Goal: Task Accomplishment & Management: Manage account settings

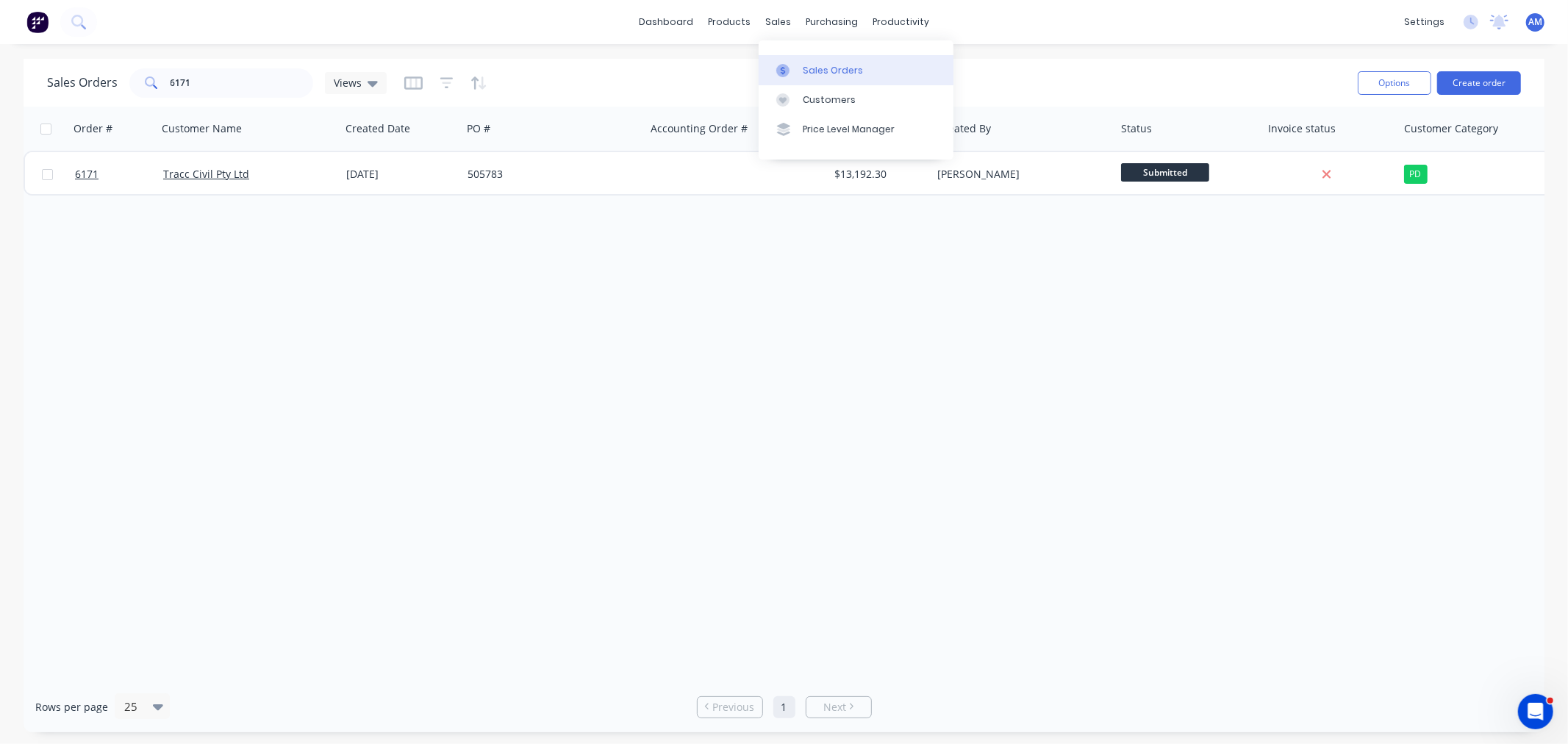
click at [812, 69] on div "Sales Orders" at bounding box center [832, 70] width 60 height 13
click at [233, 76] on input "6171" at bounding box center [242, 83] width 143 height 30
drag, startPoint x: 217, startPoint y: 78, endPoint x: 128, endPoint y: 77, distance: 89.0
click at [129, 77] on div "6171" at bounding box center [221, 83] width 184 height 30
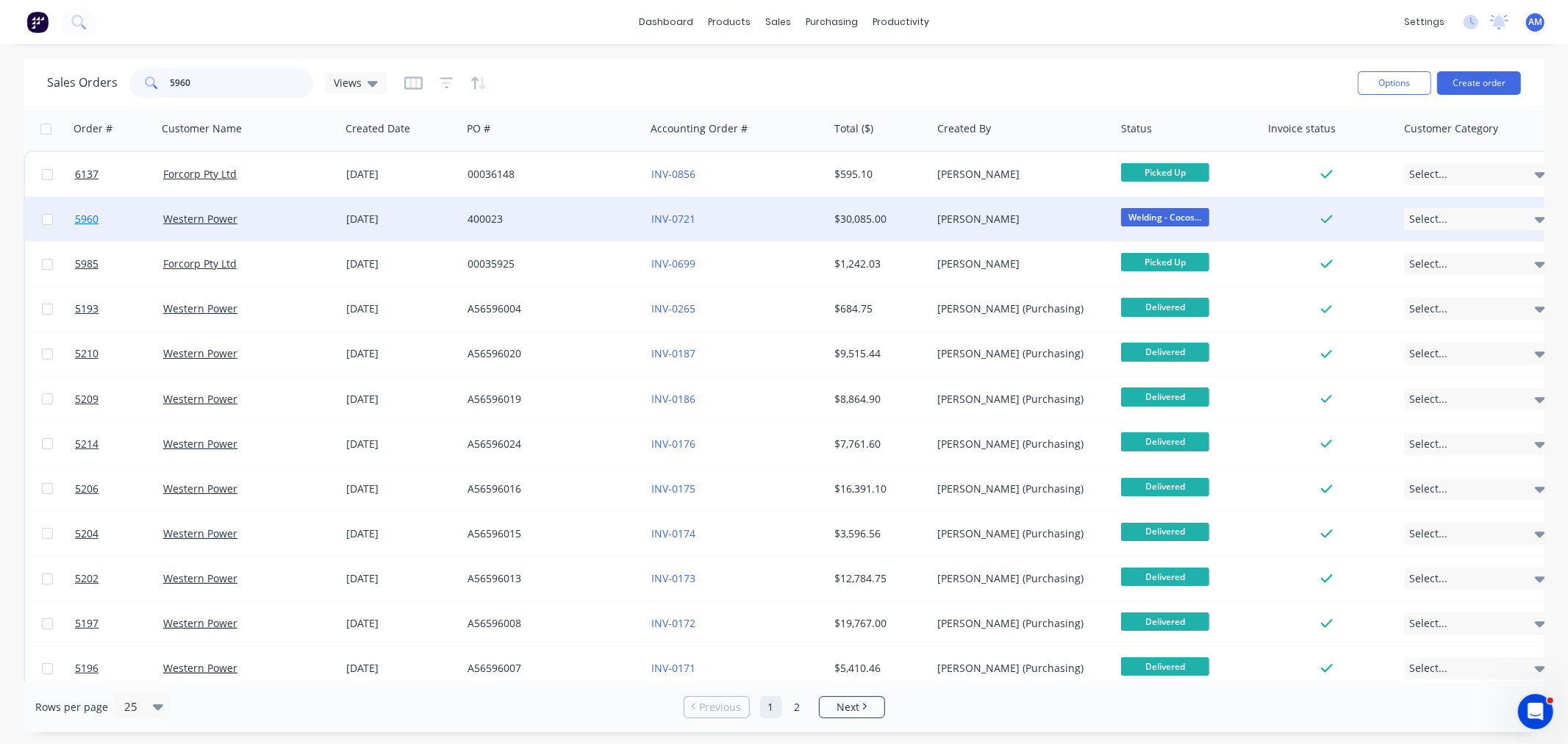
type input "5960"
click at [115, 216] on link "5960" at bounding box center [119, 219] width 89 height 44
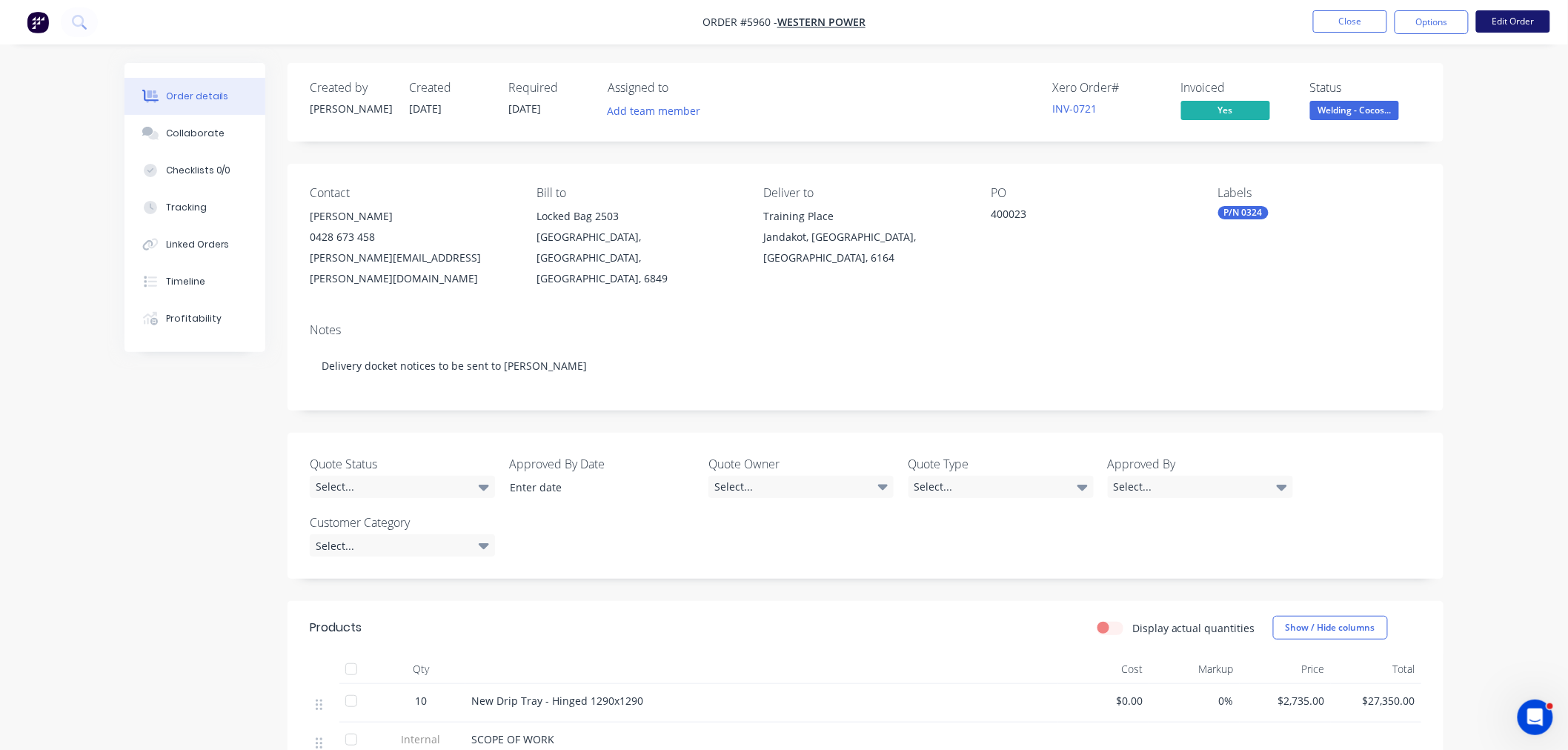
click at [1522, 15] on button "Edit Order" at bounding box center [1513, 21] width 74 height 22
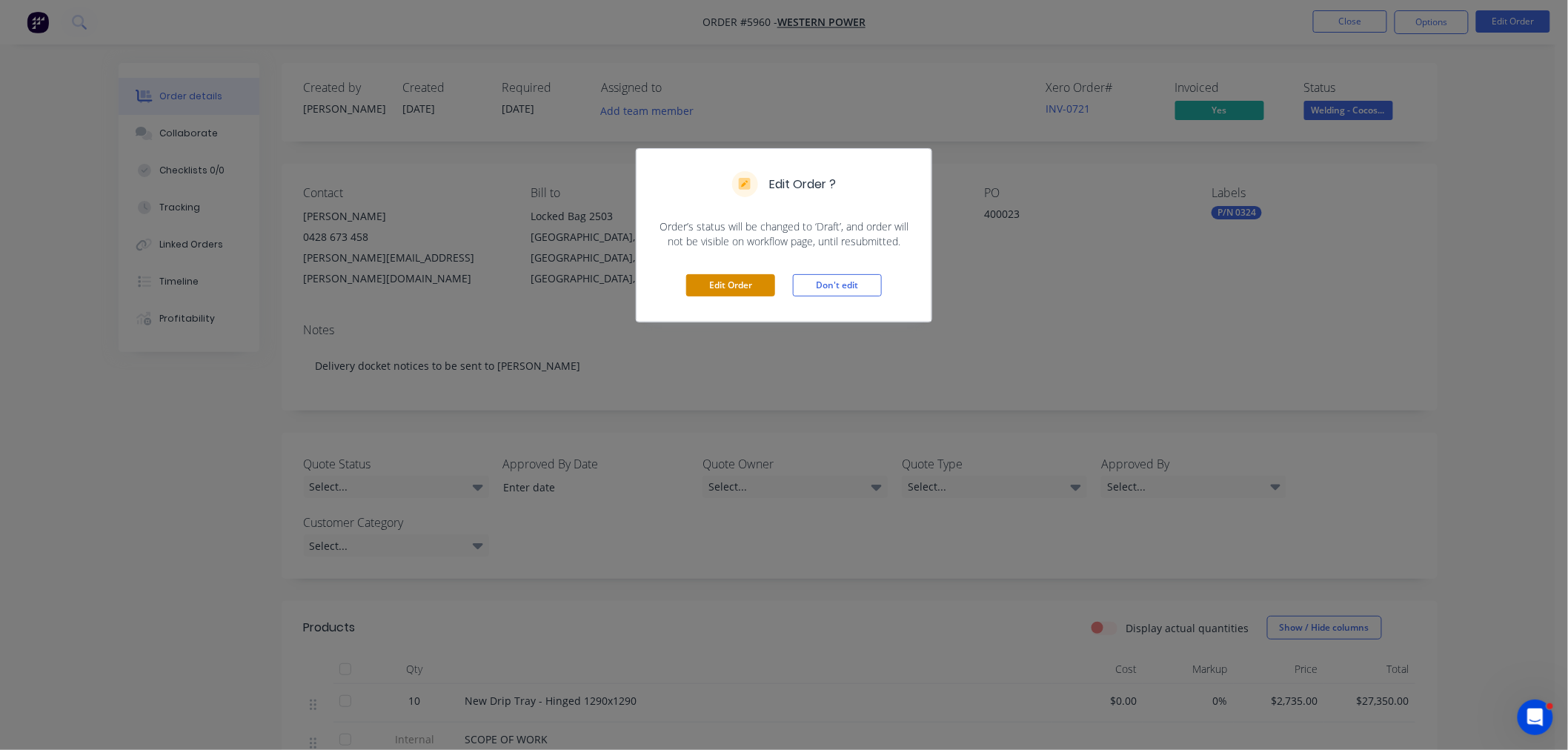
click at [747, 289] on button "Edit Order" at bounding box center [730, 286] width 89 height 22
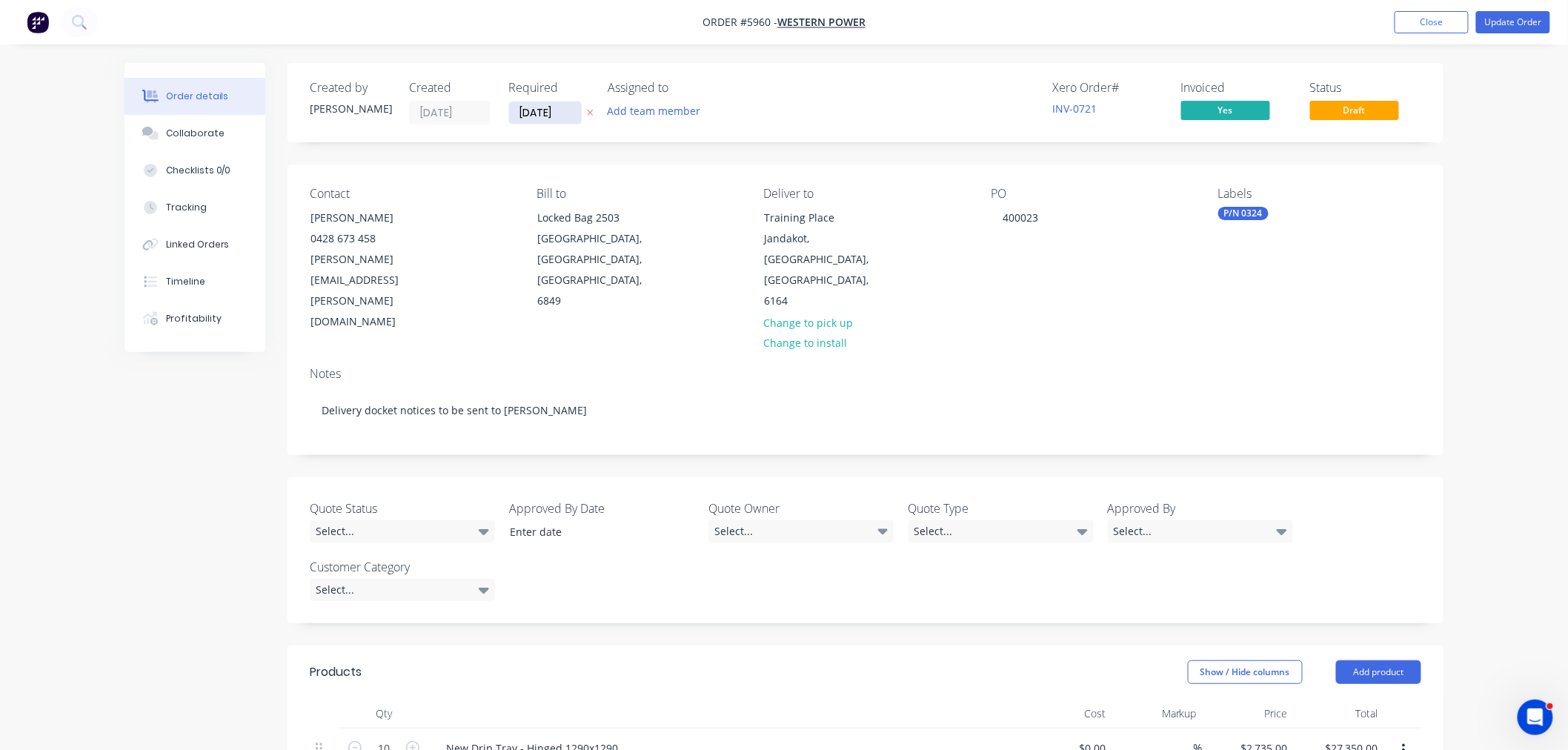
click at [551, 104] on input "[DATE]" at bounding box center [545, 113] width 73 height 22
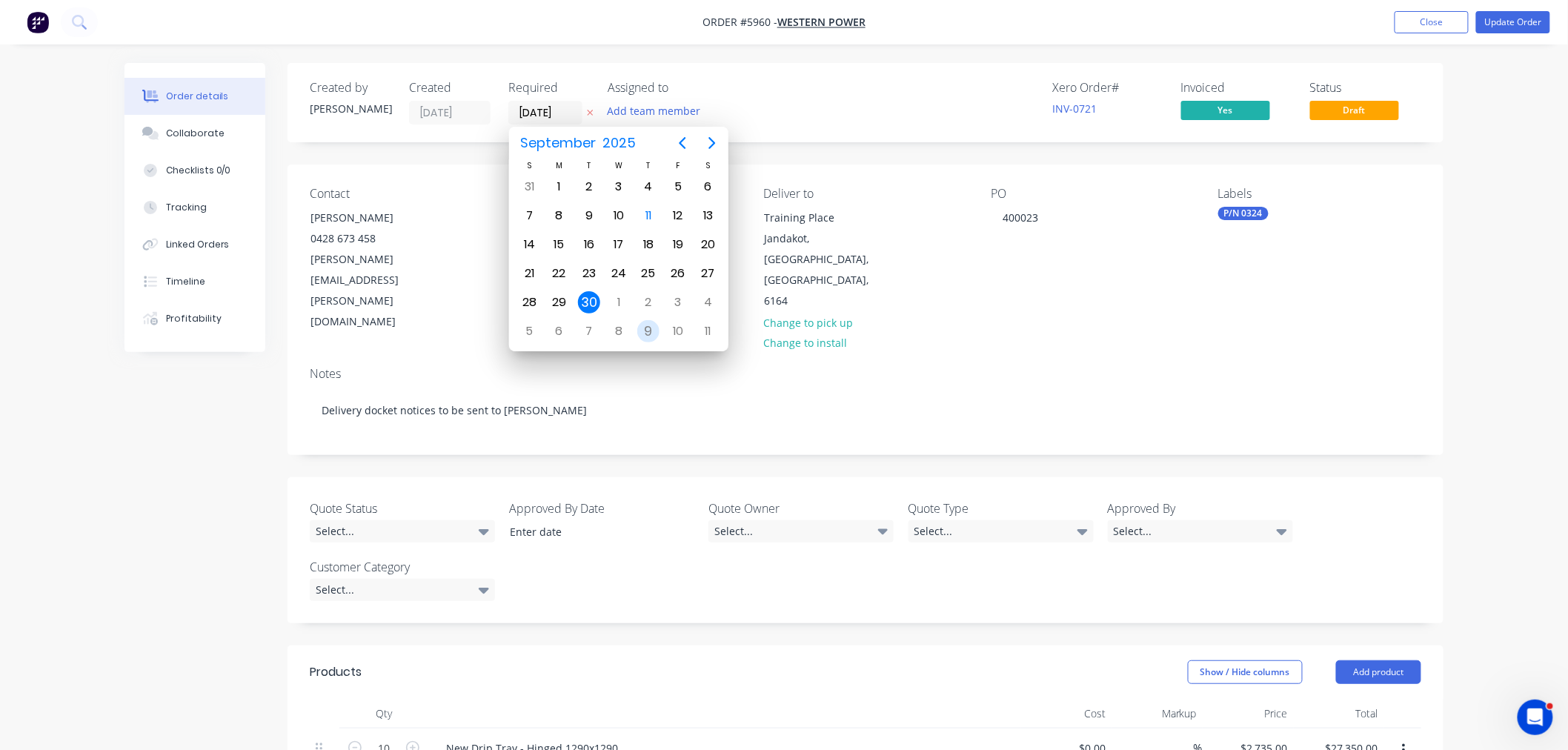
click at [654, 322] on div "9" at bounding box center [649, 331] width 22 height 22
type input "[DATE]"
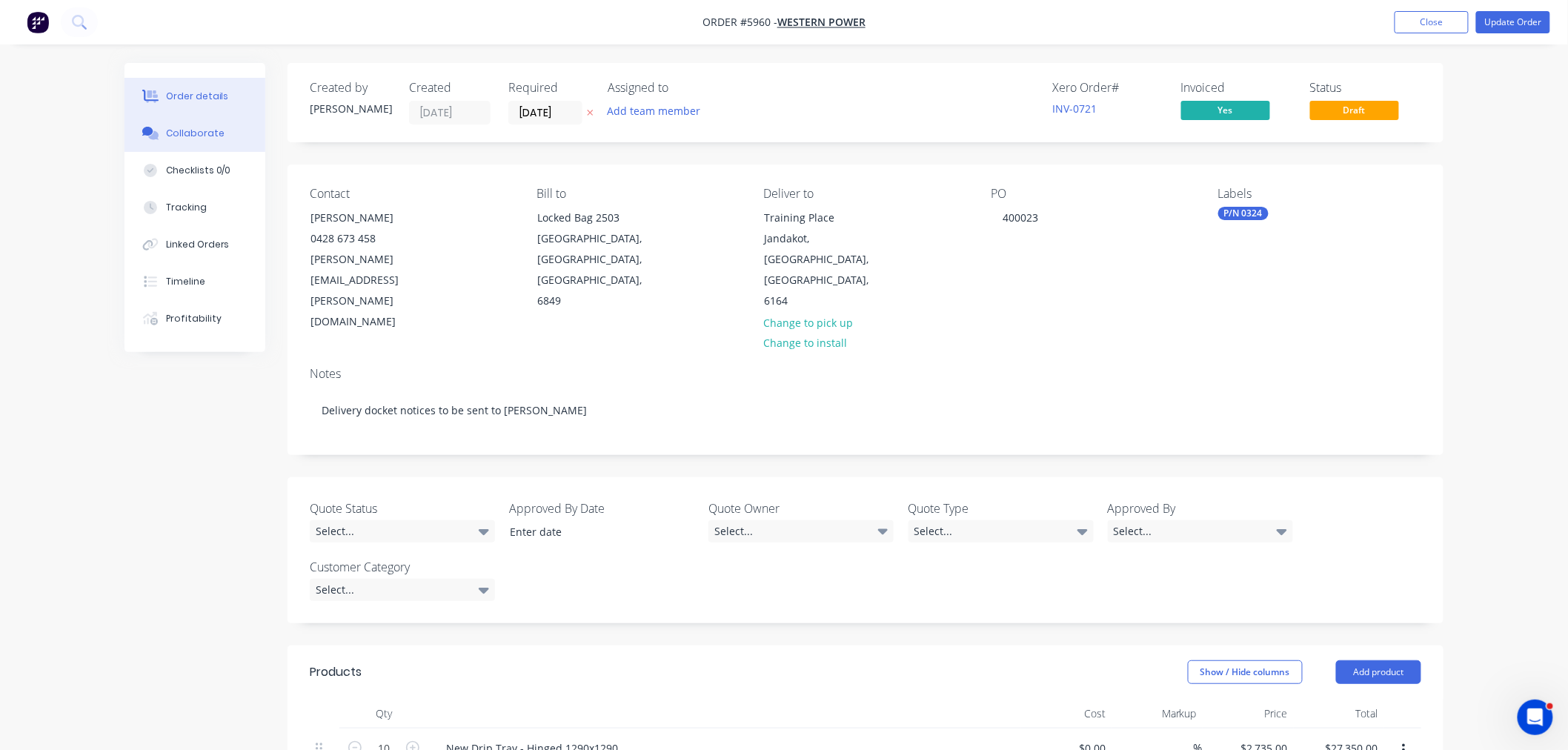
click at [186, 138] on div "Collaborate" at bounding box center [194, 133] width 59 height 13
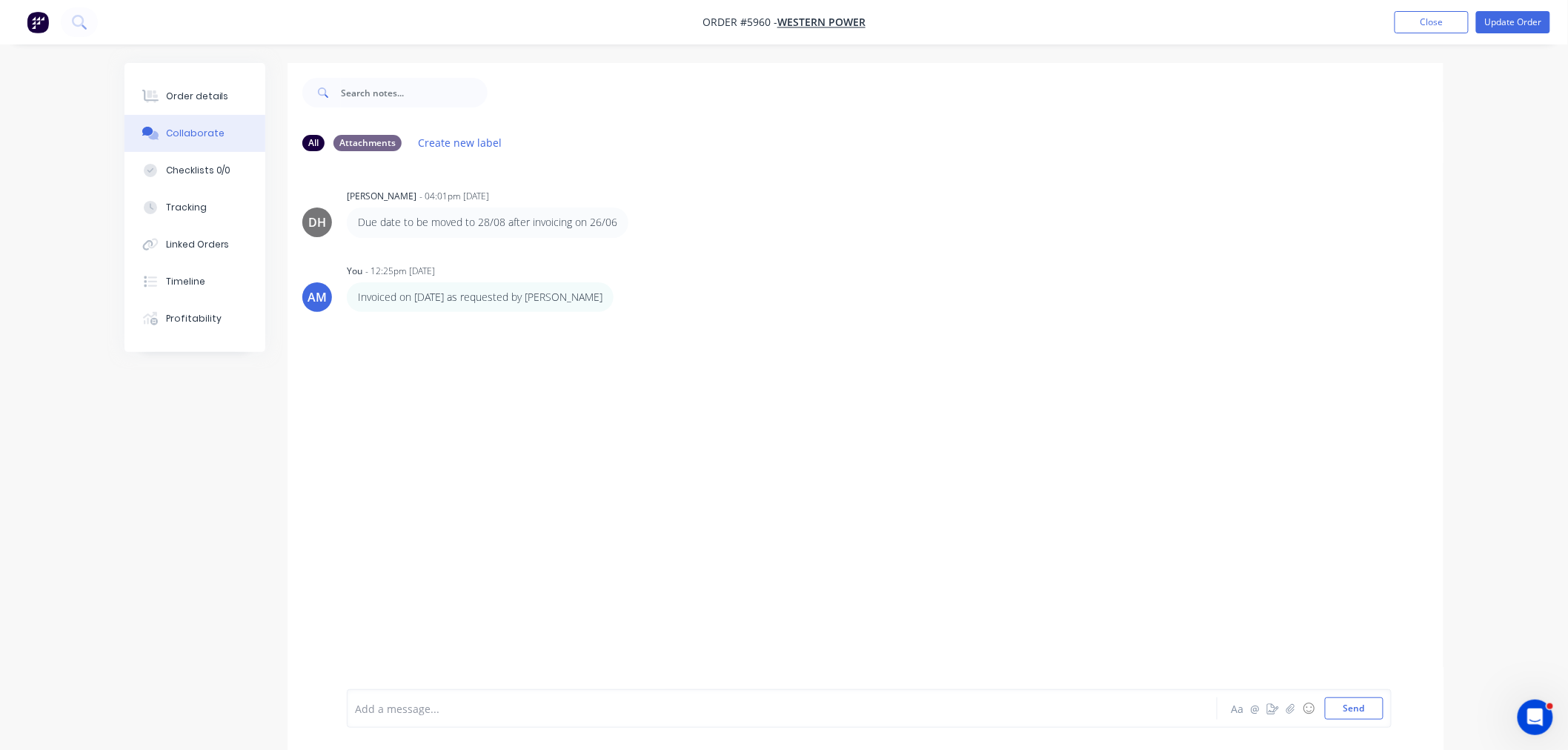
click at [457, 720] on div "Add a message... Aa @ ☺ Send" at bounding box center [869, 708] width 1045 height 38
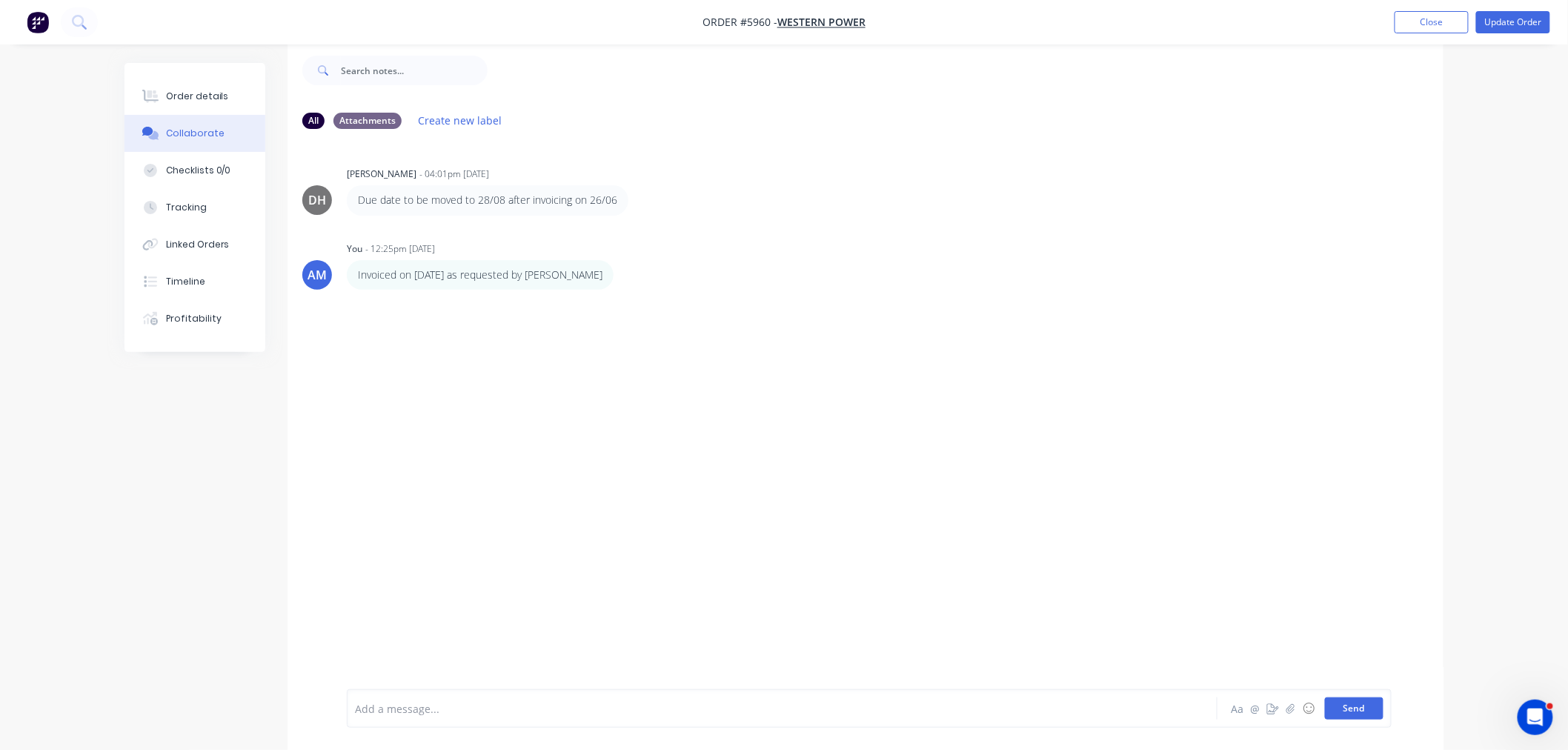
click at [1351, 707] on button "Send" at bounding box center [1354, 708] width 59 height 22
click at [463, 704] on div at bounding box center [741, 708] width 771 height 16
click at [1362, 707] on button "Send" at bounding box center [1354, 708] width 59 height 22
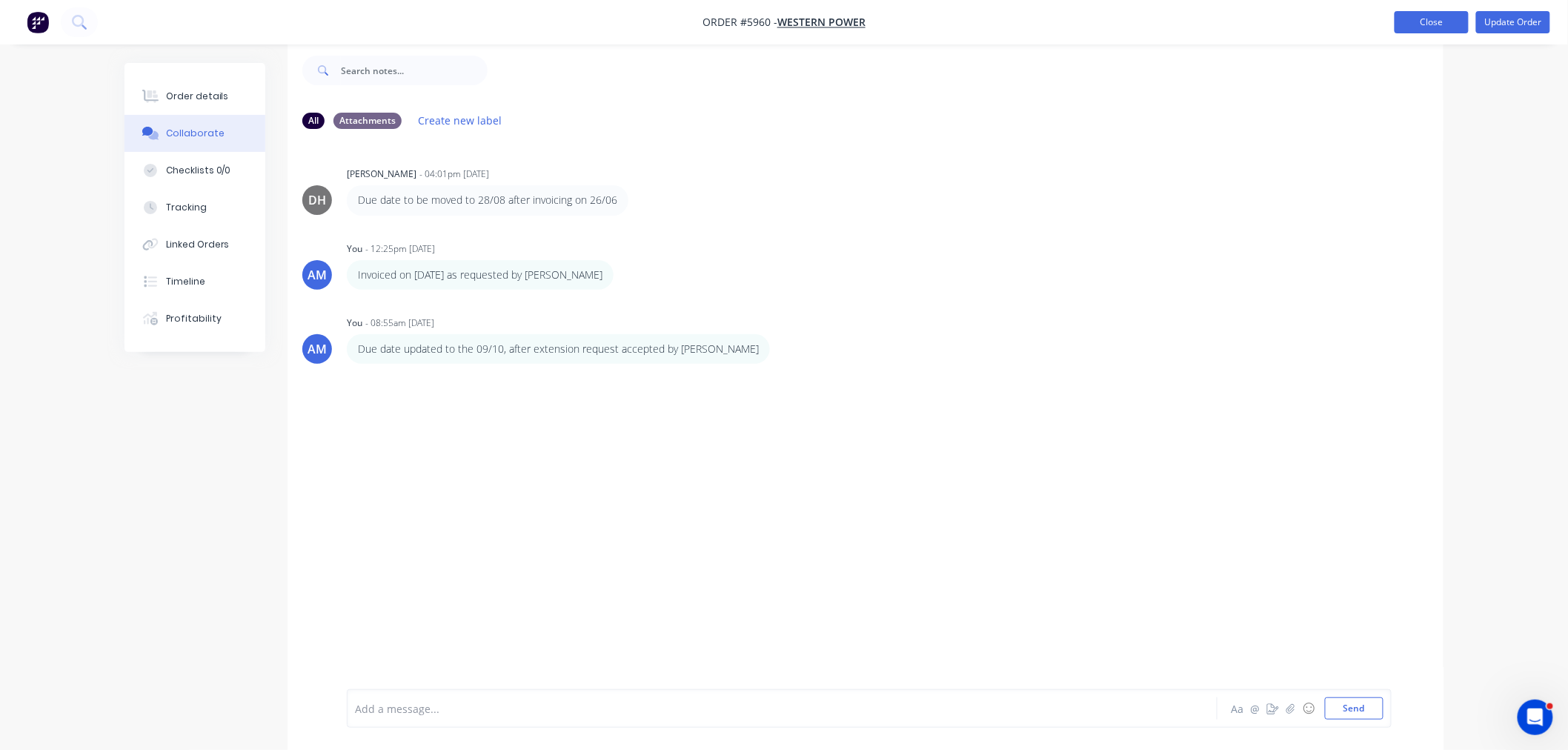
click at [1439, 27] on button "Close" at bounding box center [1432, 22] width 74 height 22
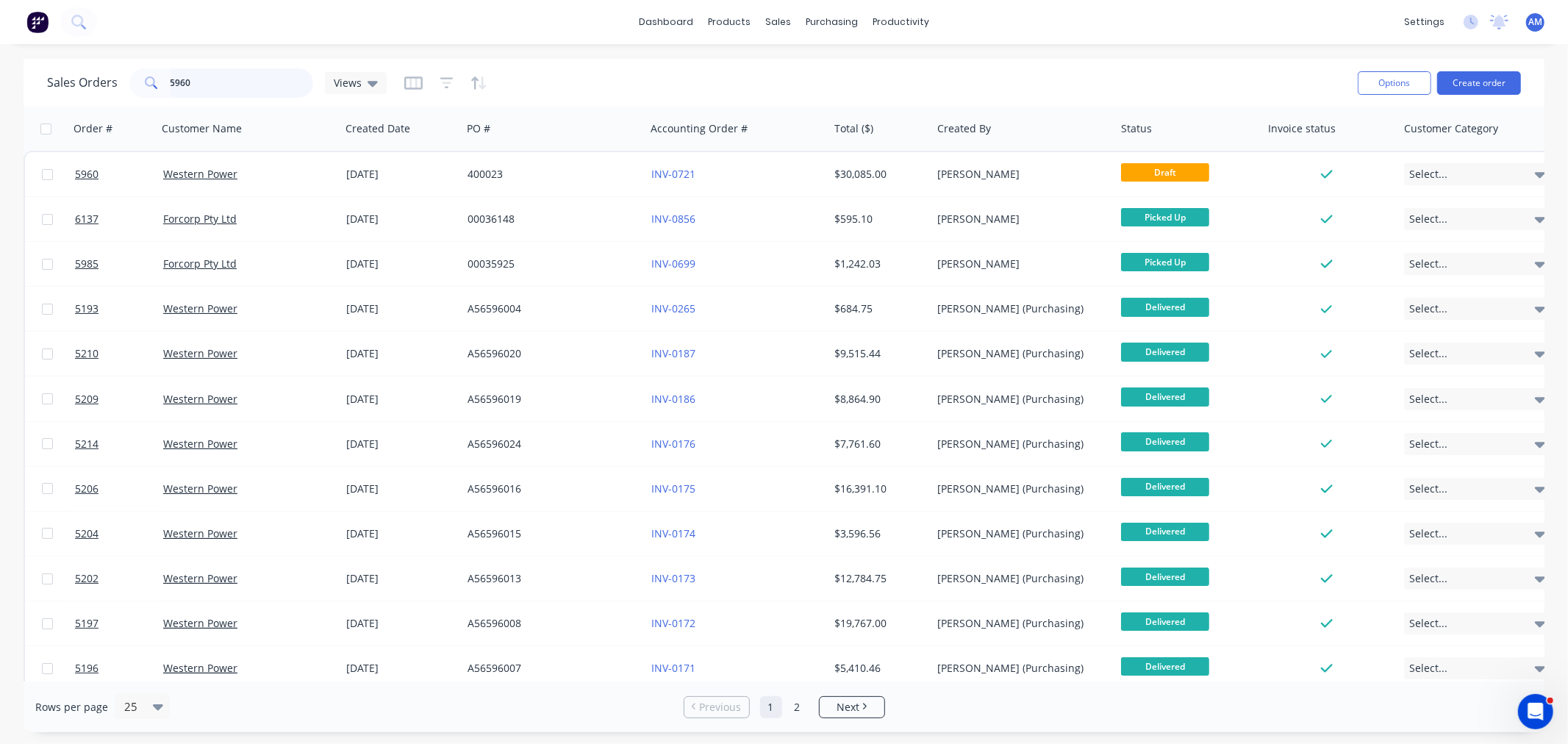
click at [217, 93] on input "5960" at bounding box center [242, 83] width 143 height 30
drag, startPoint x: 217, startPoint y: 81, endPoint x: 115, endPoint y: 81, distance: 102.0
click at [116, 81] on div "Sales Orders 5960 Views" at bounding box center [217, 83] width 340 height 30
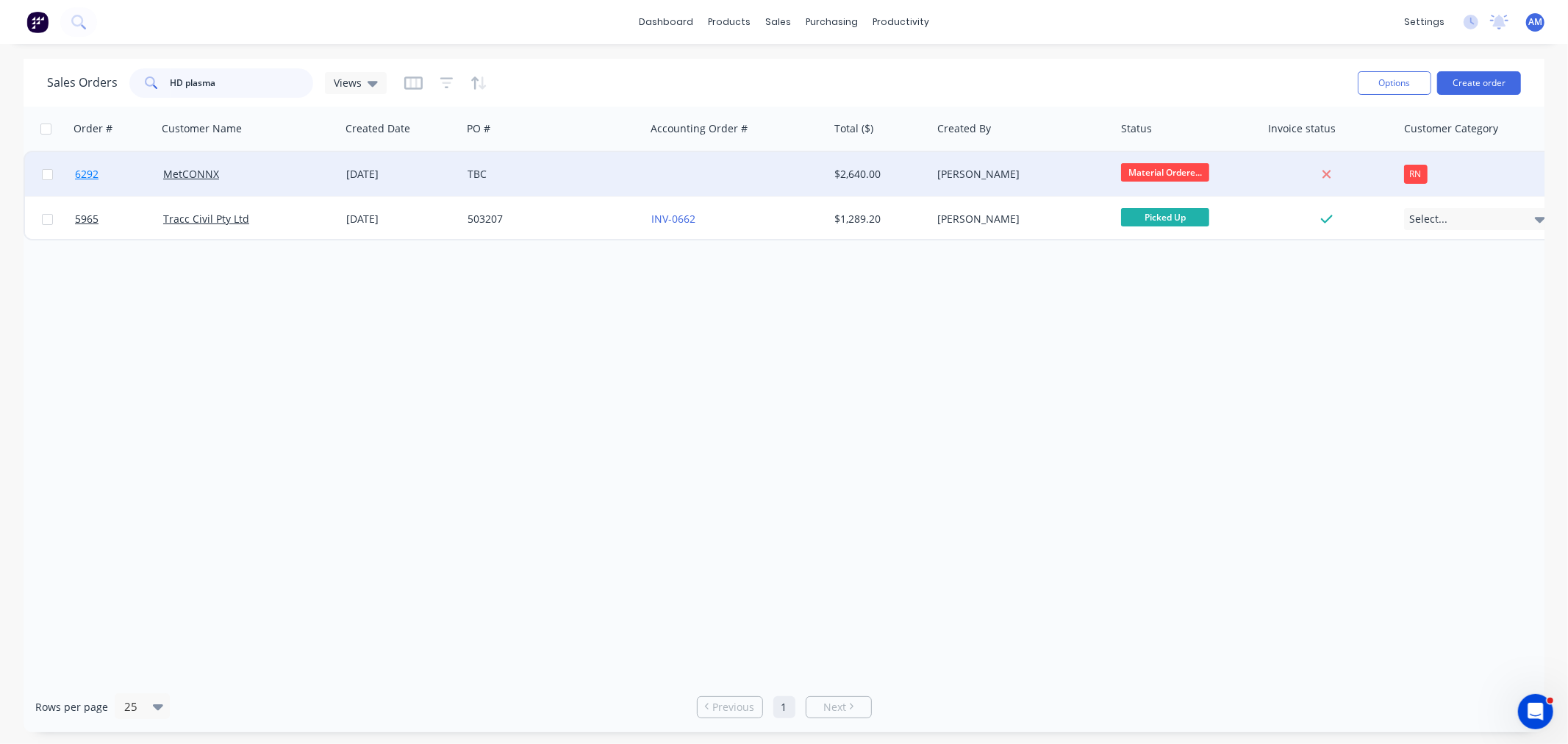
type input "HD plasma"
click at [133, 173] on link "6292" at bounding box center [119, 174] width 89 height 44
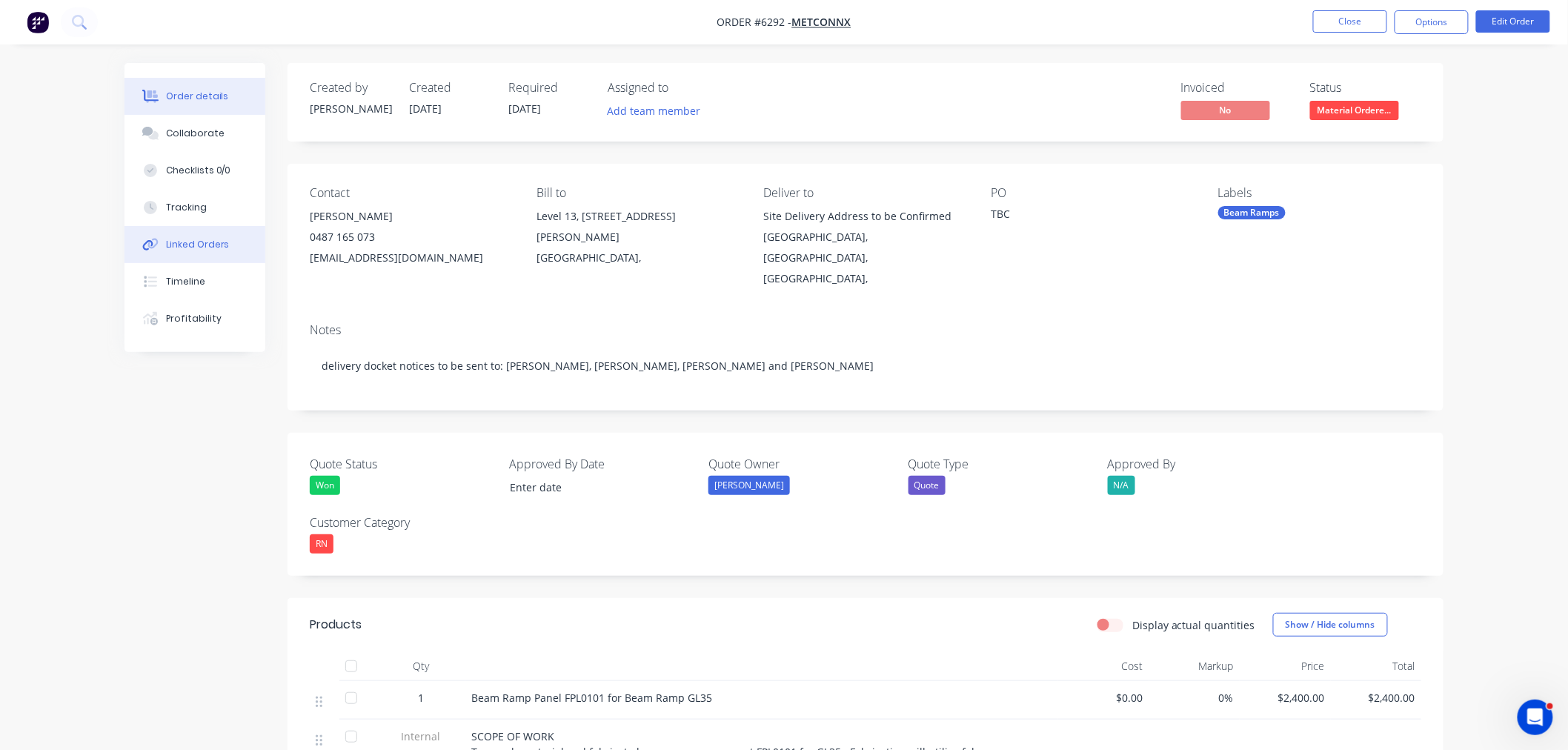
click at [216, 247] on div "Linked Orders" at bounding box center [197, 245] width 63 height 13
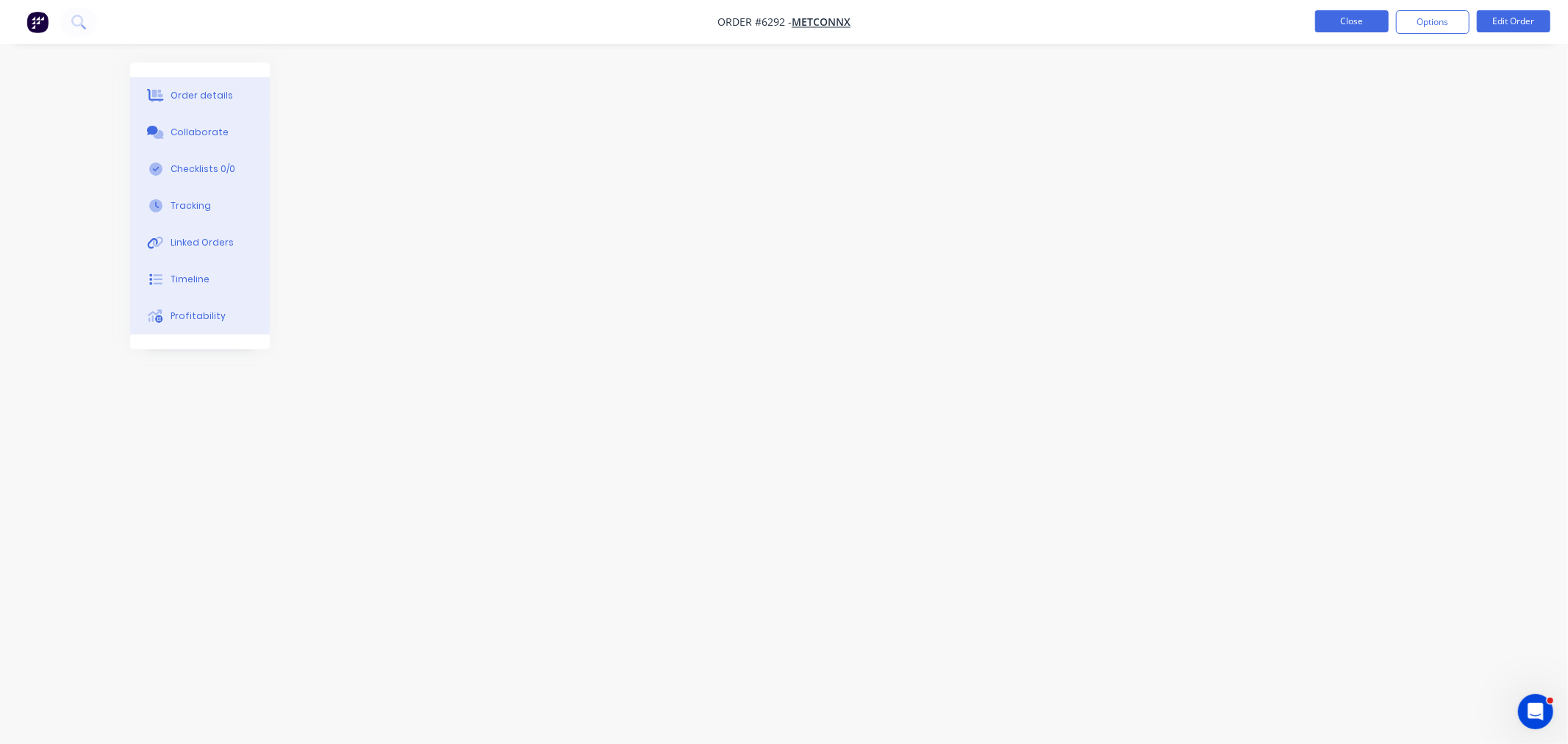
click at [1356, 25] on button "Close" at bounding box center [1352, 21] width 74 height 22
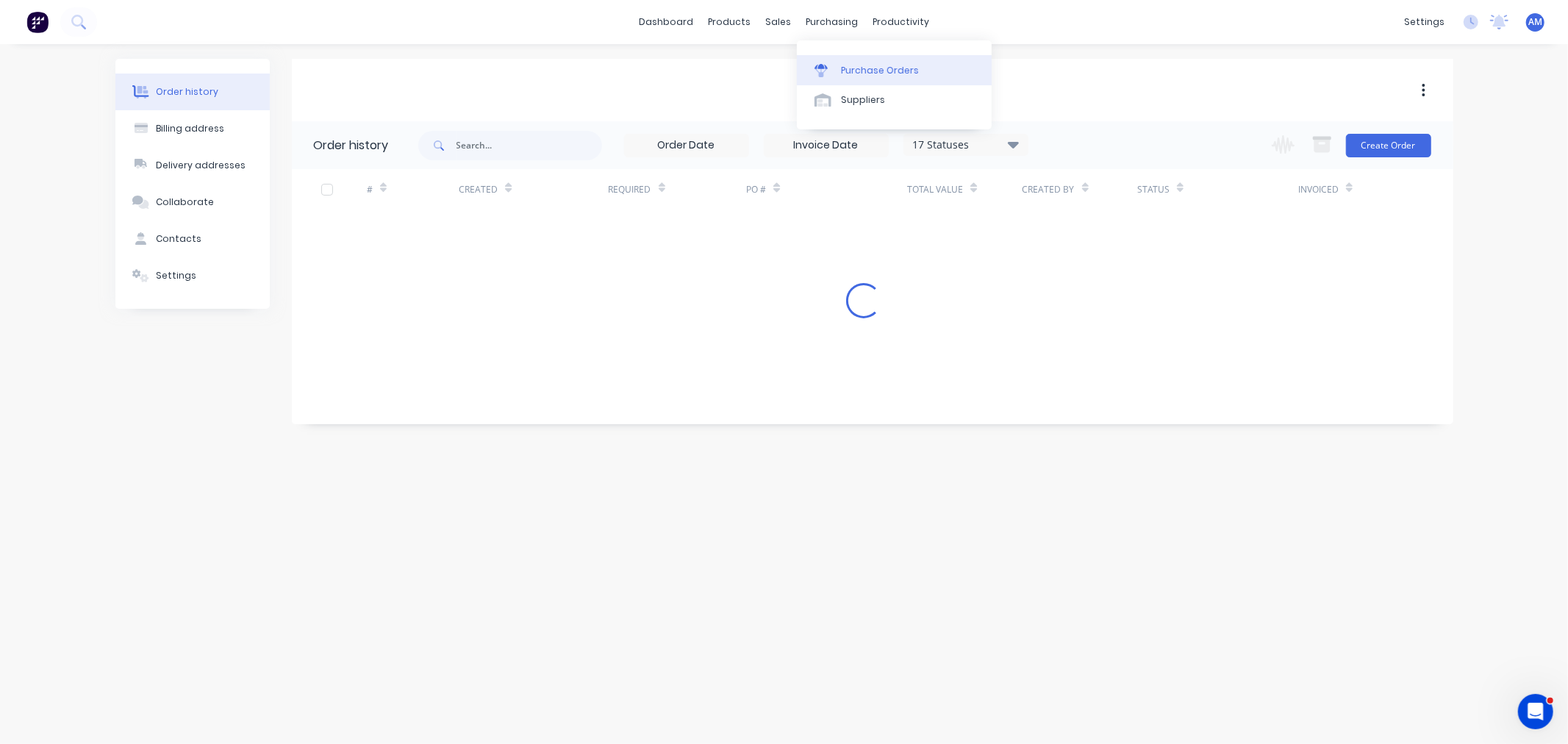
click at [854, 64] on div "Purchase Orders" at bounding box center [880, 70] width 78 height 13
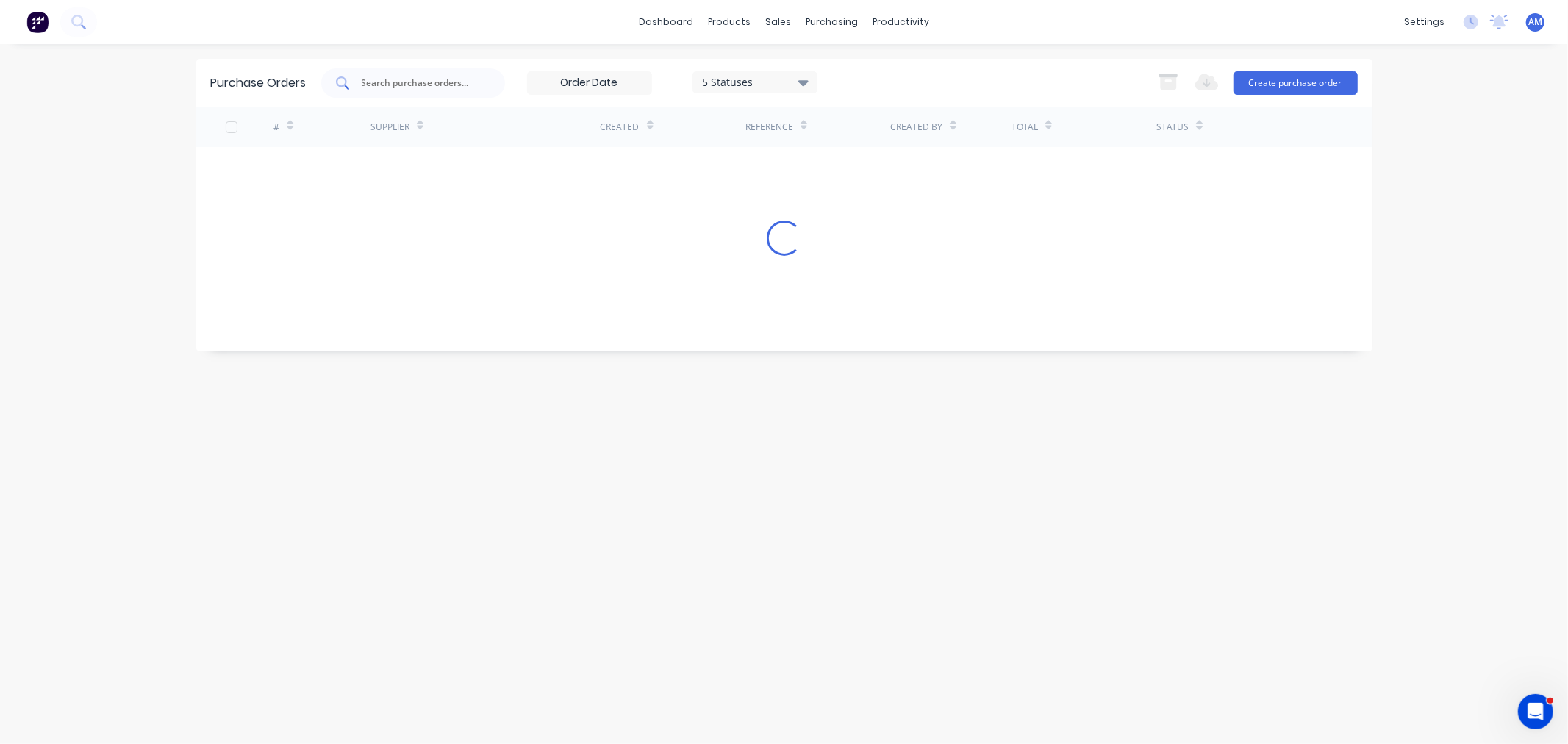
click at [393, 78] on input "text" at bounding box center [421, 83] width 122 height 15
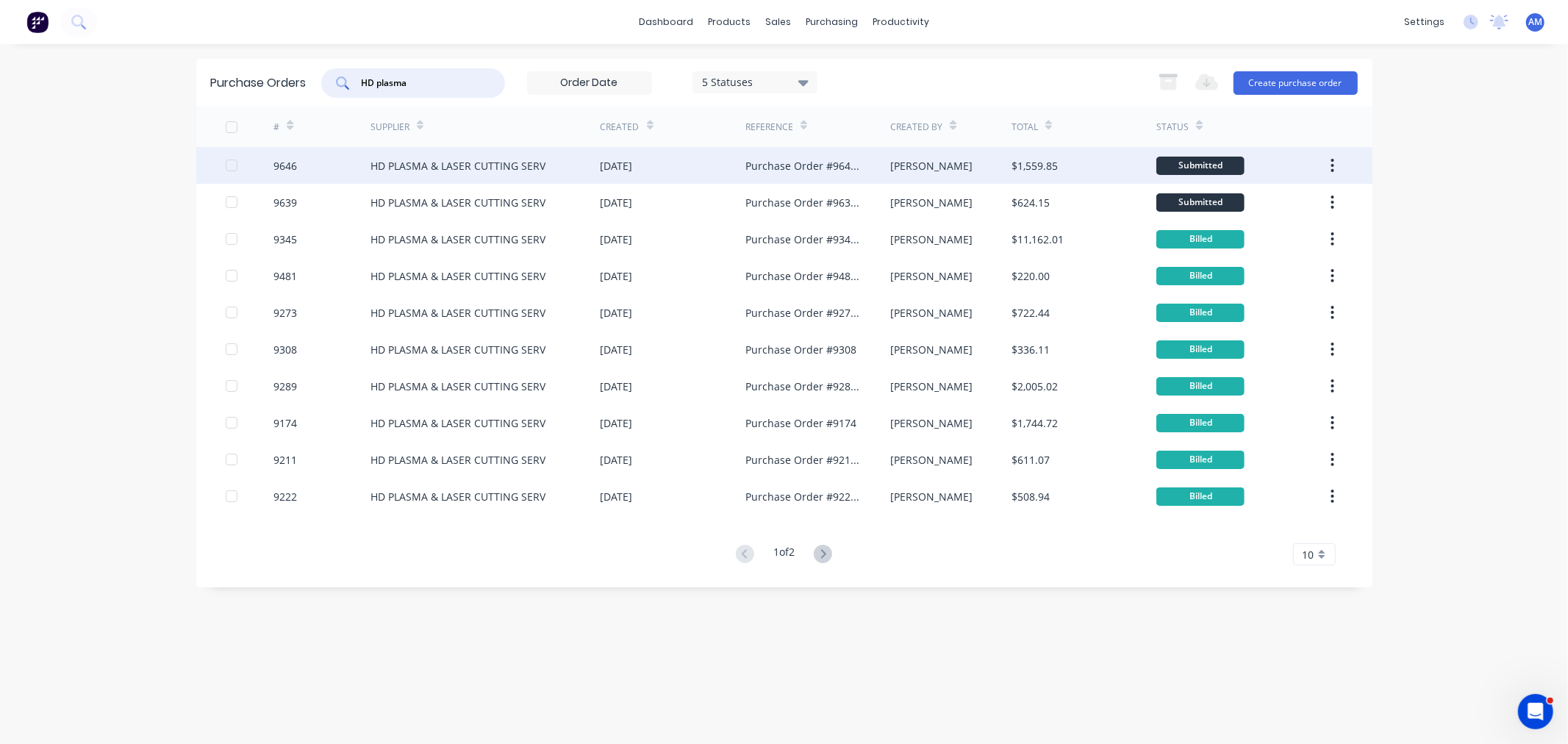
type input "HD plasma"
click at [327, 162] on div "9646" at bounding box center [321, 165] width 97 height 37
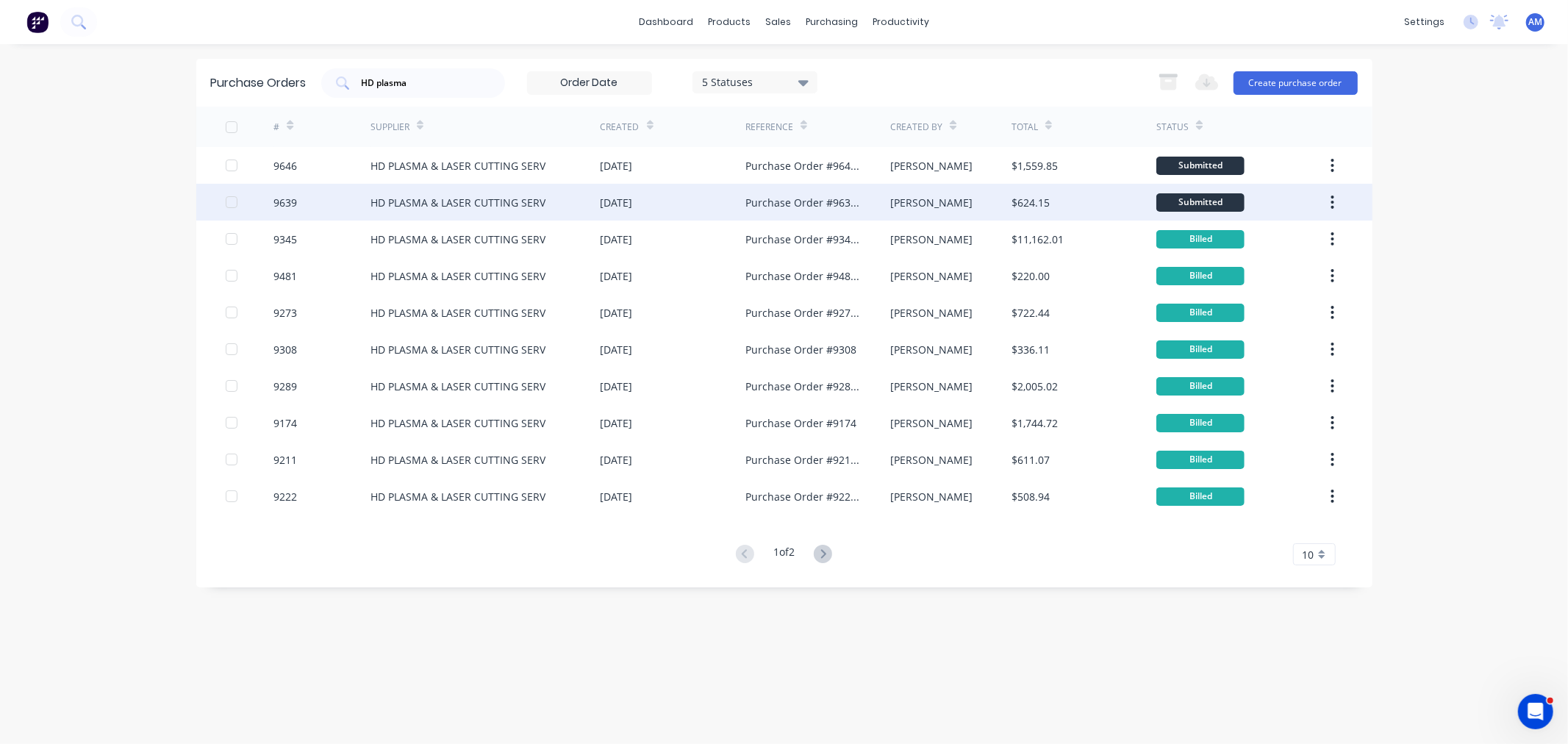
click at [347, 201] on div "9639" at bounding box center [321, 202] width 97 height 37
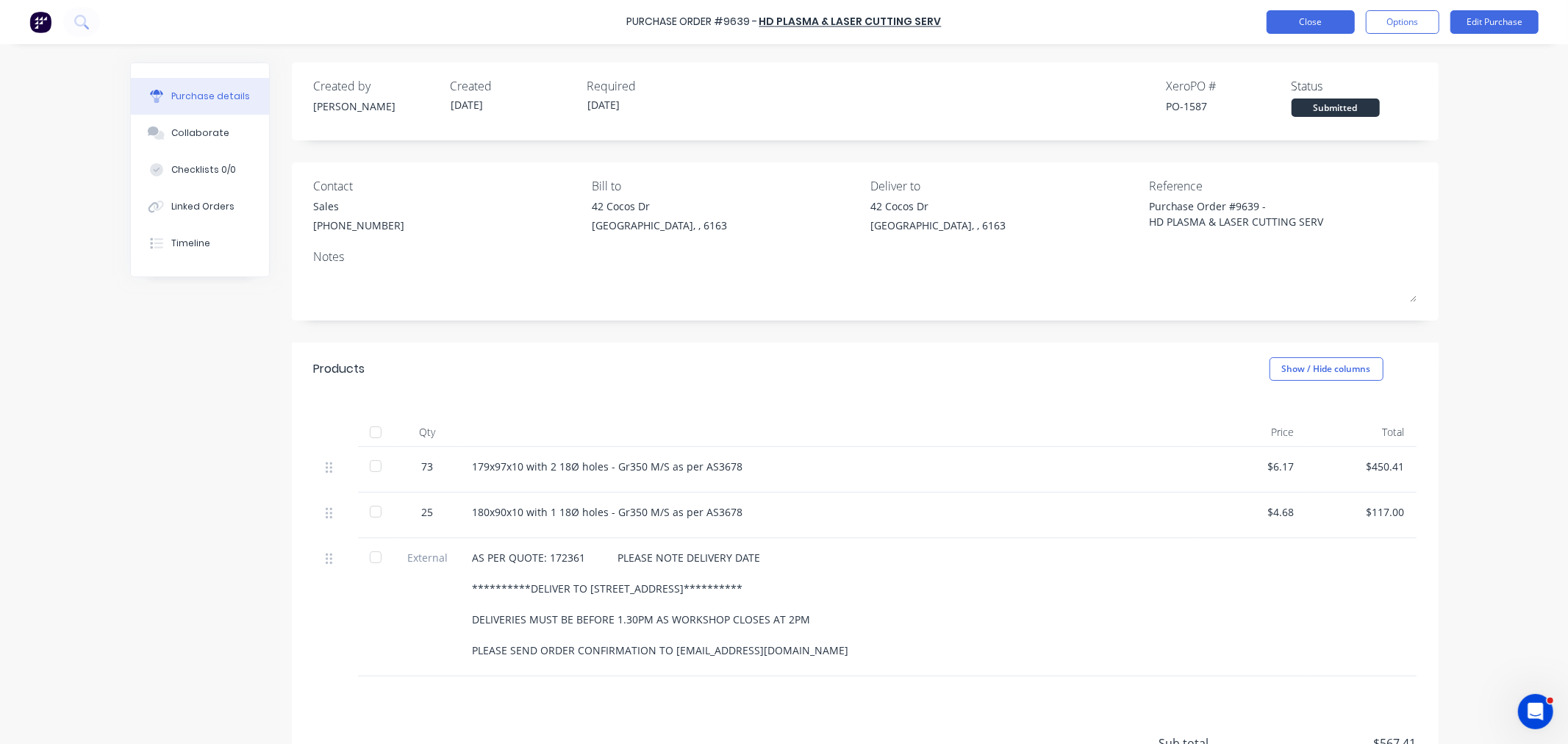
click at [1302, 27] on button "Close" at bounding box center [1311, 21] width 89 height 23
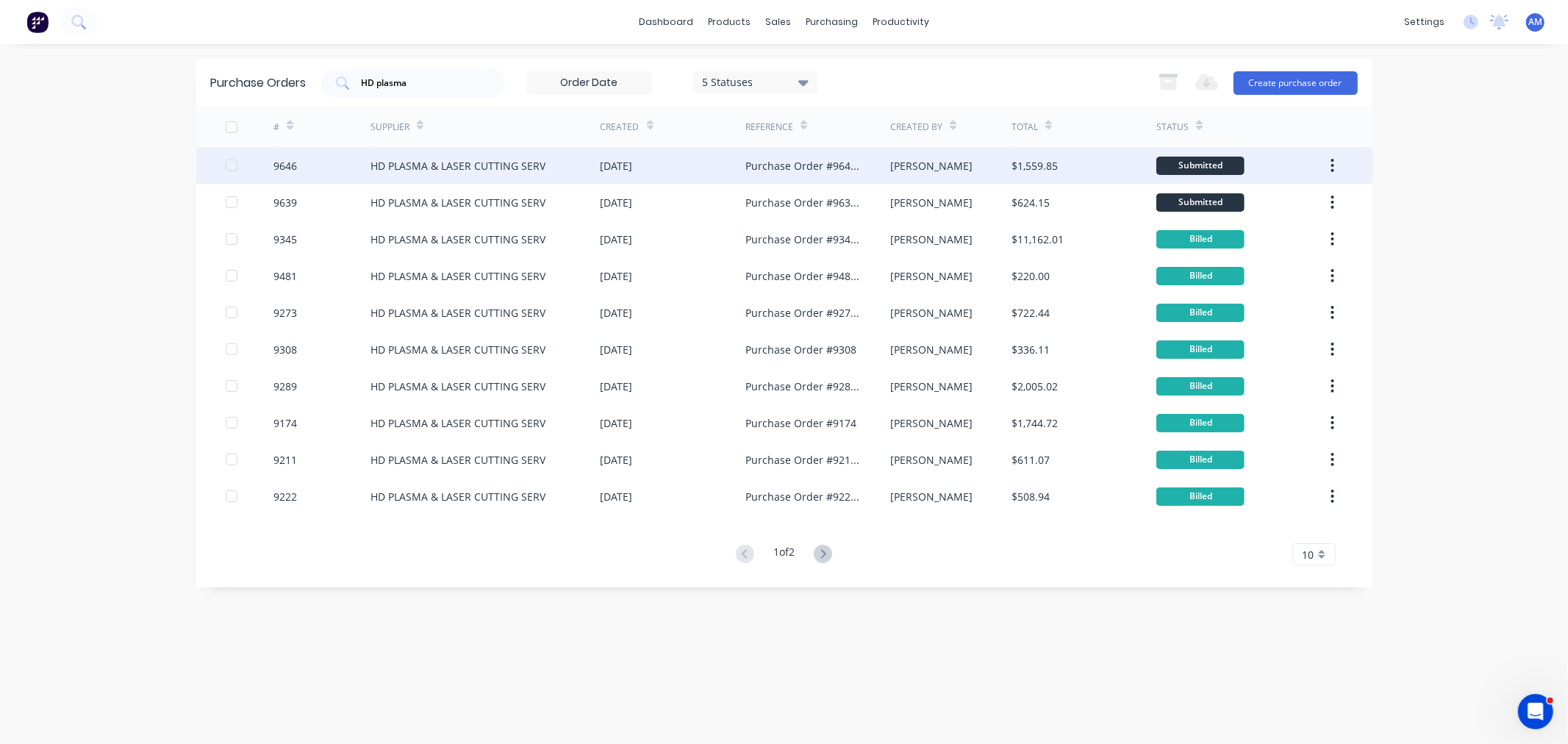
click at [338, 168] on div "9646" at bounding box center [321, 165] width 97 height 37
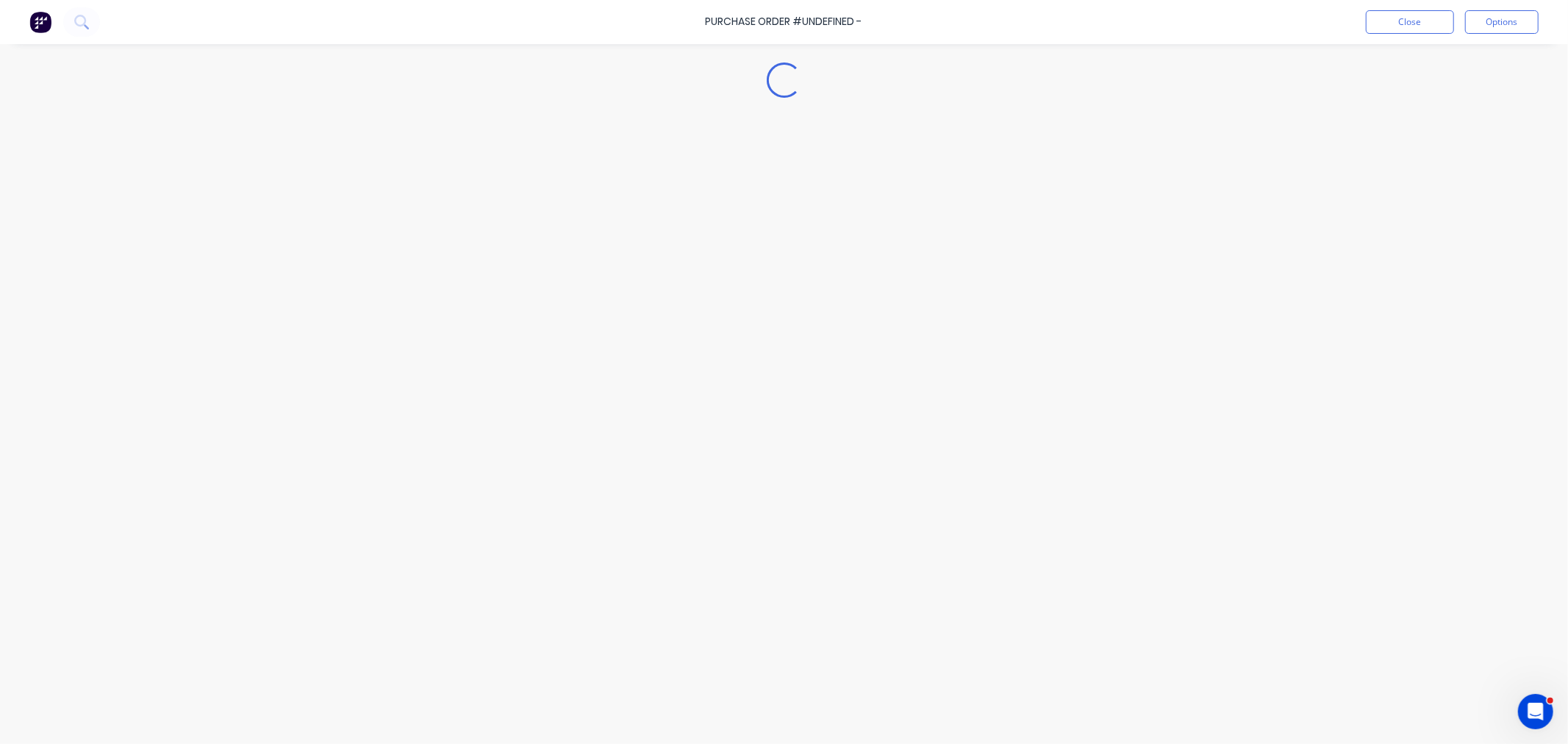
type textarea "x"
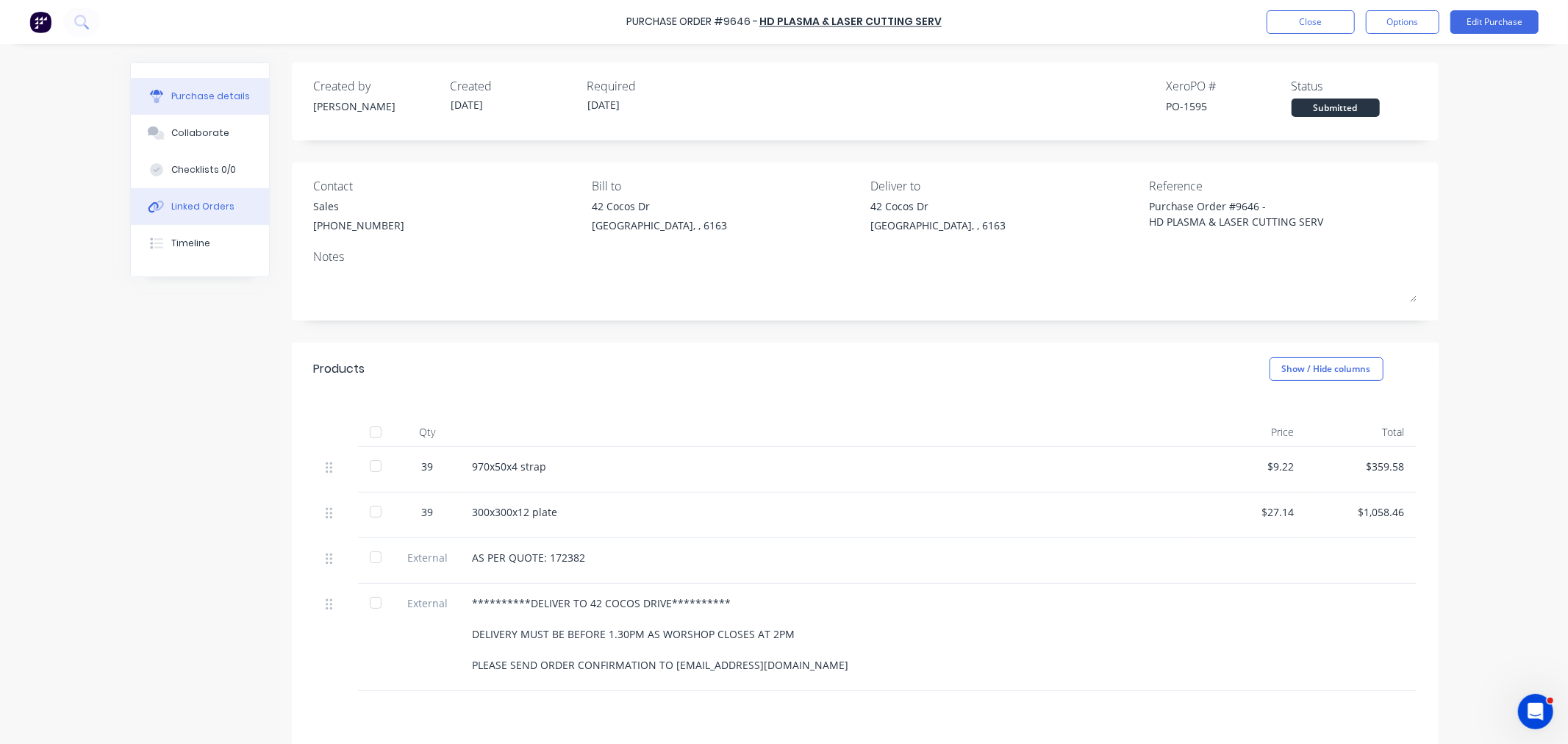
click at [211, 210] on div "Linked Orders" at bounding box center [203, 207] width 63 height 13
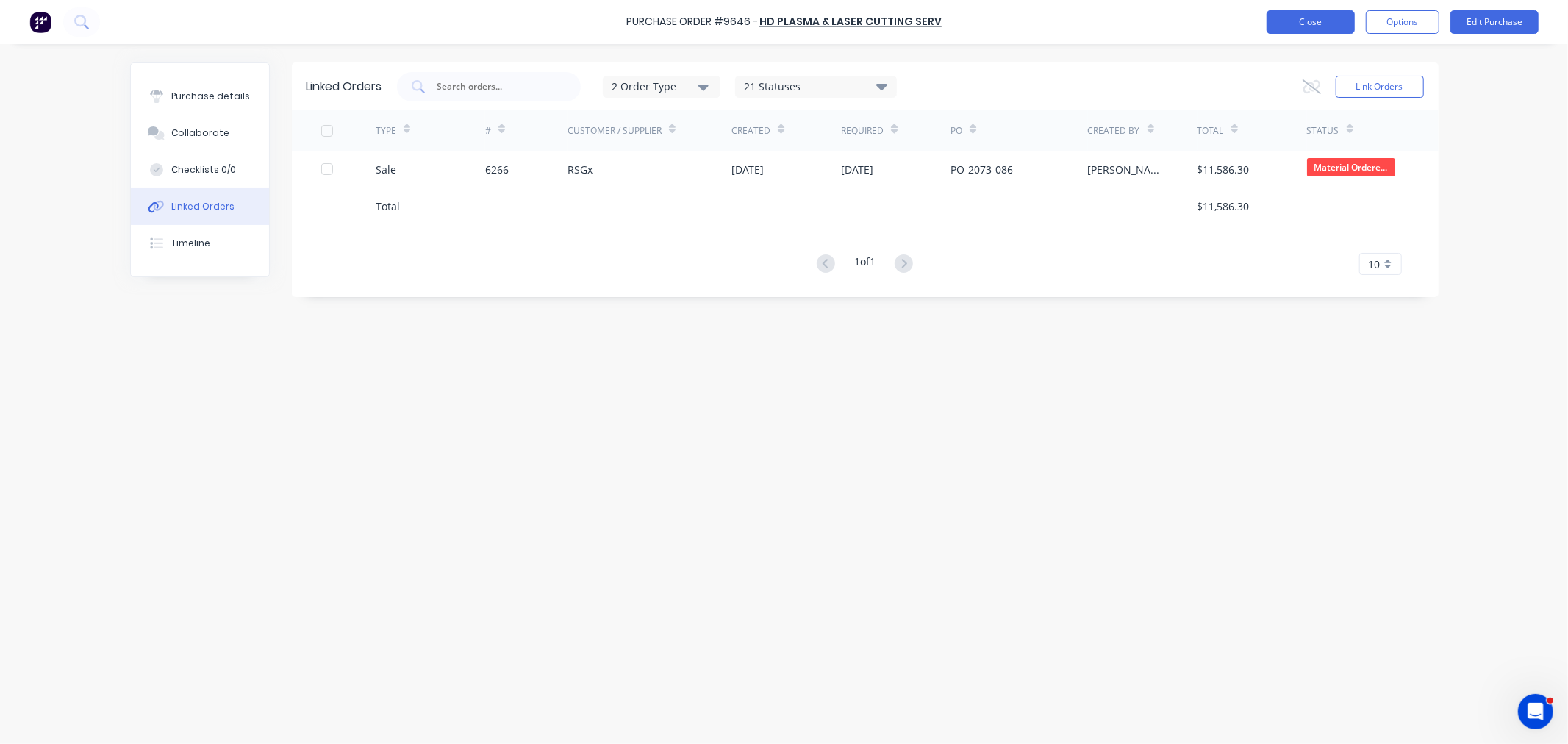
click at [1297, 28] on button "Close" at bounding box center [1311, 21] width 89 height 23
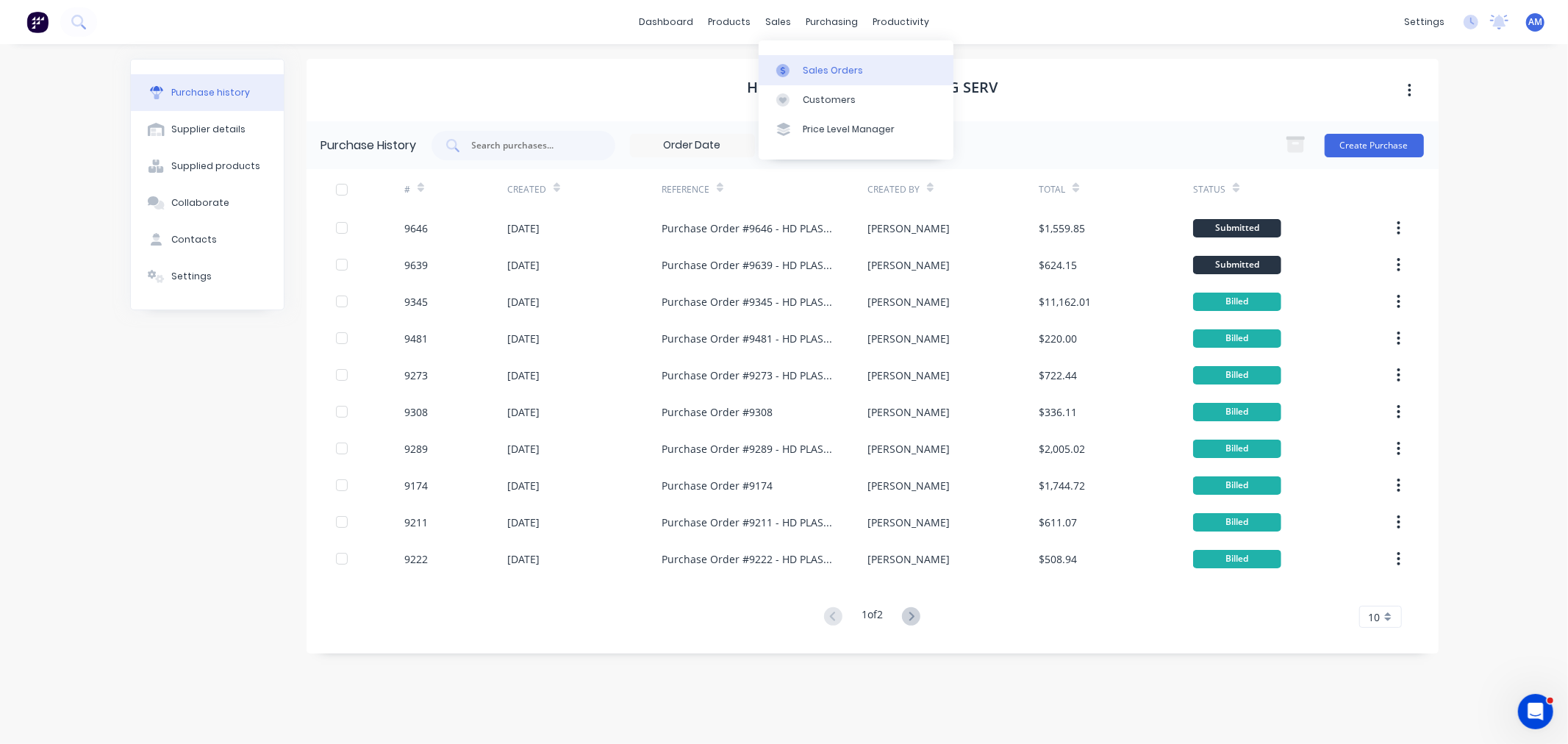
click at [805, 64] on div "Sales Orders" at bounding box center [832, 70] width 60 height 13
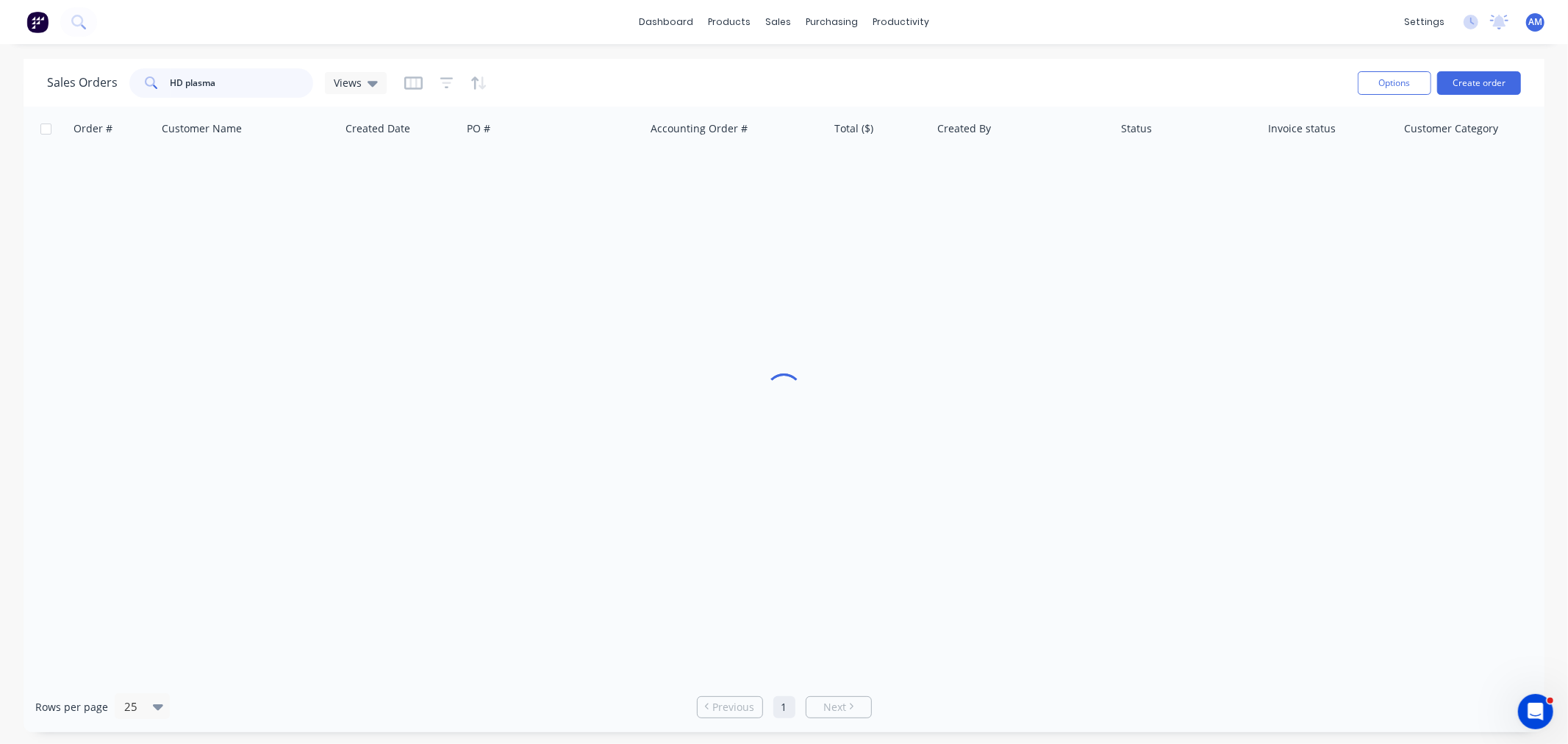
click at [232, 89] on input "HD plasma" at bounding box center [242, 83] width 143 height 30
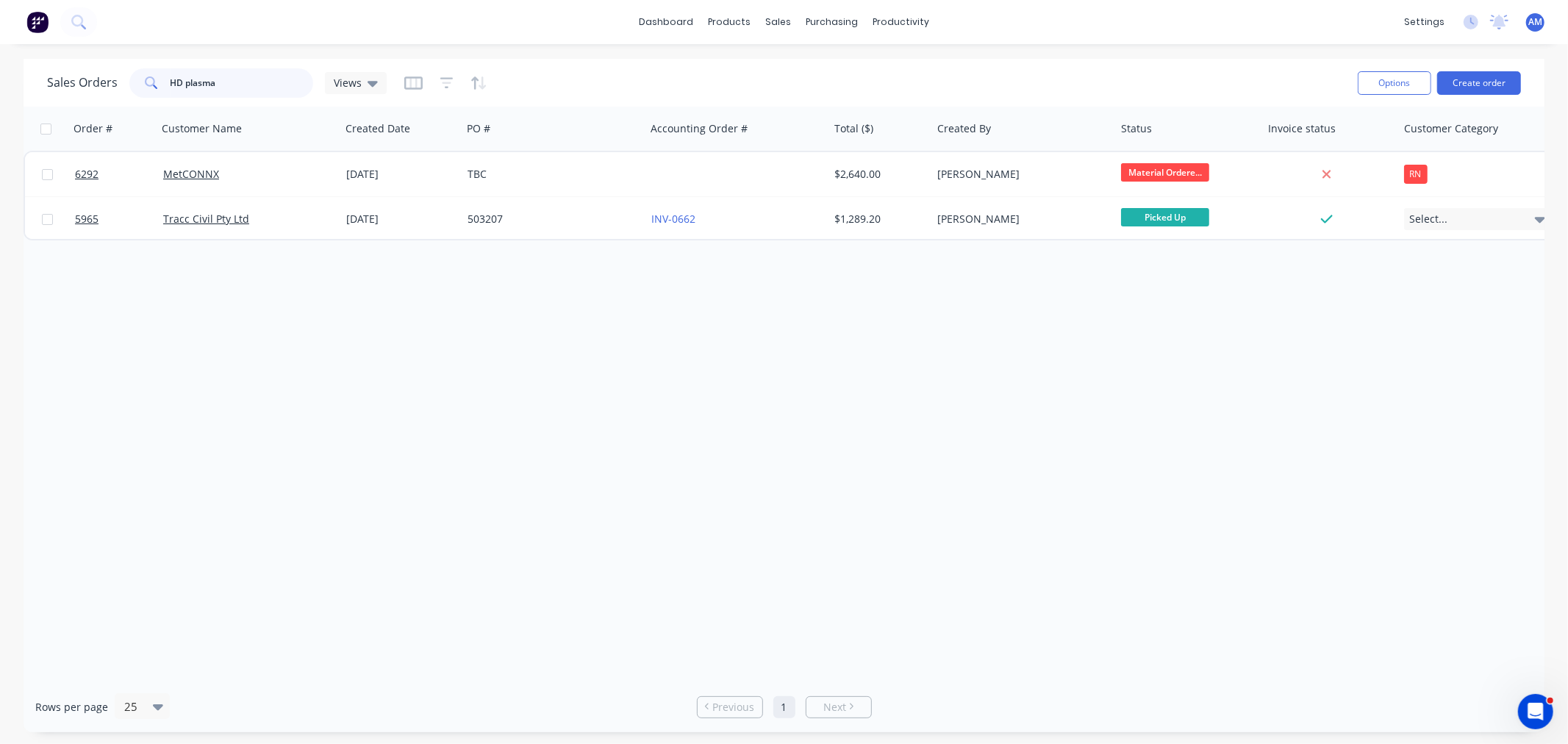
drag, startPoint x: 90, startPoint y: 83, endPoint x: 24, endPoint y: 89, distance: 66.3
click at [30, 87] on div "Sales Orders HD plasma Views Options Create order" at bounding box center [784, 83] width 1521 height 48
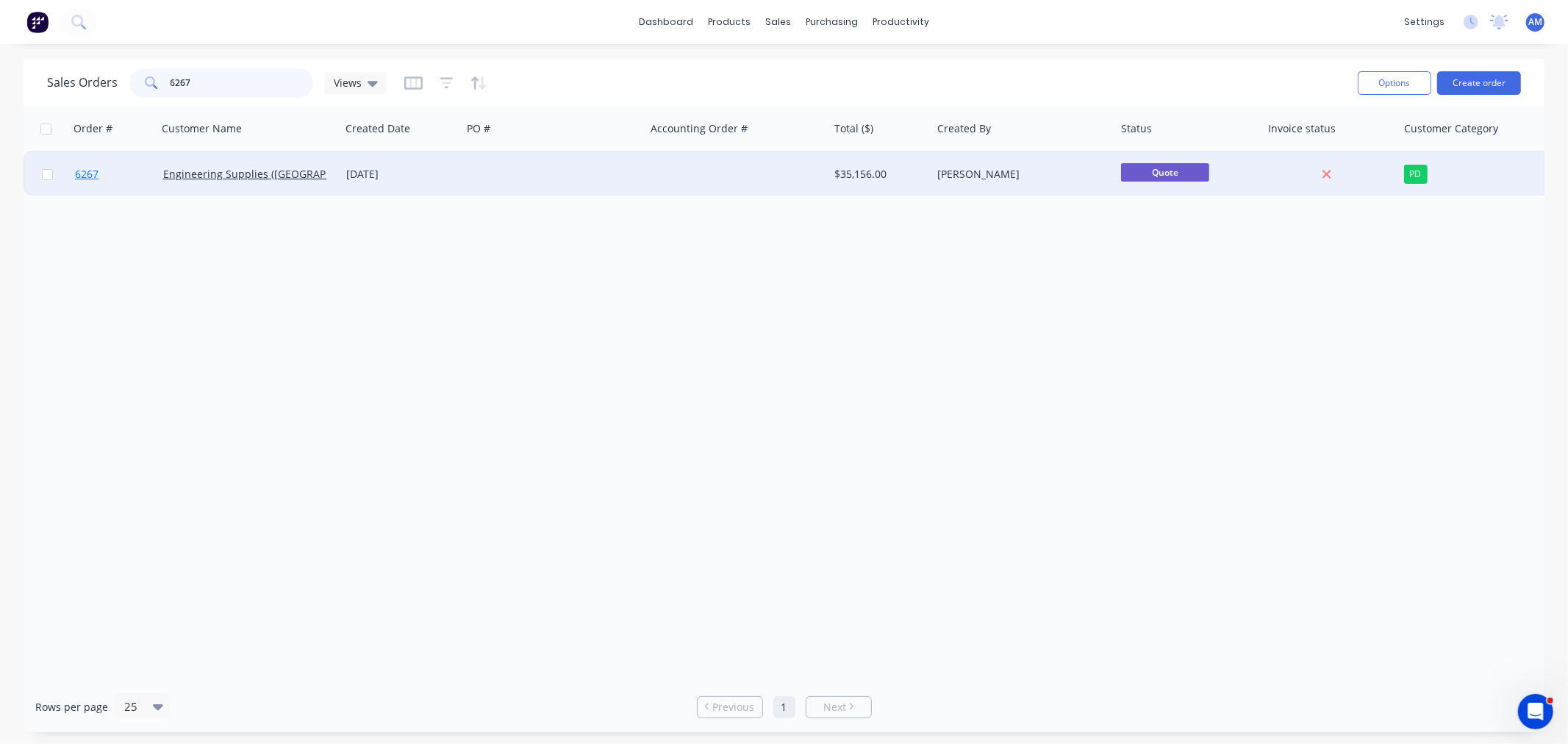
type input "6267"
click at [113, 178] on link "6267" at bounding box center [119, 174] width 89 height 44
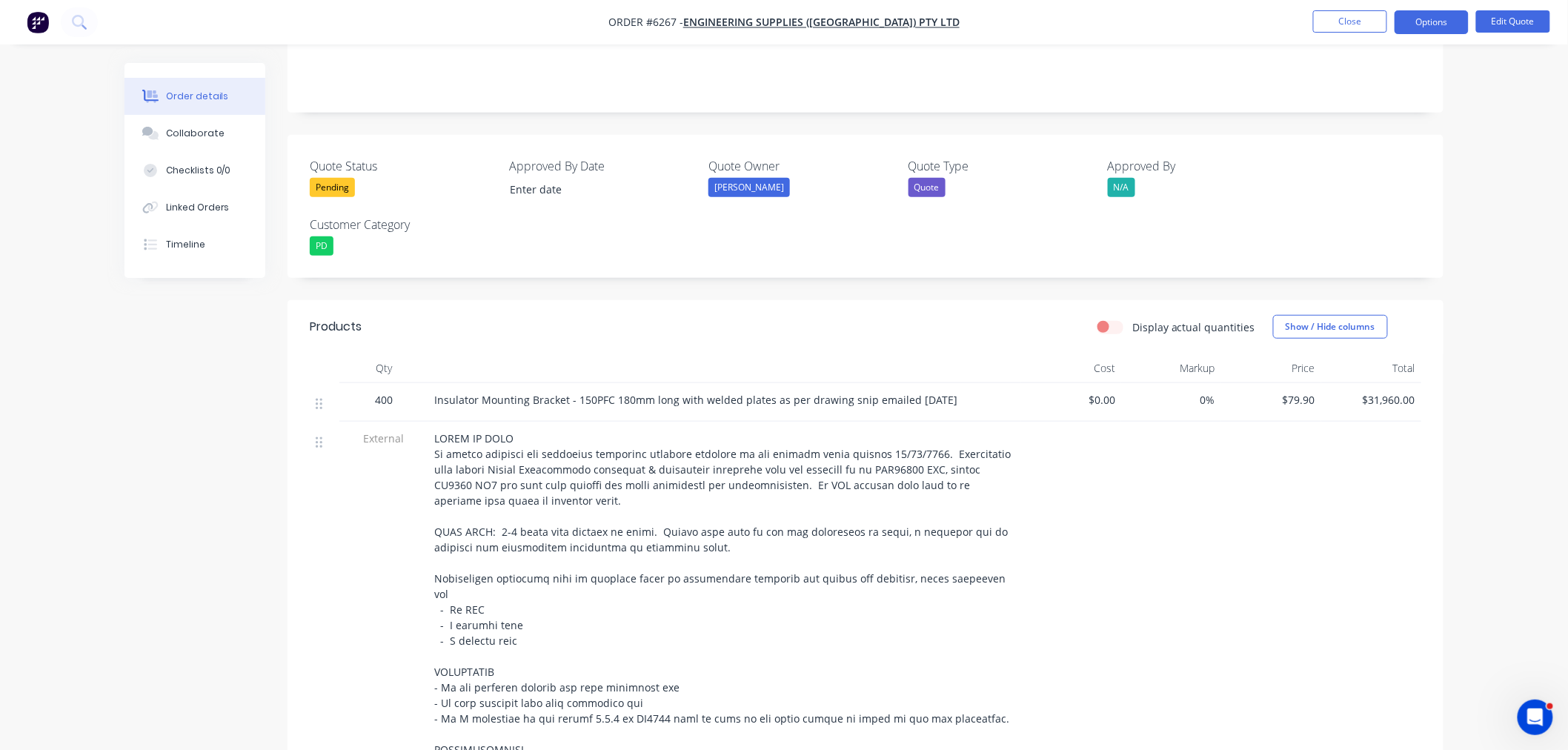
scroll to position [329, 0]
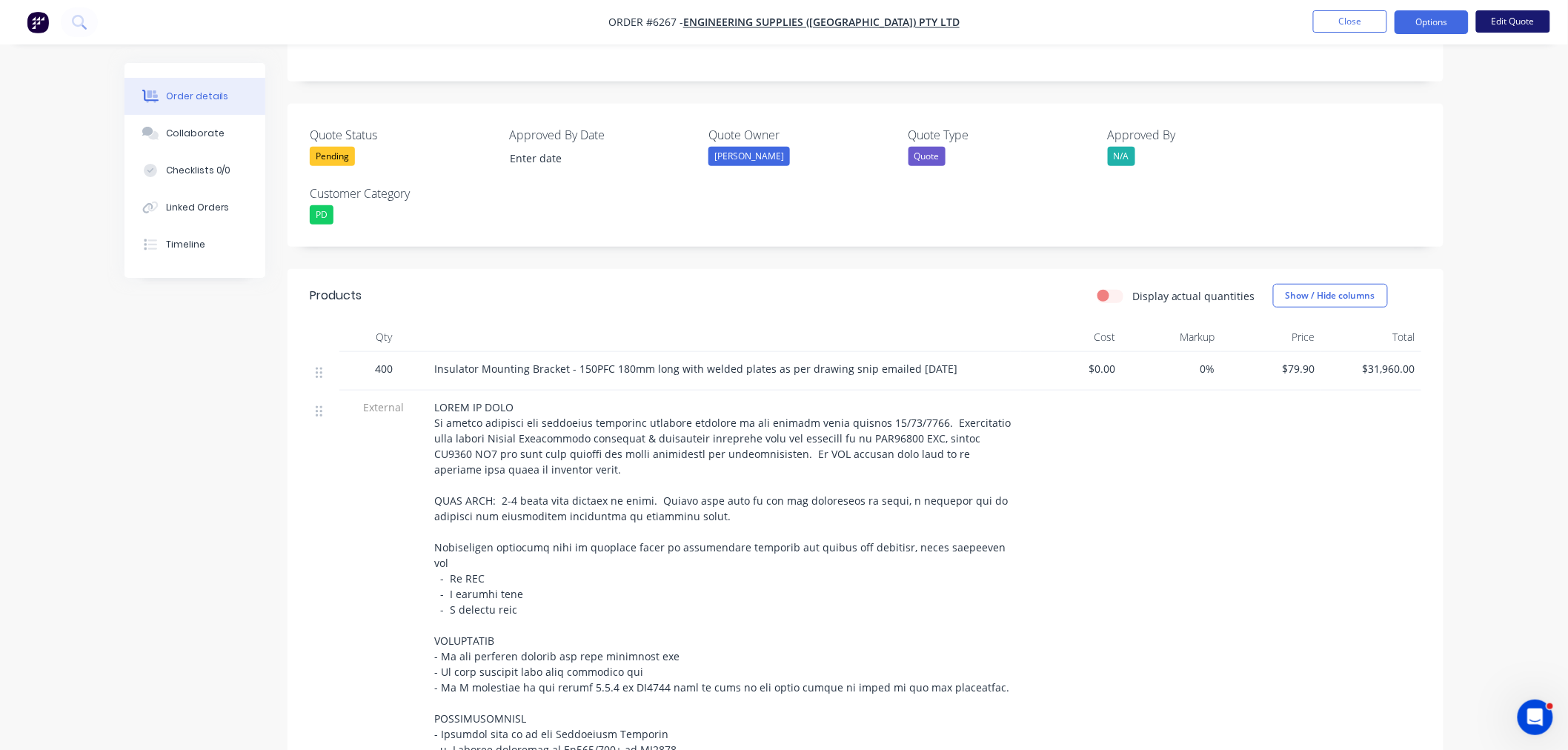
click at [1507, 28] on button "Edit Quote" at bounding box center [1513, 21] width 74 height 22
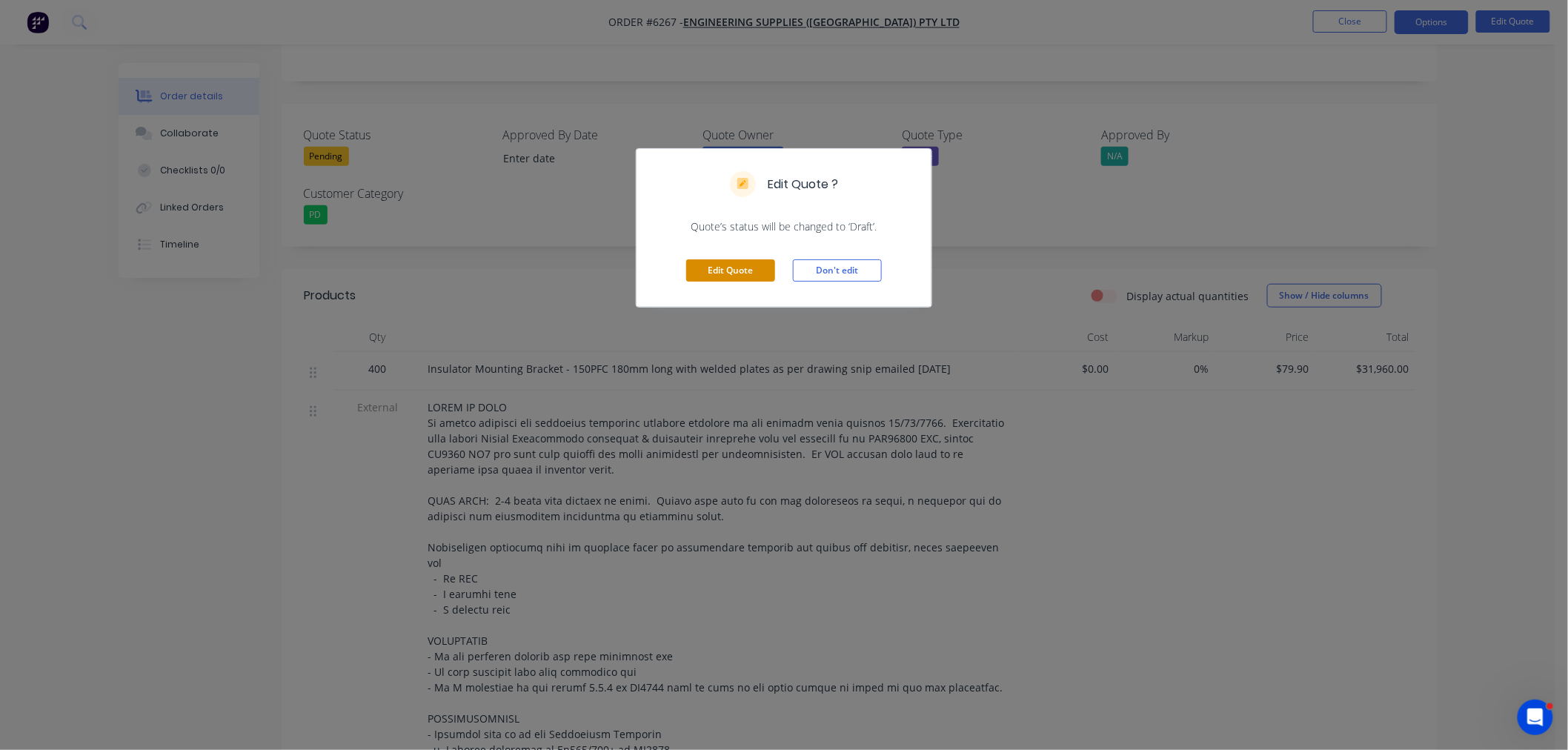
click at [753, 270] on button "Edit Quote" at bounding box center [730, 271] width 89 height 22
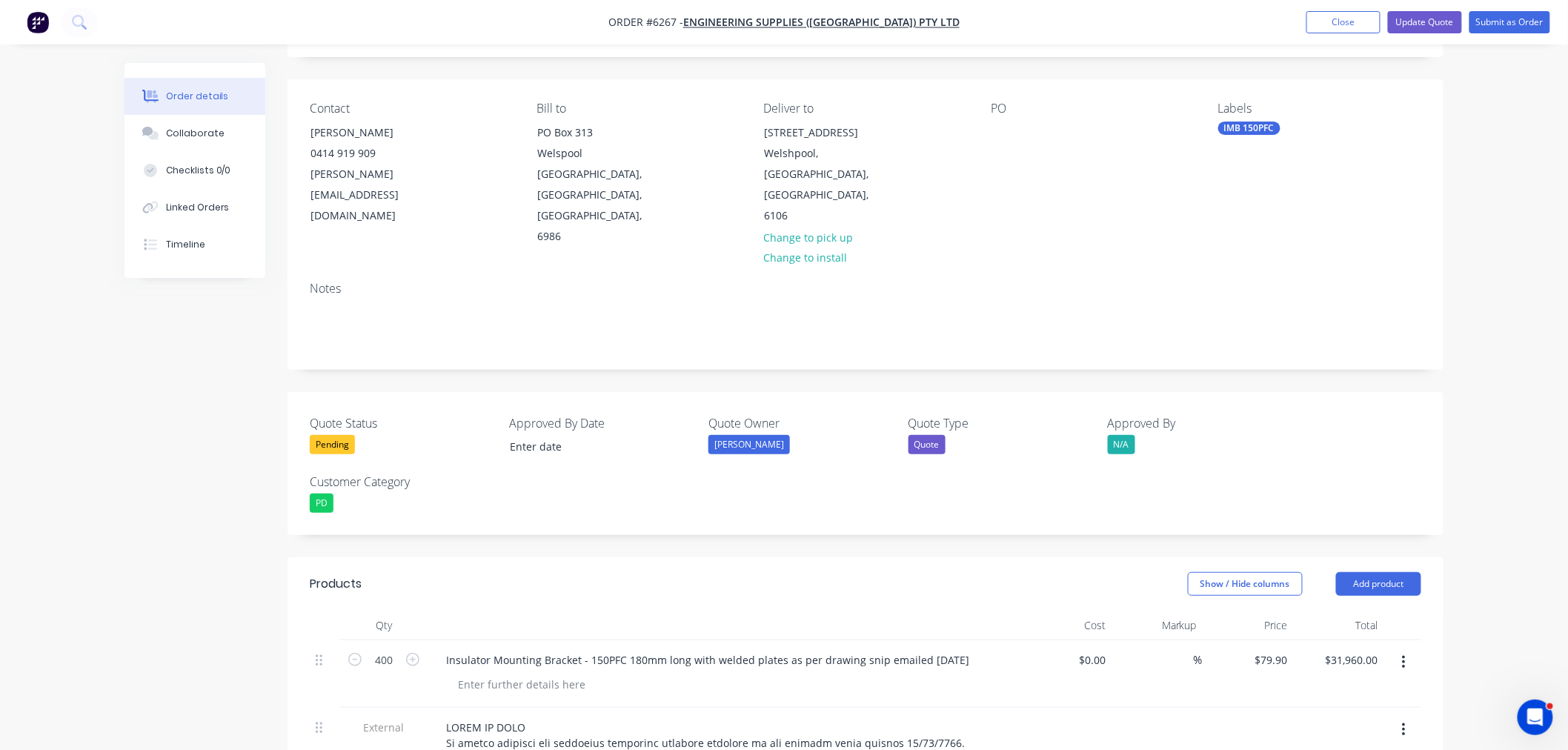
scroll to position [165, 0]
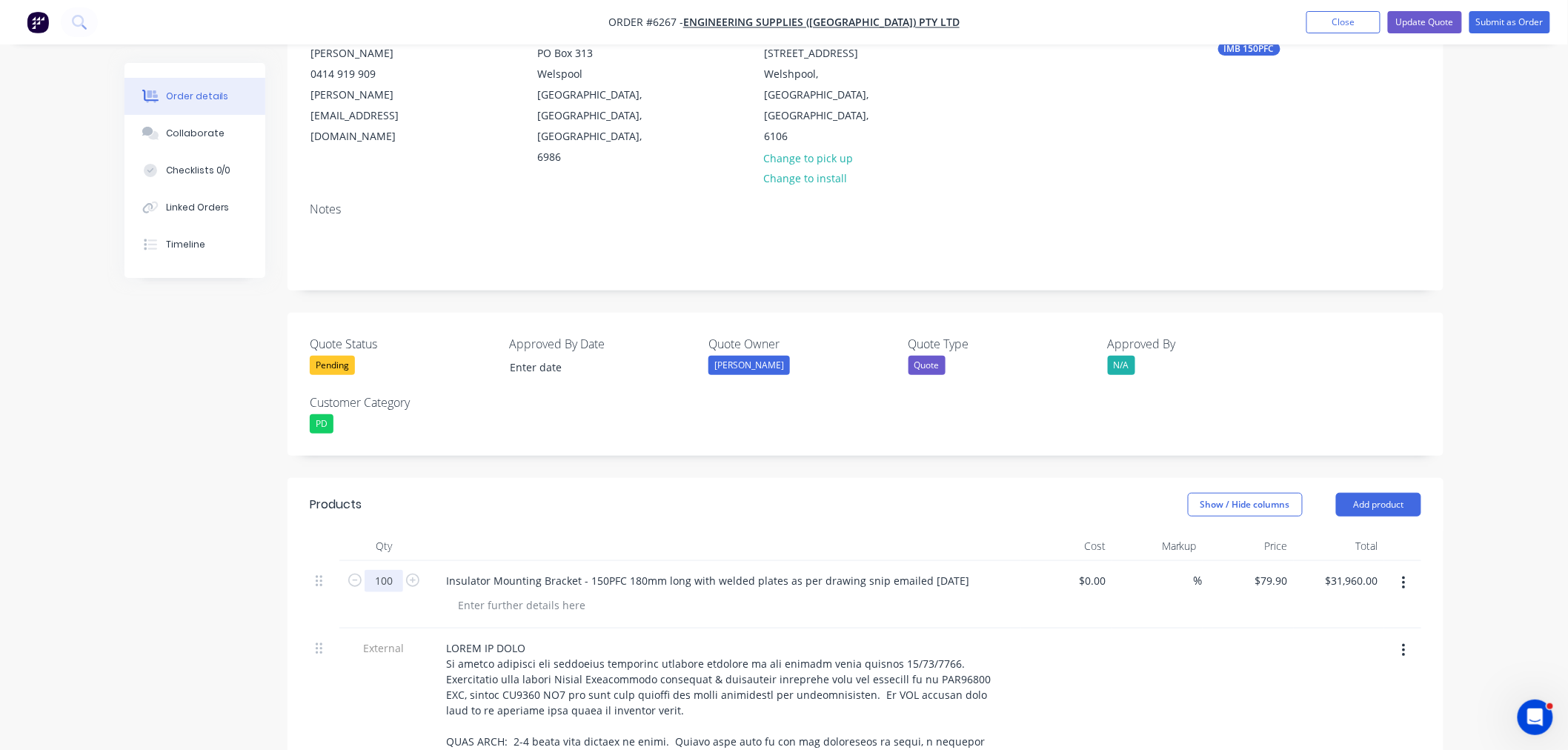
type input "100"
type input "$7,990.00"
click at [1286, 569] on input "79.9" at bounding box center [1273, 580] width 40 height 21
type input "$90.80"
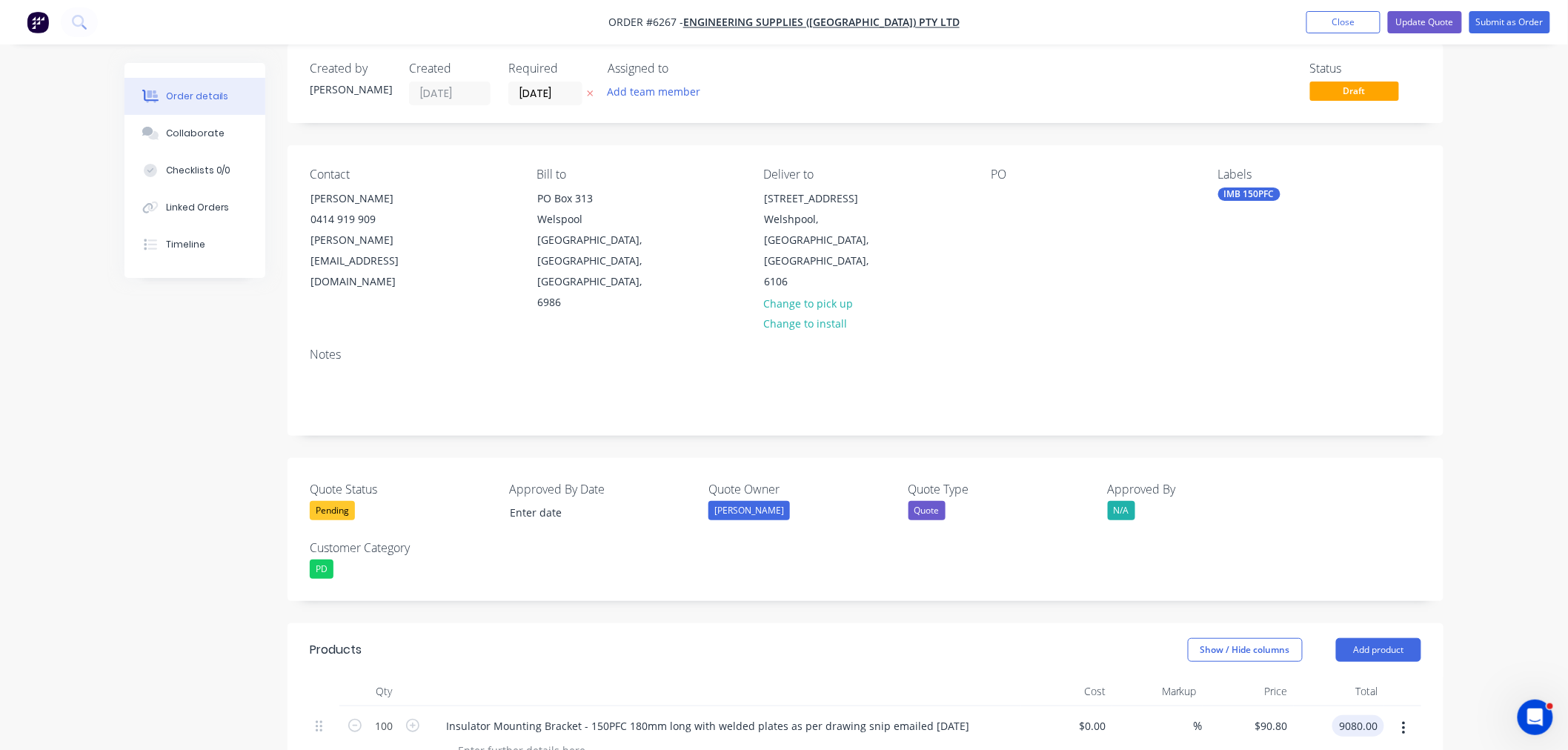
scroll to position [0, 0]
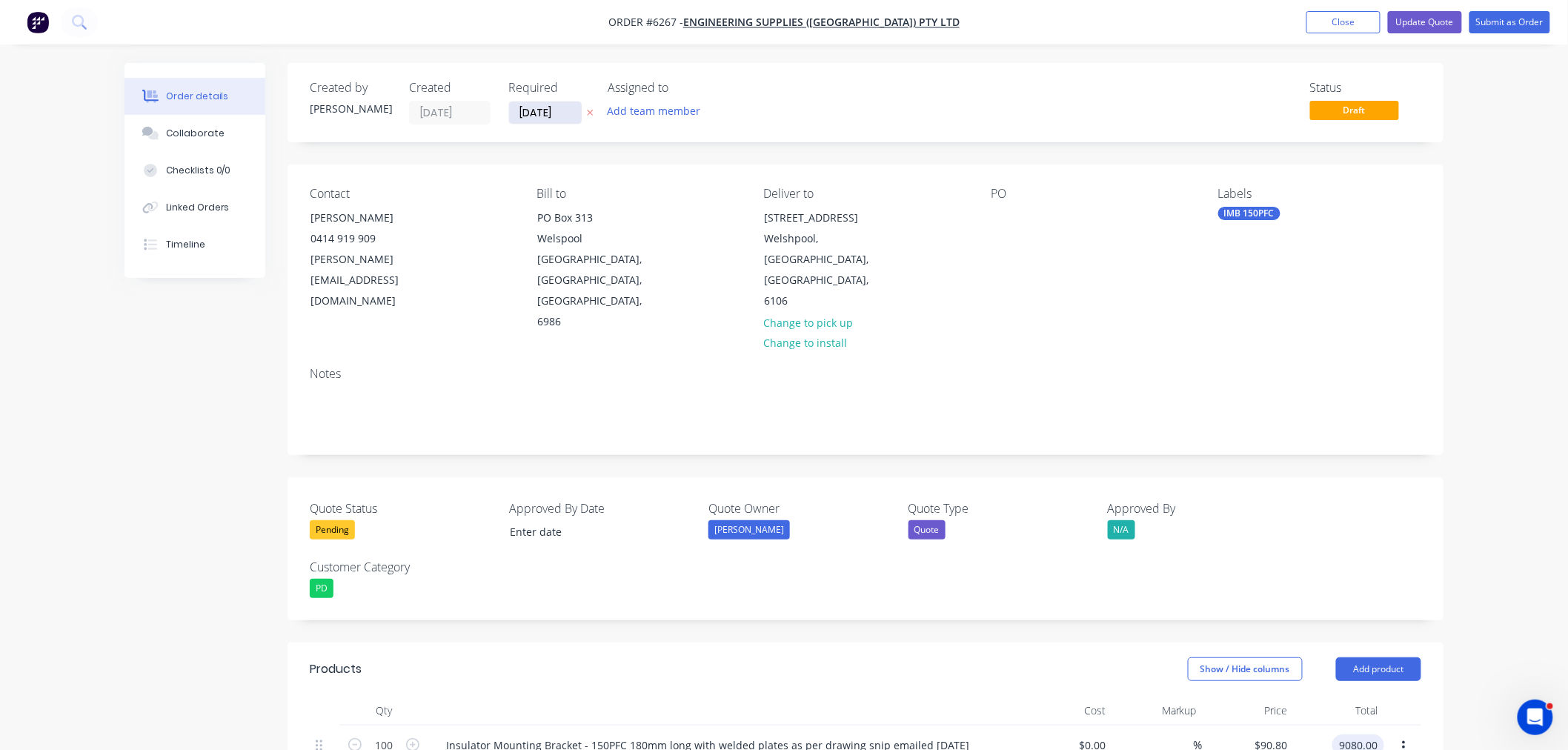
type input "$9,080.00"
click at [545, 109] on input "[DATE]" at bounding box center [545, 113] width 73 height 22
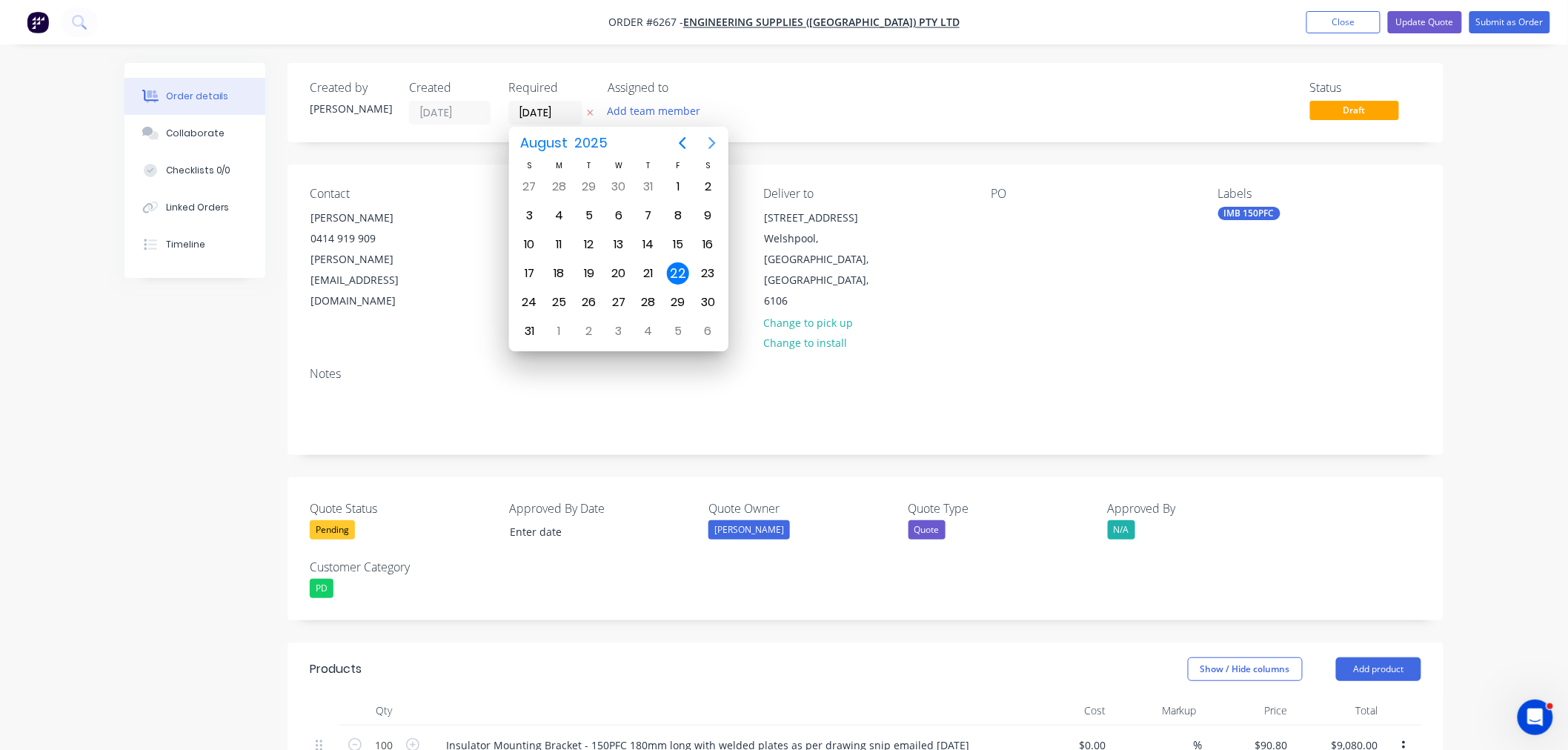
click at [709, 135] on icon "Next page" at bounding box center [712, 142] width 18 height 18
click at [649, 212] on div "11" at bounding box center [649, 216] width 22 height 22
type input "[DATE]"
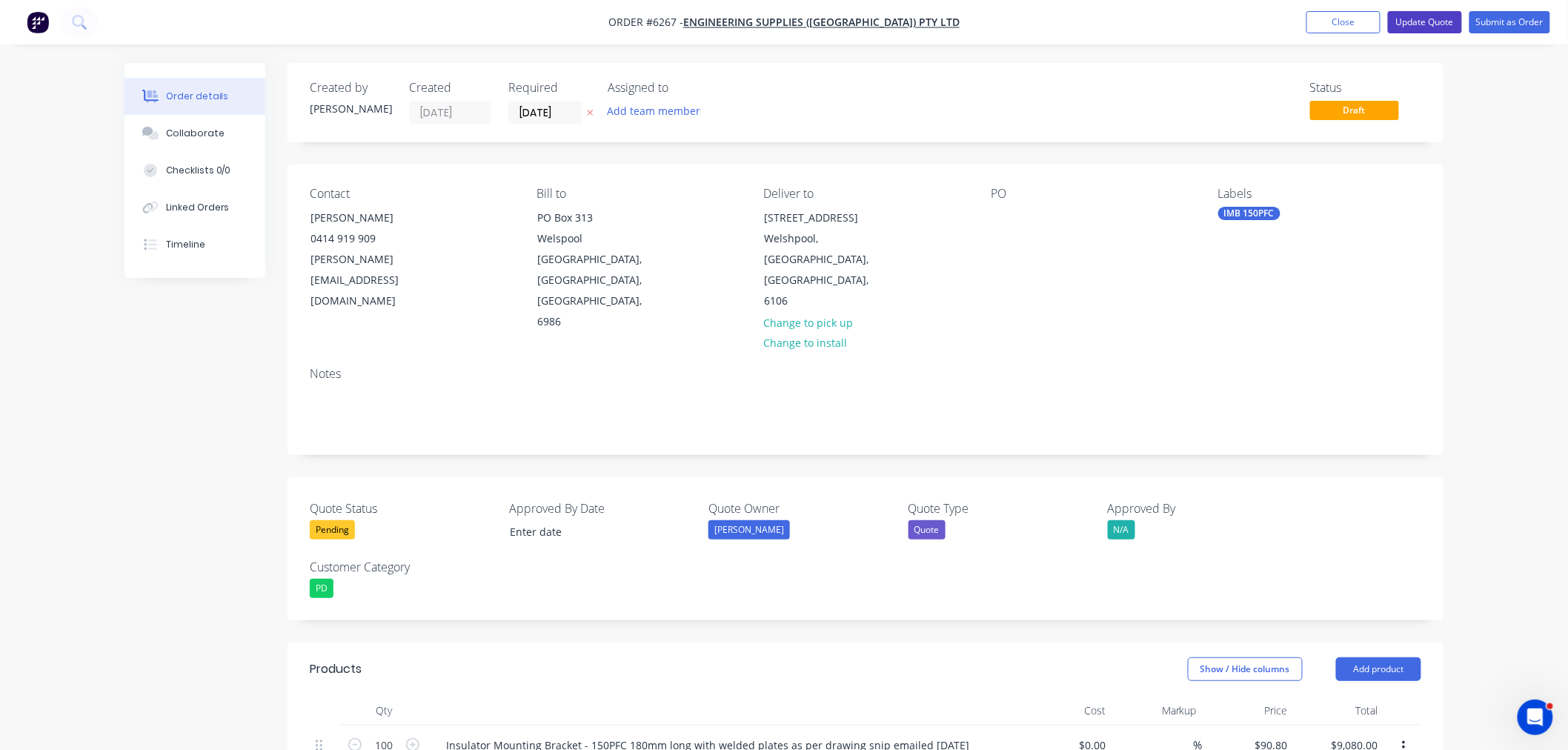
click at [1438, 27] on button "Update Quote" at bounding box center [1425, 22] width 74 height 22
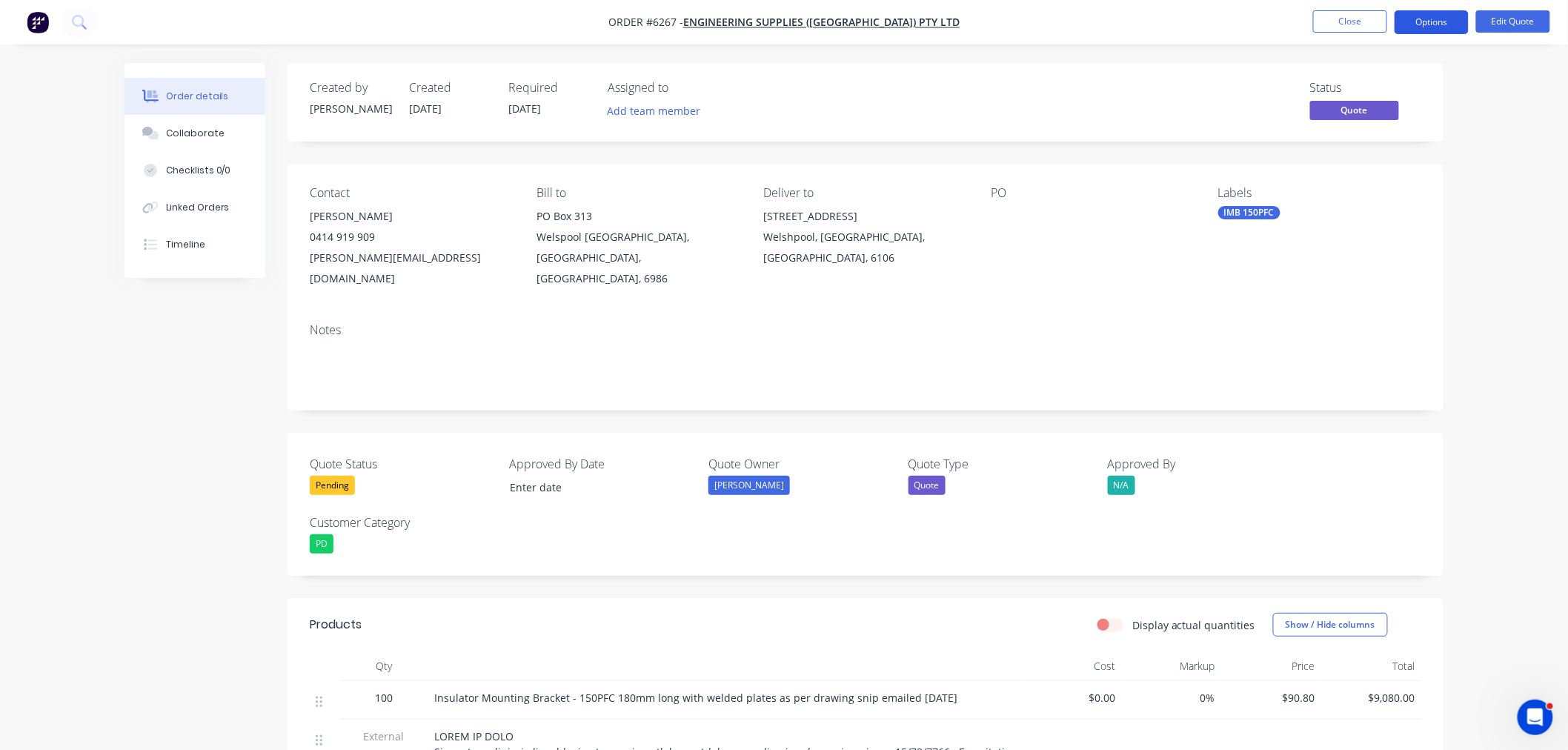
click at [1425, 22] on button "Options" at bounding box center [1432, 21] width 74 height 23
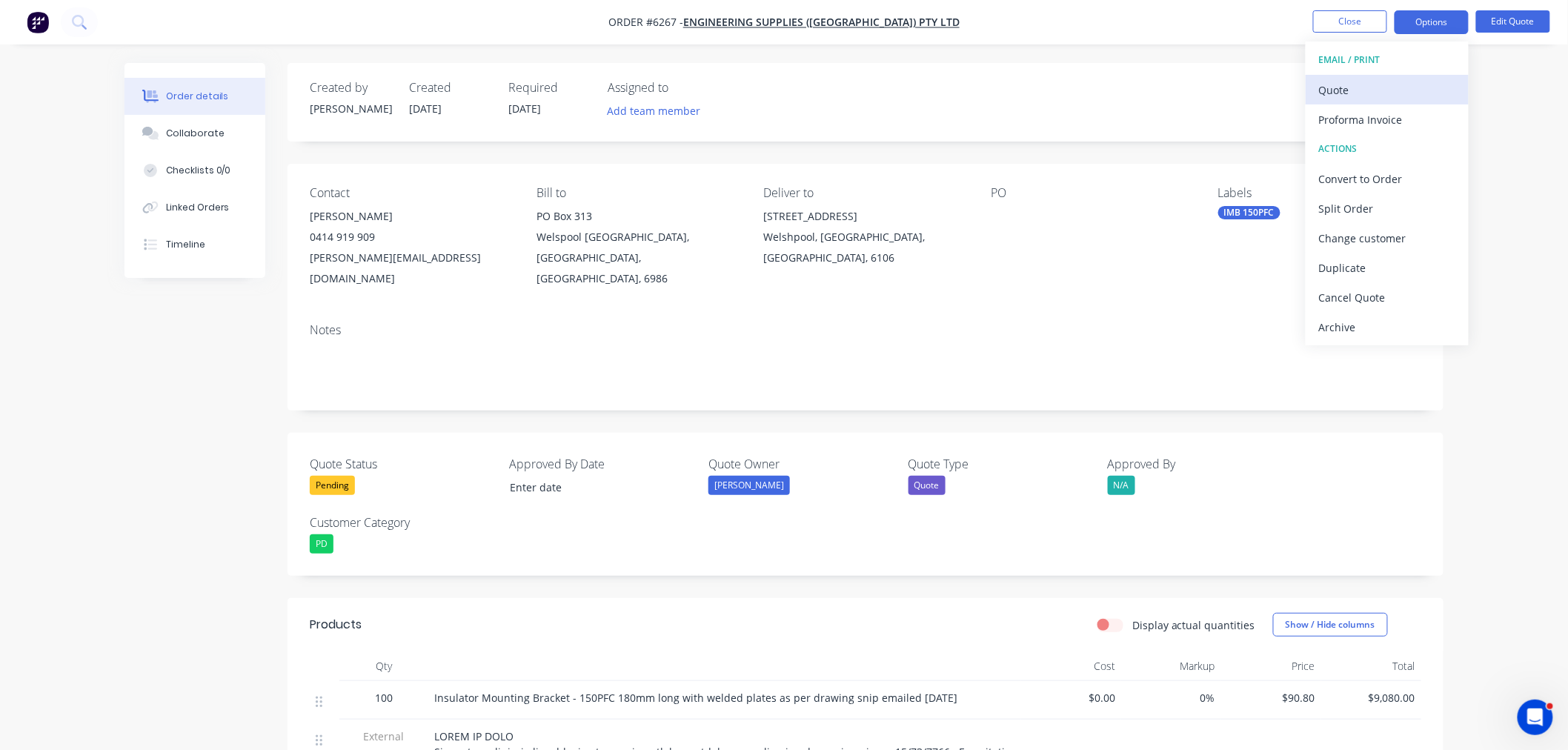
click at [1374, 85] on div "Quote" at bounding box center [1387, 89] width 137 height 21
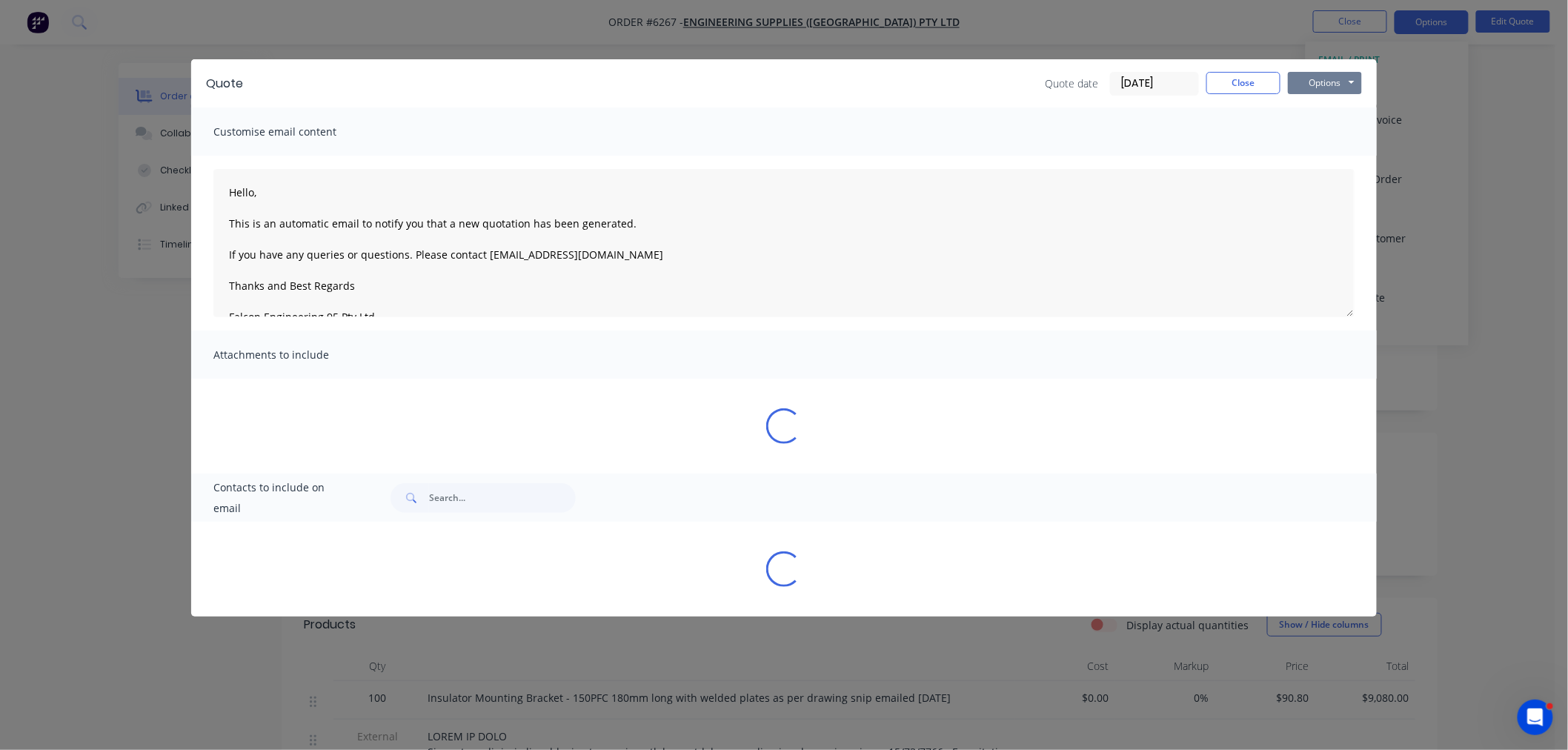
click at [1293, 82] on button "Options" at bounding box center [1325, 83] width 74 height 22
click at [1333, 107] on button "Preview" at bounding box center [1335, 109] width 95 height 24
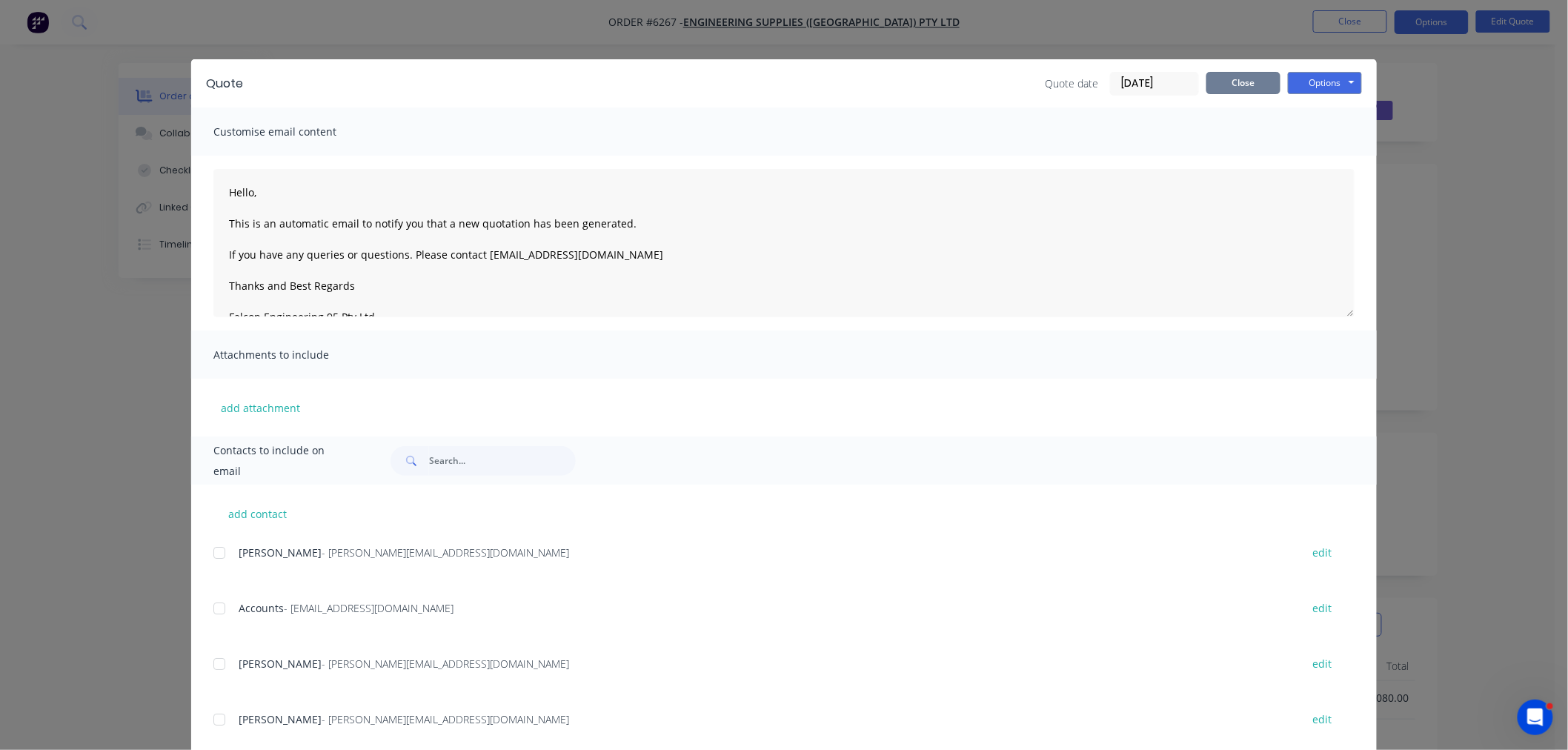
click at [1221, 82] on button "Close" at bounding box center [1243, 83] width 74 height 22
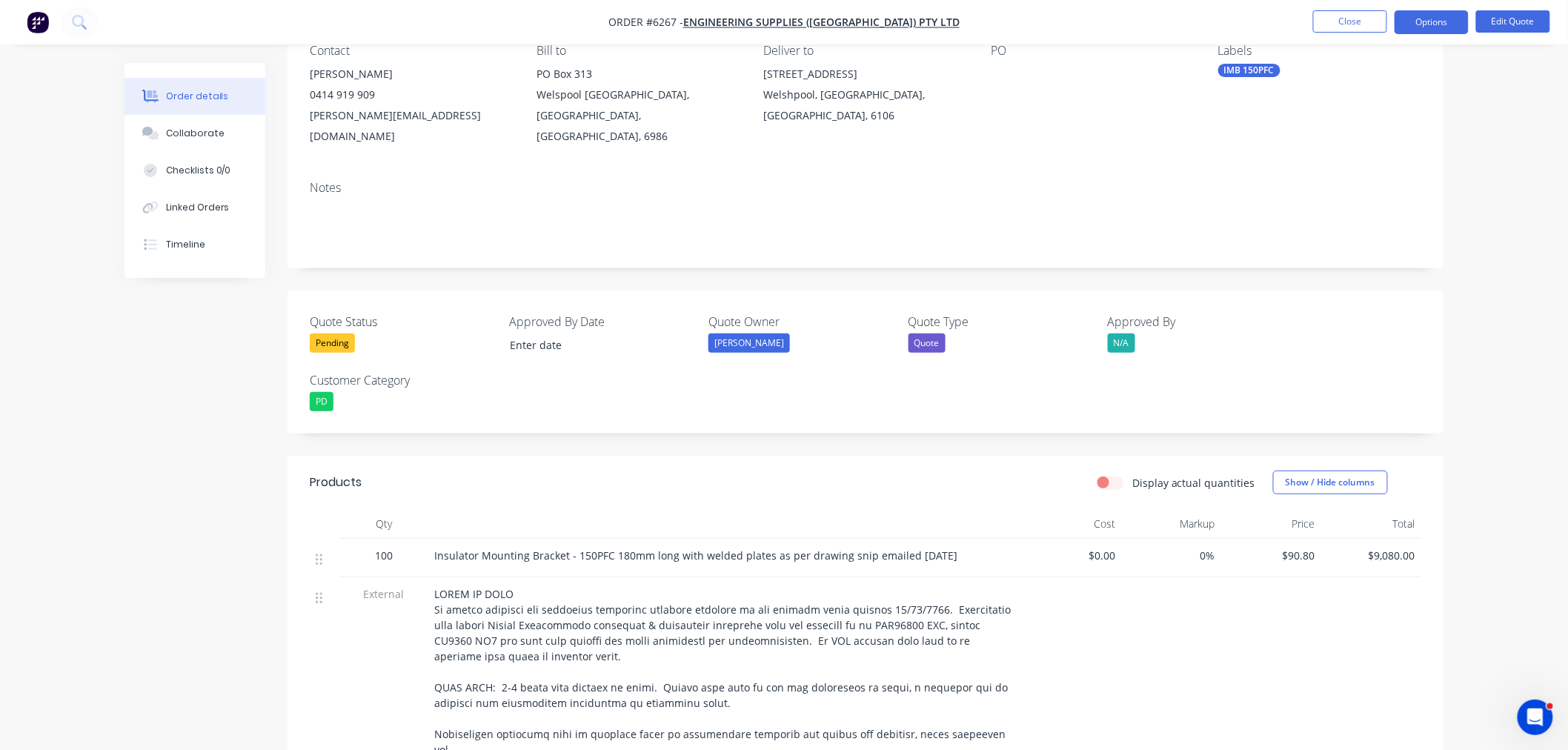
scroll to position [165, 0]
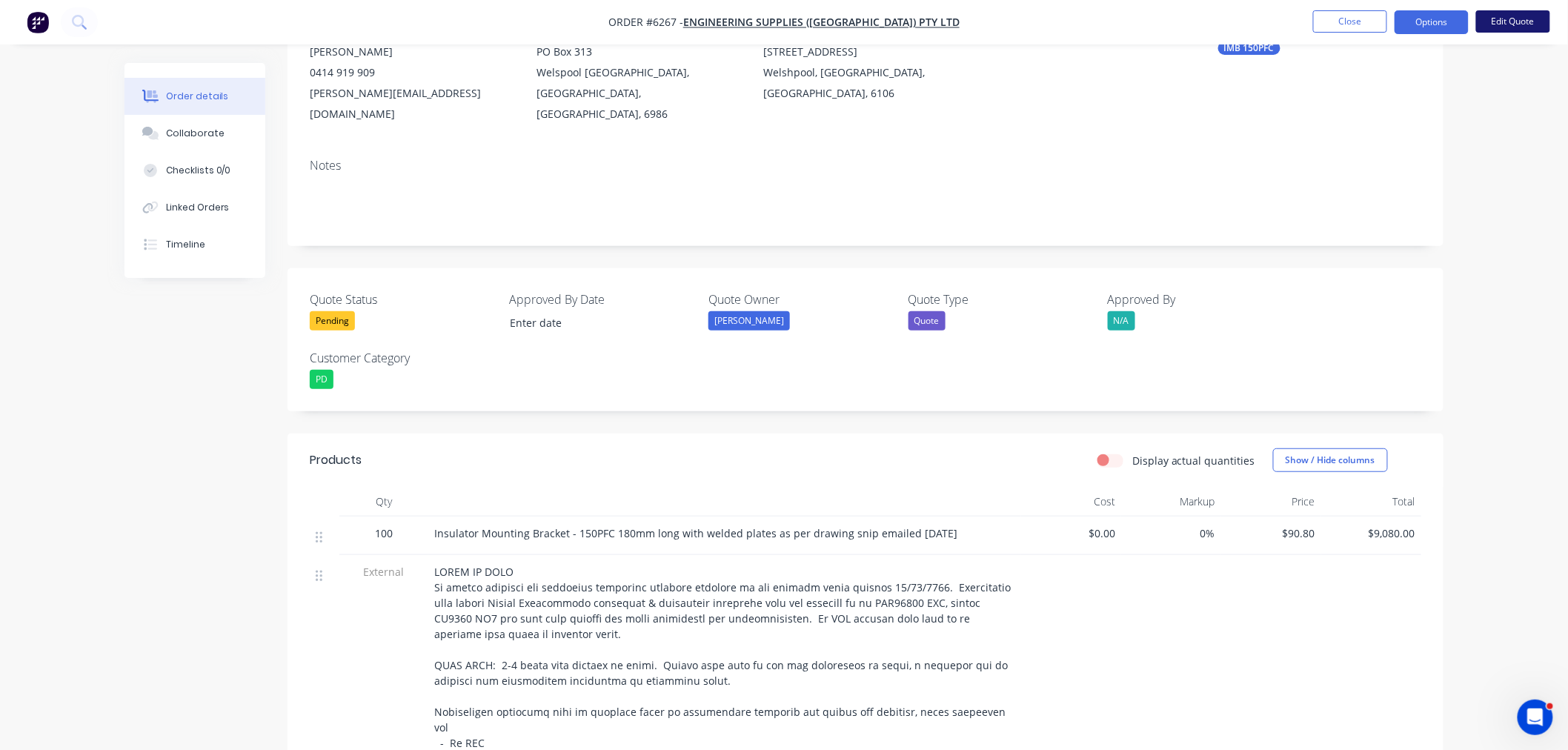
click at [1505, 20] on button "Edit Quote" at bounding box center [1513, 21] width 74 height 22
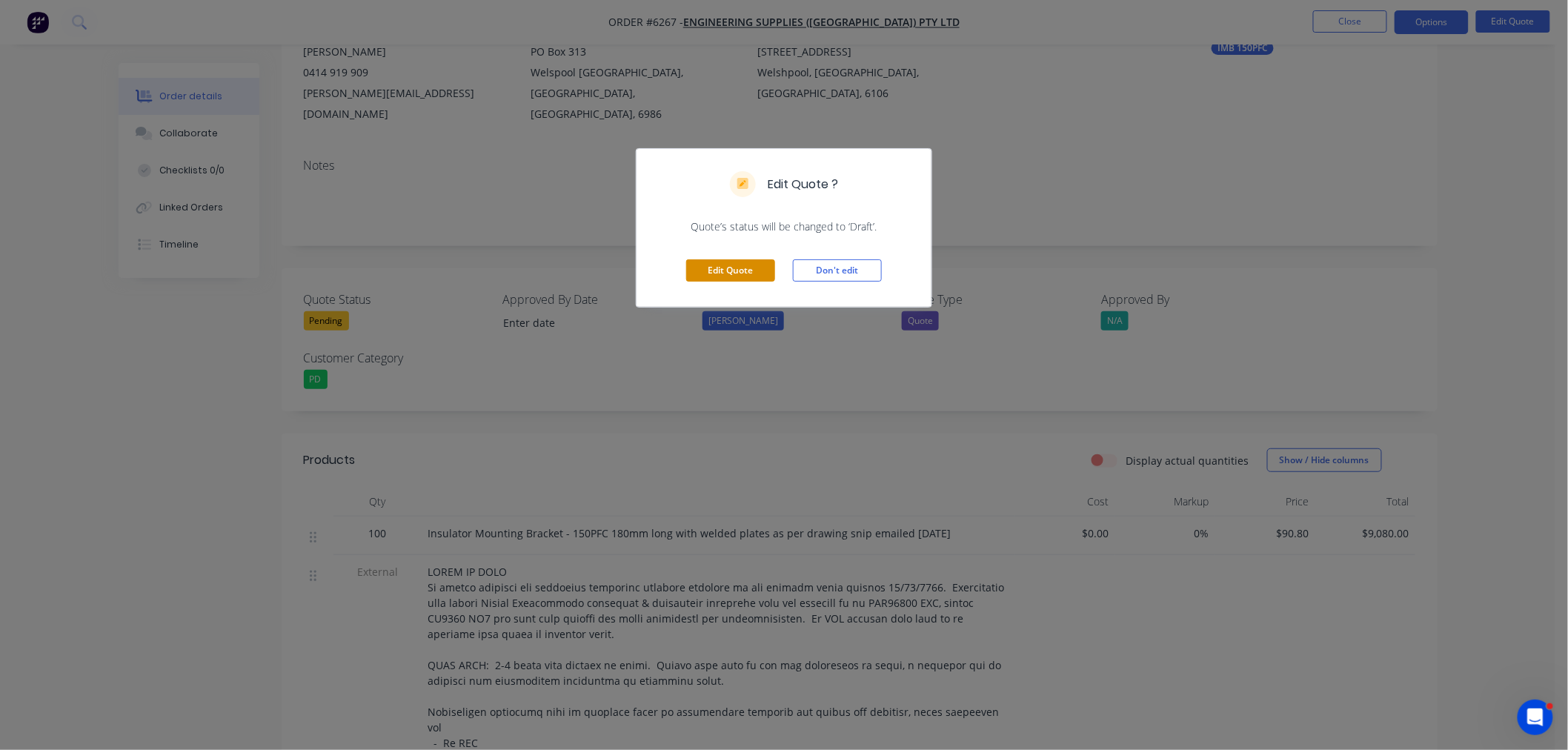
drag, startPoint x: 736, startPoint y: 267, endPoint x: 778, endPoint y: 298, distance: 52.2
click at [736, 268] on button "Edit Quote" at bounding box center [730, 271] width 89 height 22
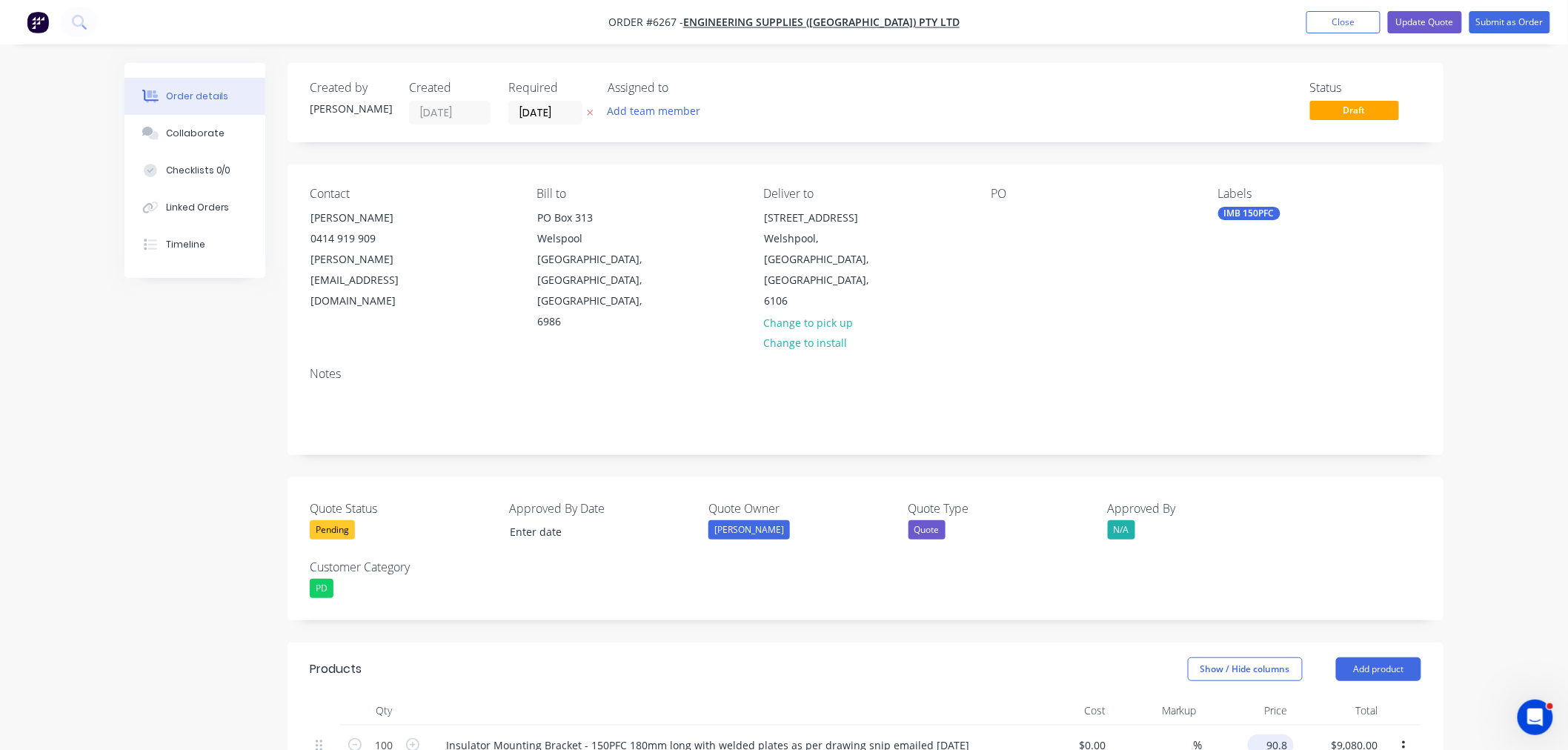
click at [1265, 734] on input "90.8" at bounding box center [1273, 744] width 40 height 21
type input "$91.00"
type input "$9,100.00"
click at [1505, 9] on nav "Order #6267 - Engineering Supplies ([GEOGRAPHIC_DATA]) Pty Ltd Add product Clos…" at bounding box center [784, 22] width 1568 height 45
click at [1502, 25] on button "Submit as Order" at bounding box center [1509, 22] width 81 height 22
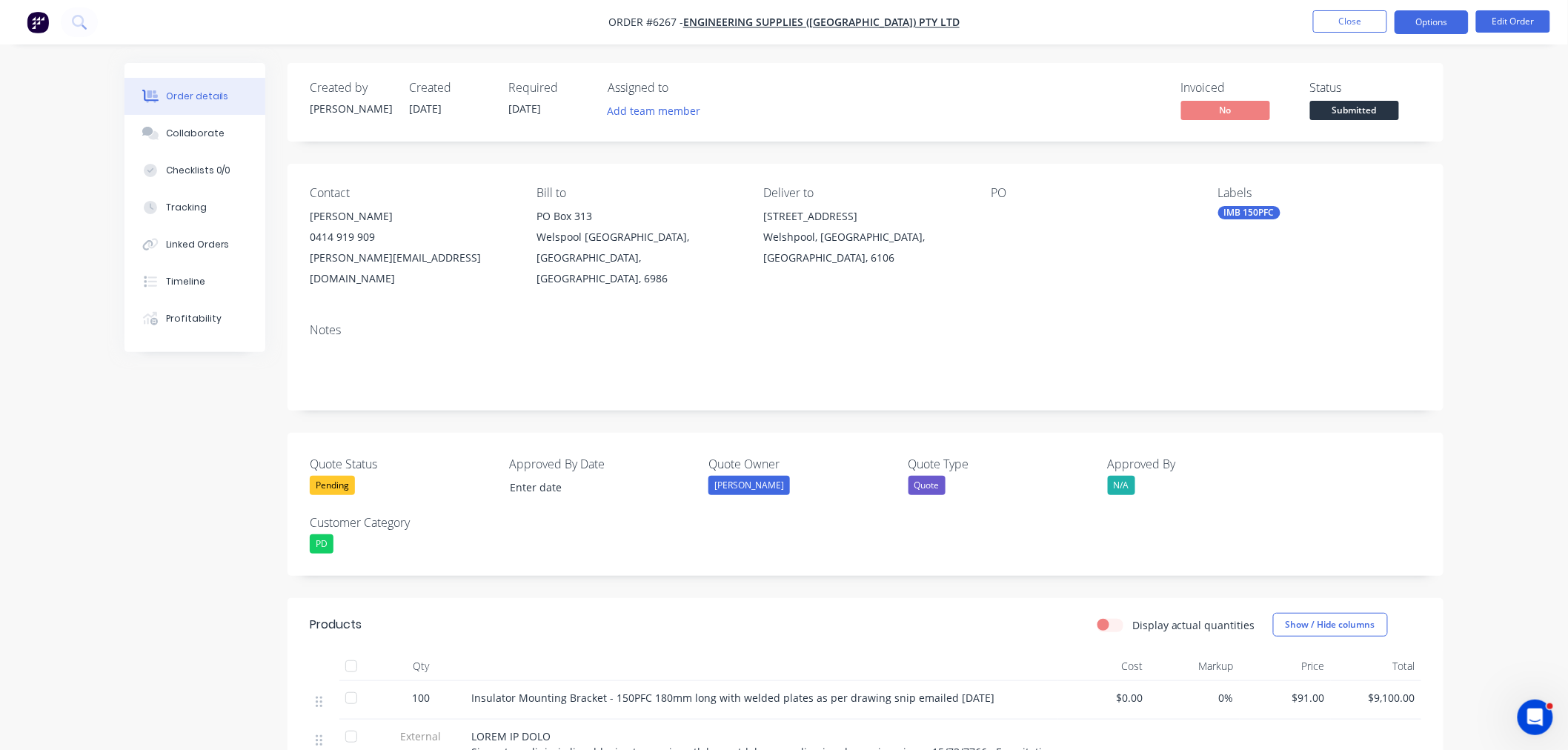
click at [1456, 24] on button "Options" at bounding box center [1432, 21] width 74 height 23
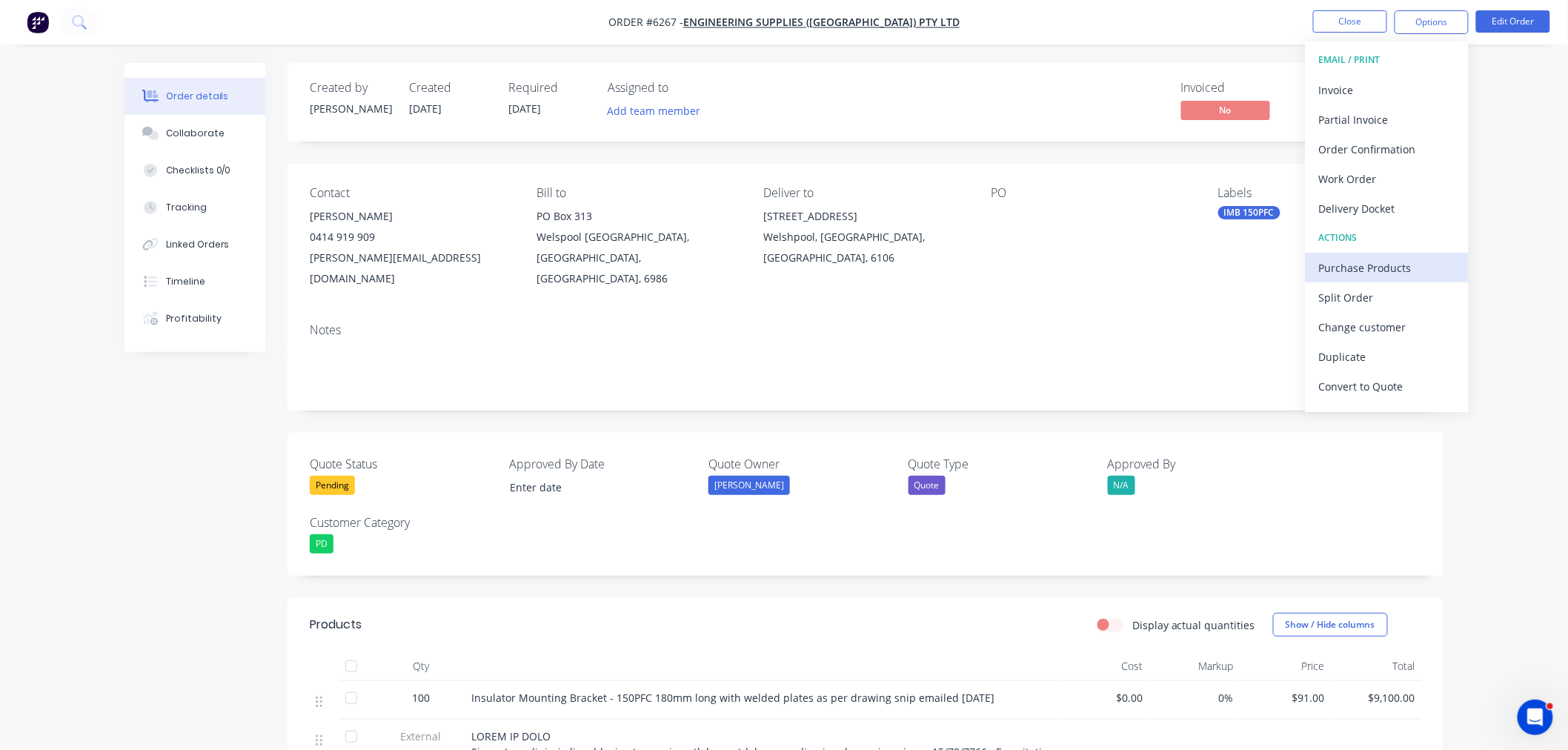
scroll to position [22, 0]
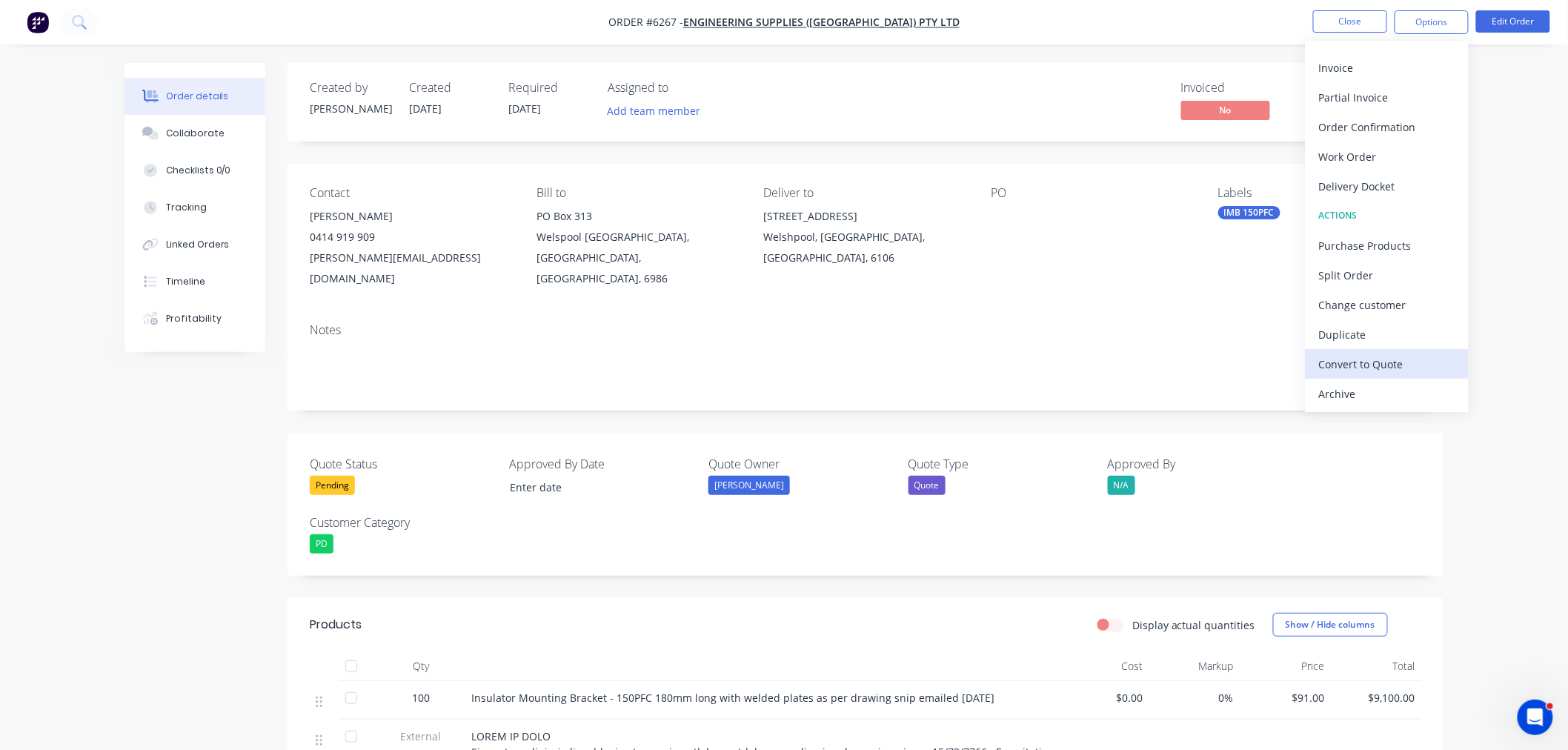
click at [1395, 359] on div "Convert to Quote" at bounding box center [1387, 364] width 137 height 21
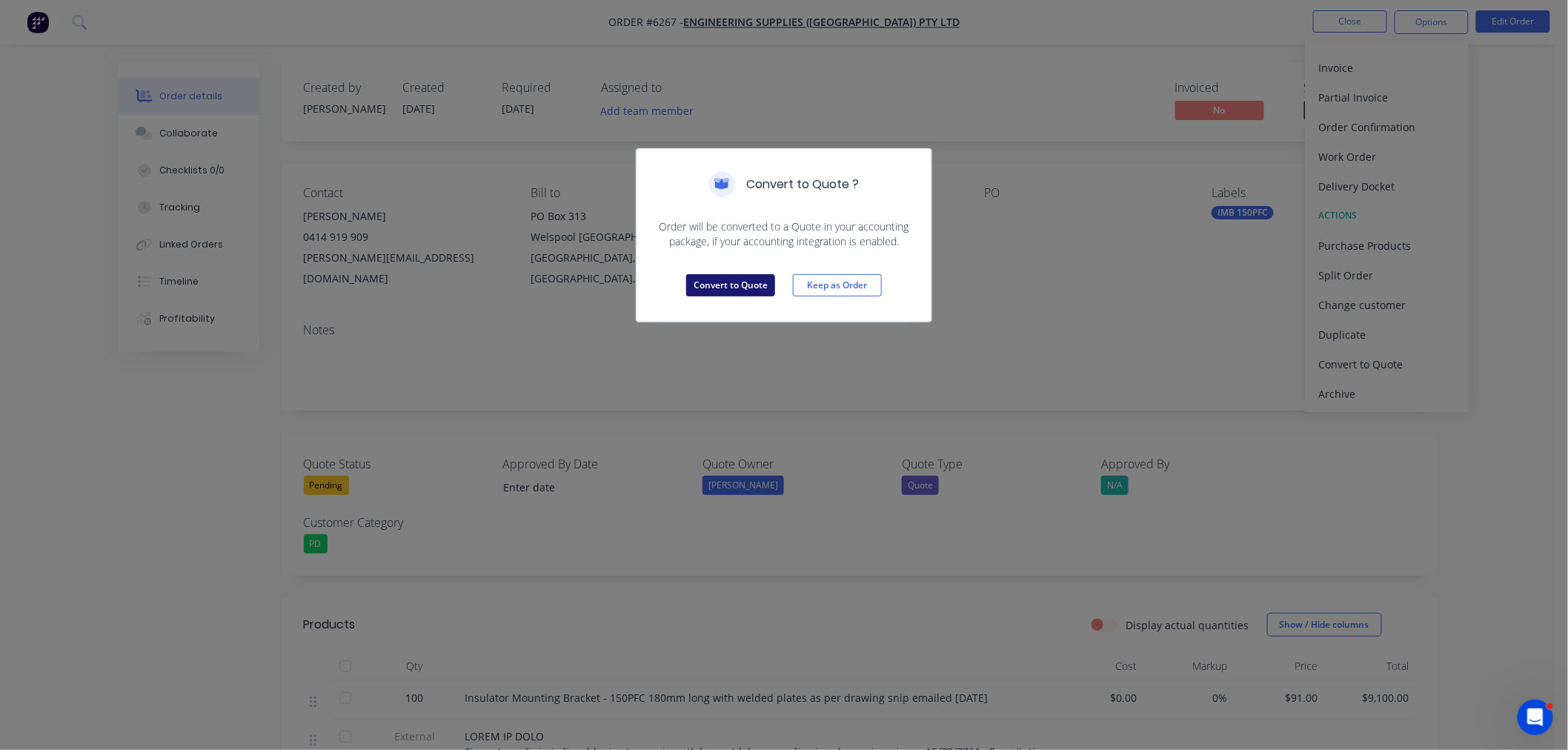
click at [727, 286] on button "Convert to Quote" at bounding box center [730, 286] width 89 height 22
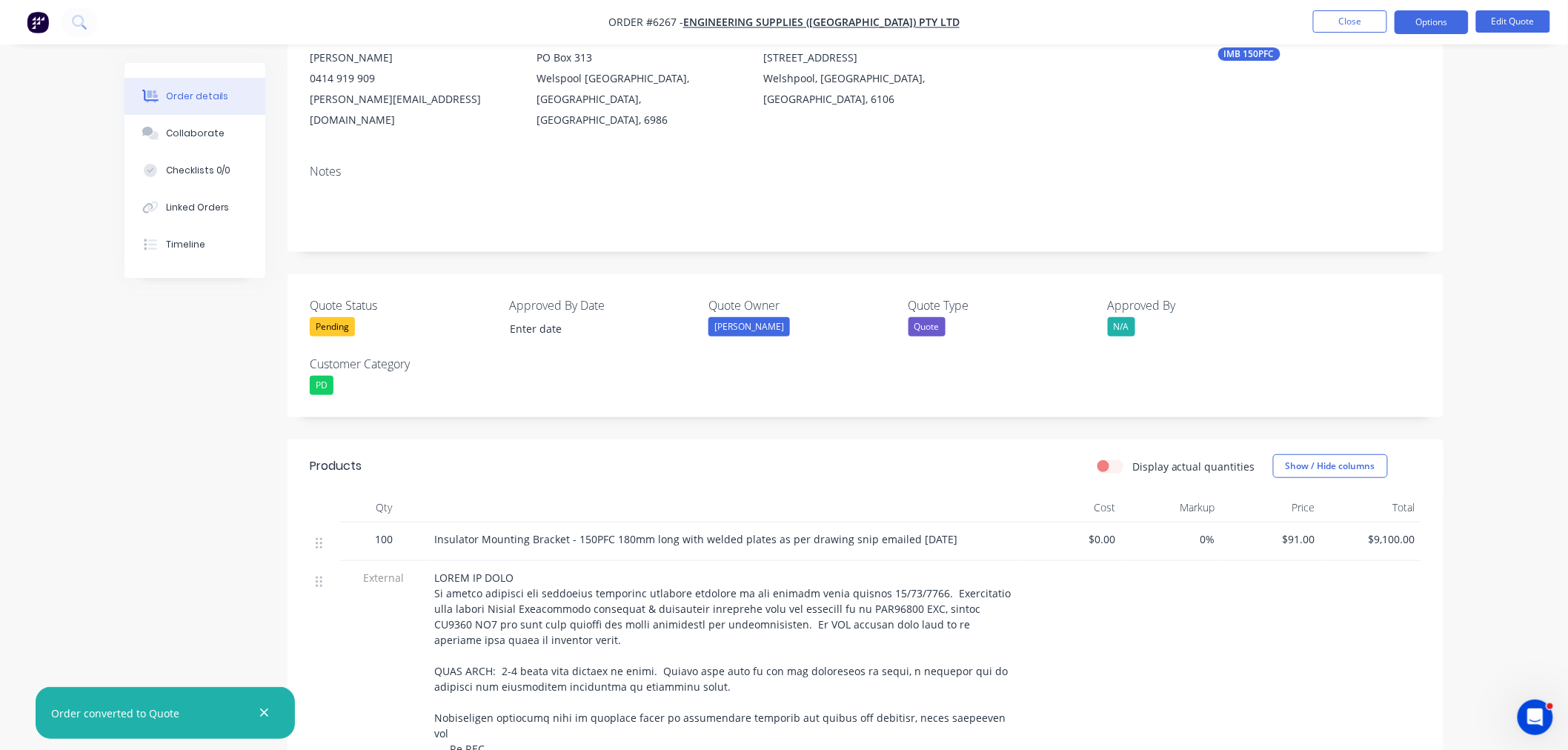
scroll to position [0, 0]
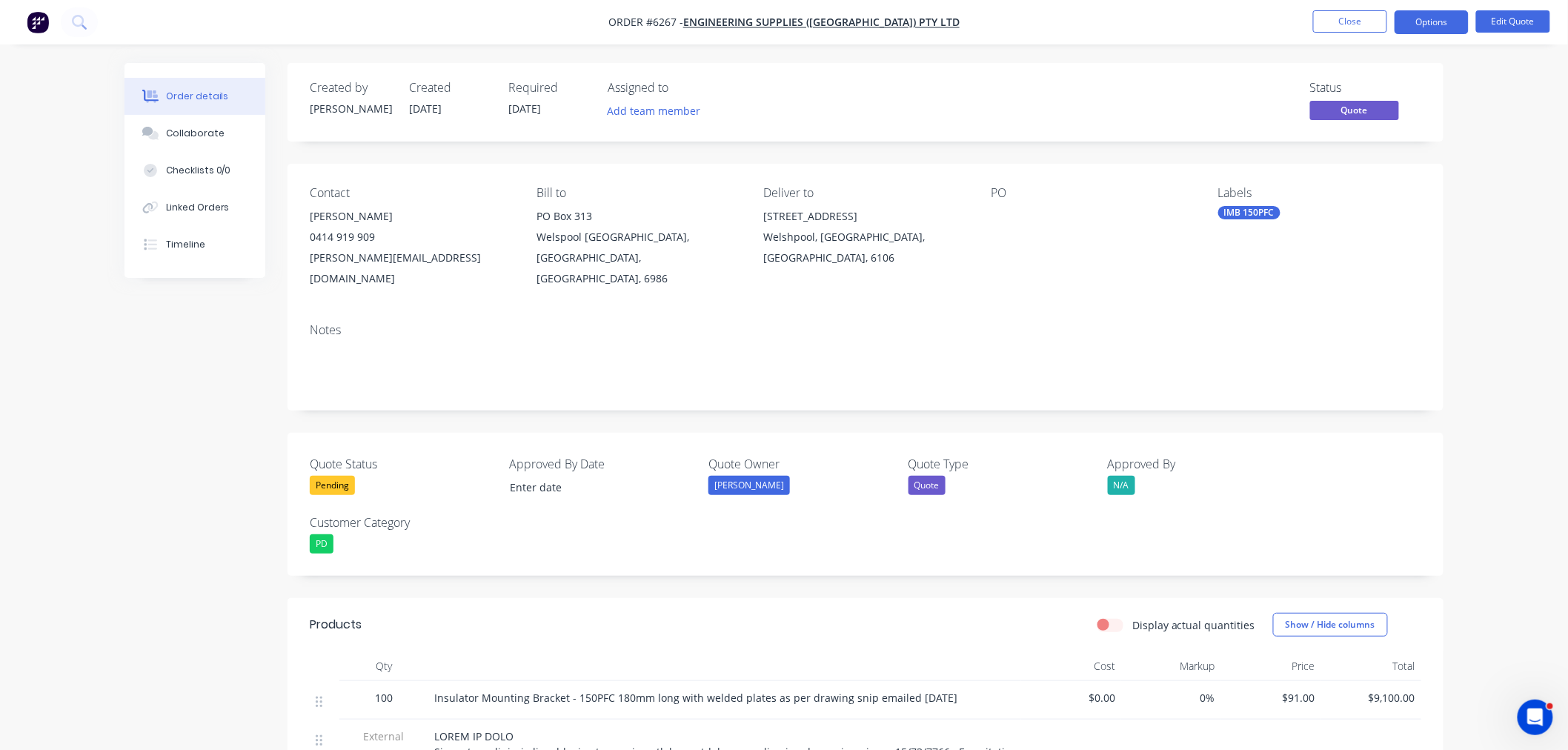
click at [581, 323] on div "Notes" at bounding box center [865, 329] width 1111 height 14
click at [1431, 17] on button "Options" at bounding box center [1432, 21] width 74 height 23
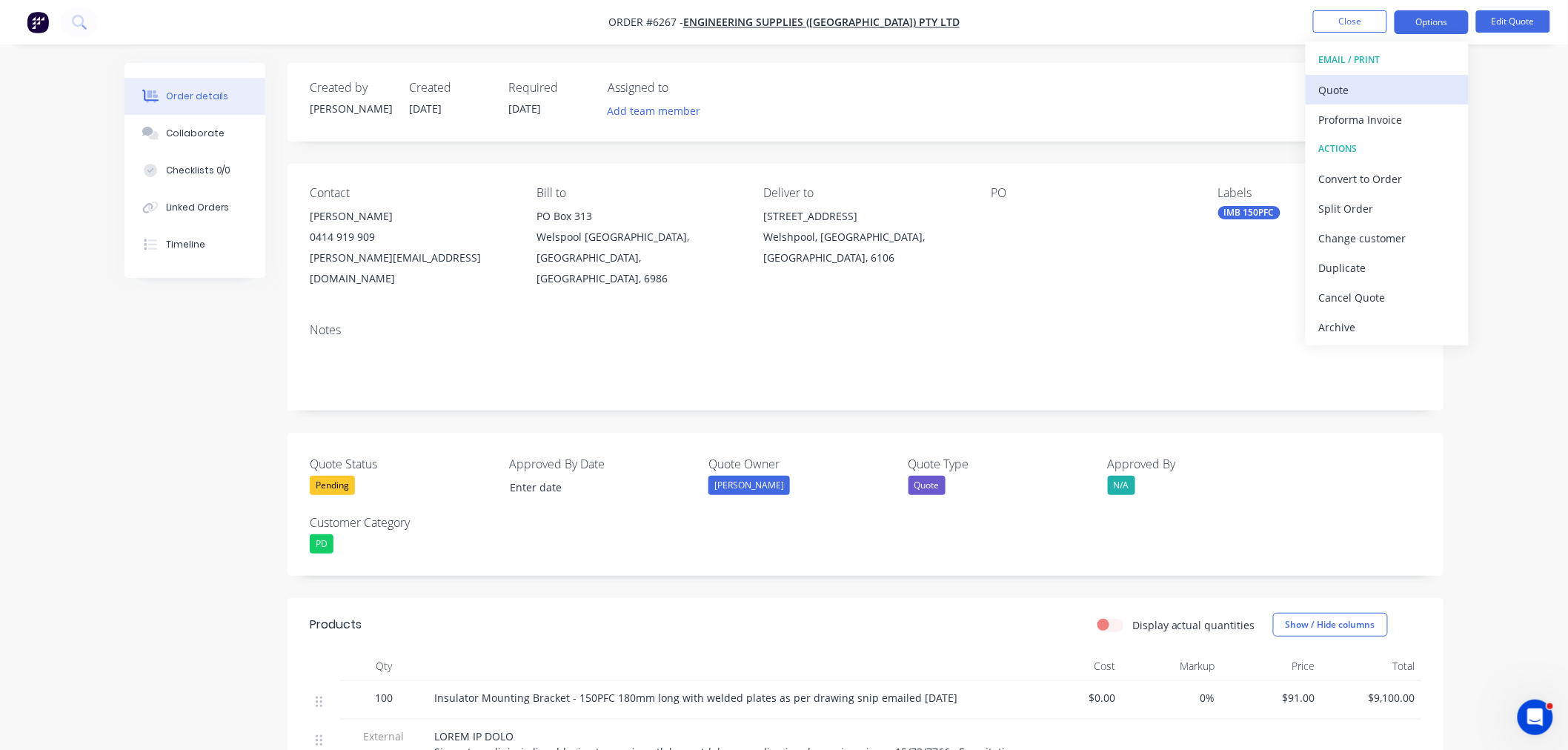
click at [1367, 82] on div "Quote" at bounding box center [1387, 89] width 137 height 21
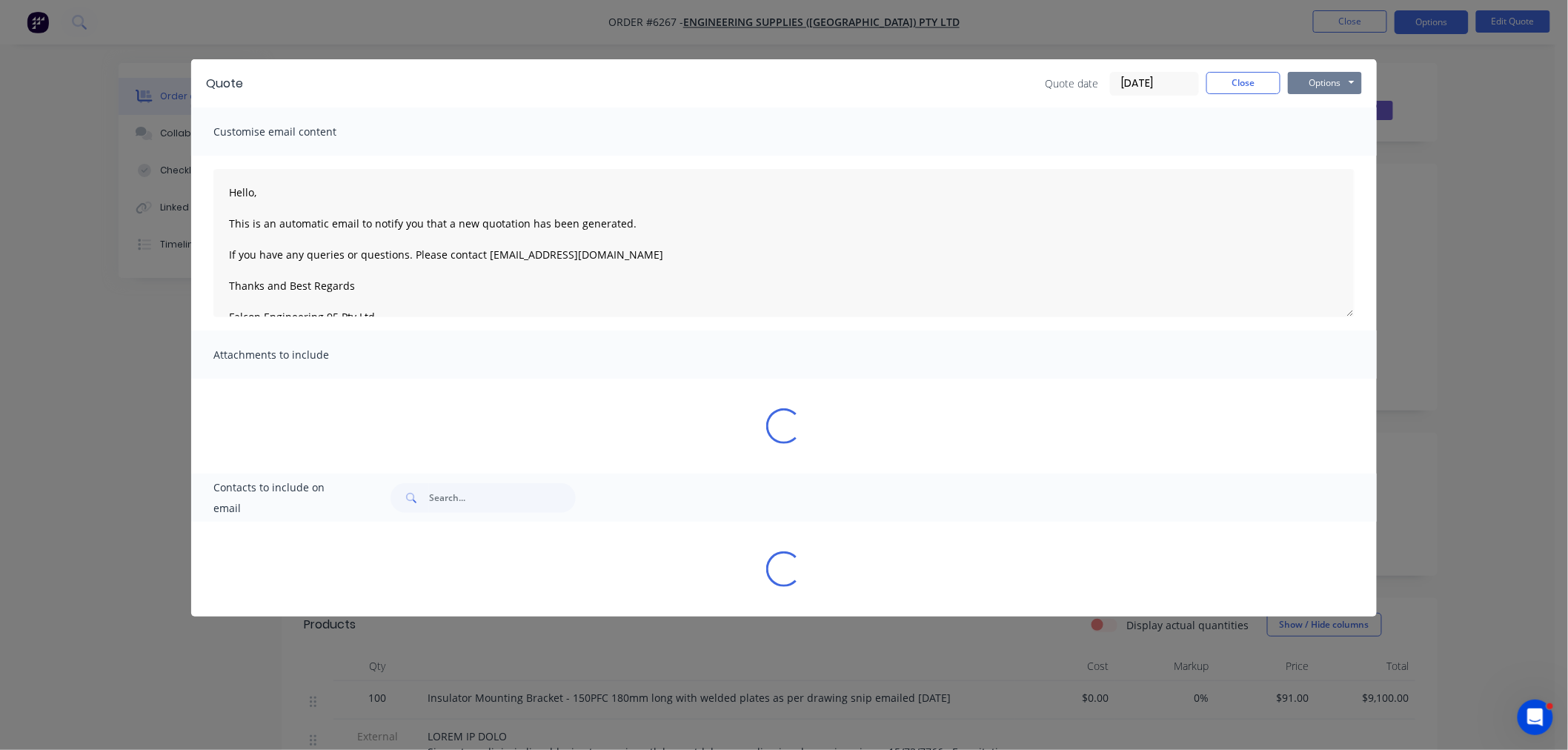
click at [1307, 84] on button "Options" at bounding box center [1325, 83] width 74 height 22
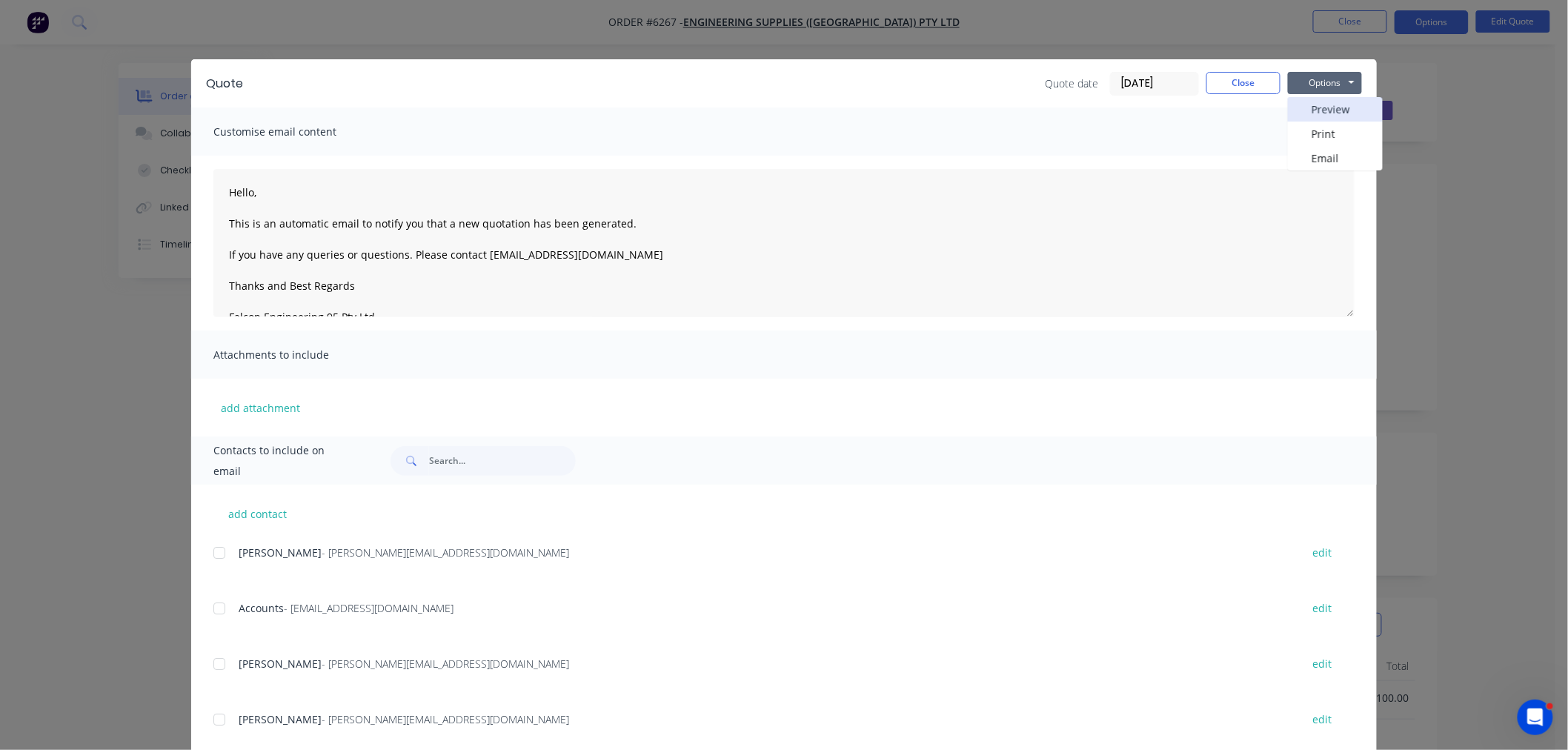
click at [1305, 112] on button "Preview" at bounding box center [1335, 109] width 95 height 24
click at [1255, 80] on button "Close" at bounding box center [1243, 83] width 74 height 22
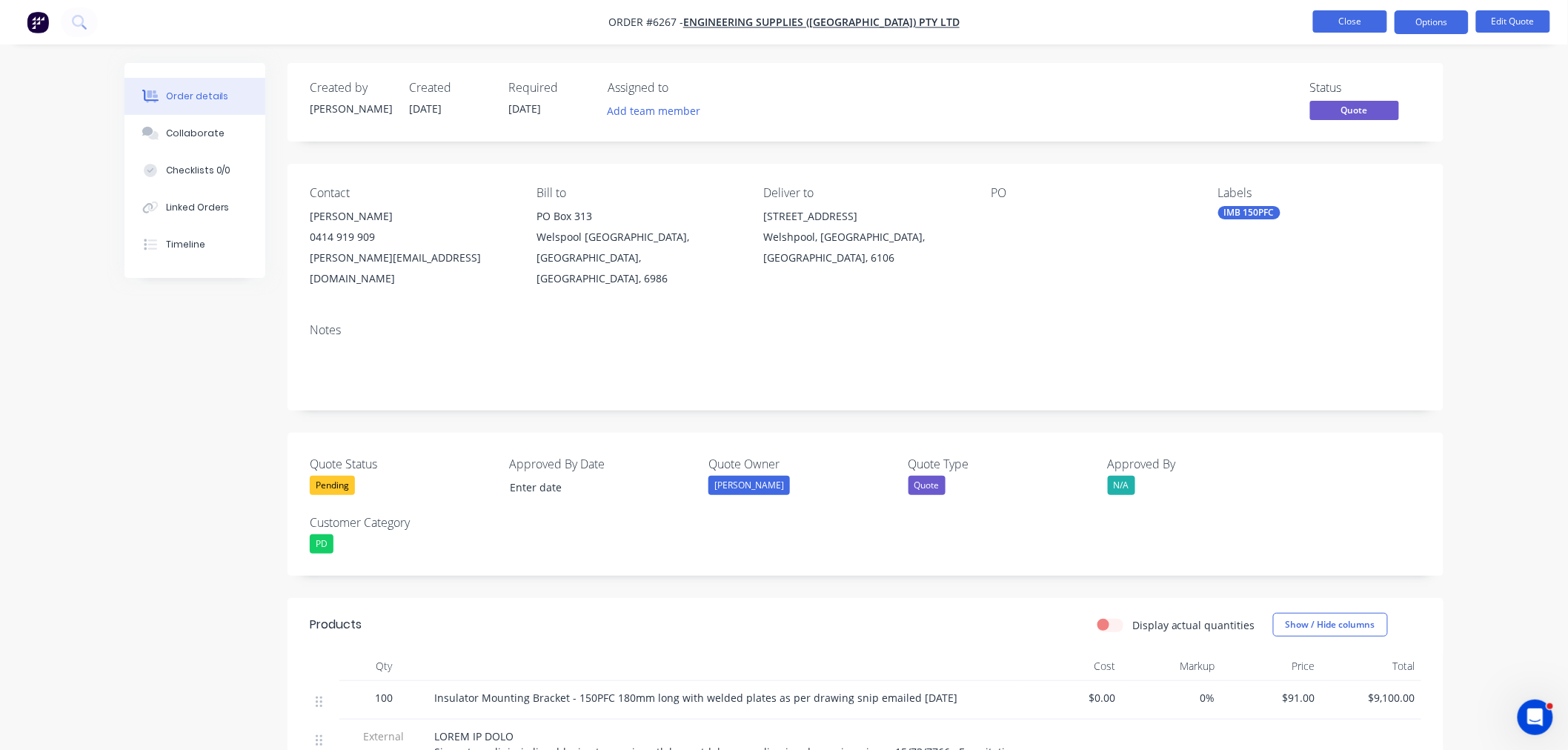
click at [1347, 24] on button "Close" at bounding box center [1350, 21] width 74 height 22
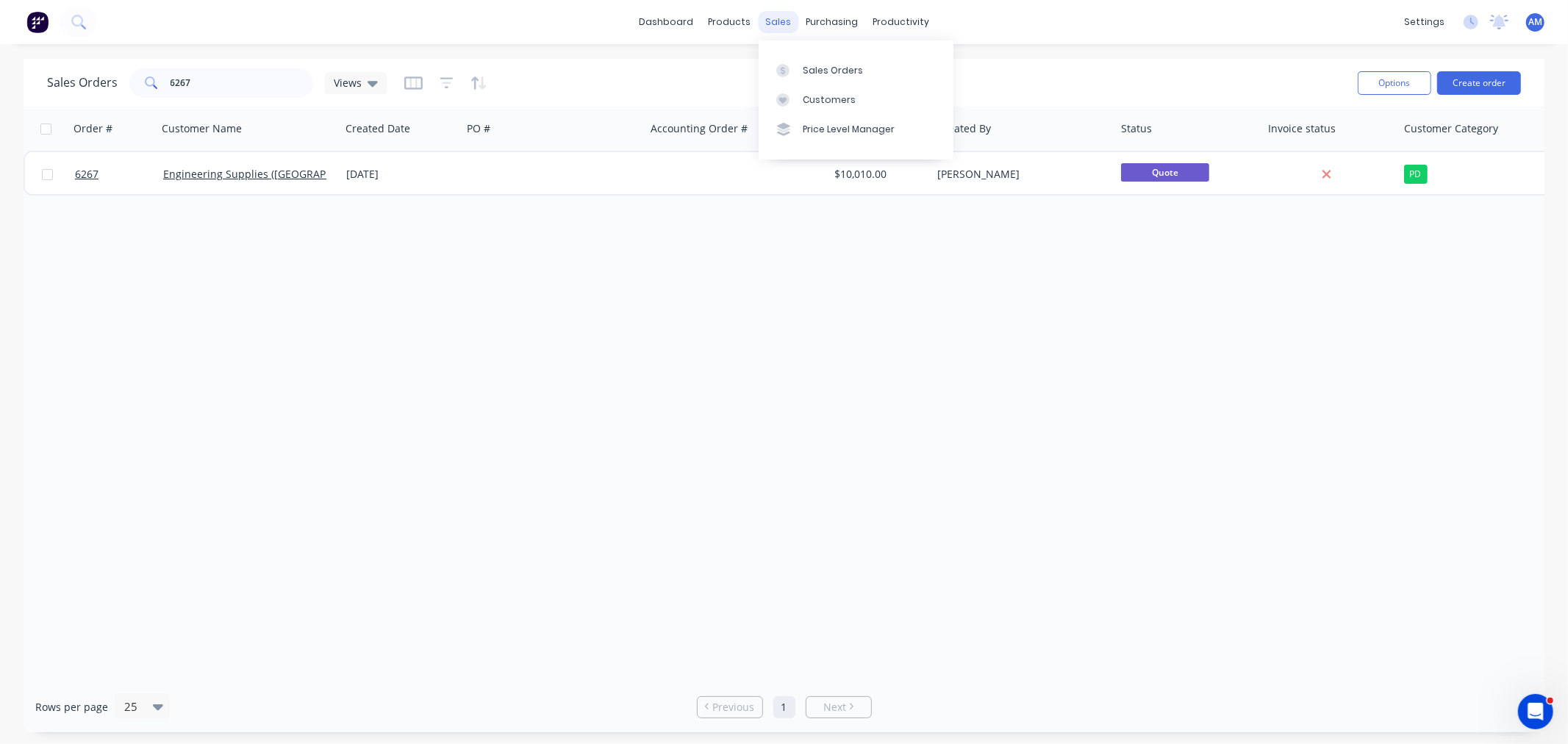
click at [788, 26] on div "sales" at bounding box center [778, 22] width 41 height 22
click at [820, 65] on div "Sales Orders" at bounding box center [832, 70] width 60 height 13
click at [842, 65] on div "Sales Orders" at bounding box center [832, 70] width 60 height 13
drag, startPoint x: 219, startPoint y: 76, endPoint x: 215, endPoint y: 89, distance: 13.6
click at [218, 77] on input "6267" at bounding box center [242, 83] width 143 height 30
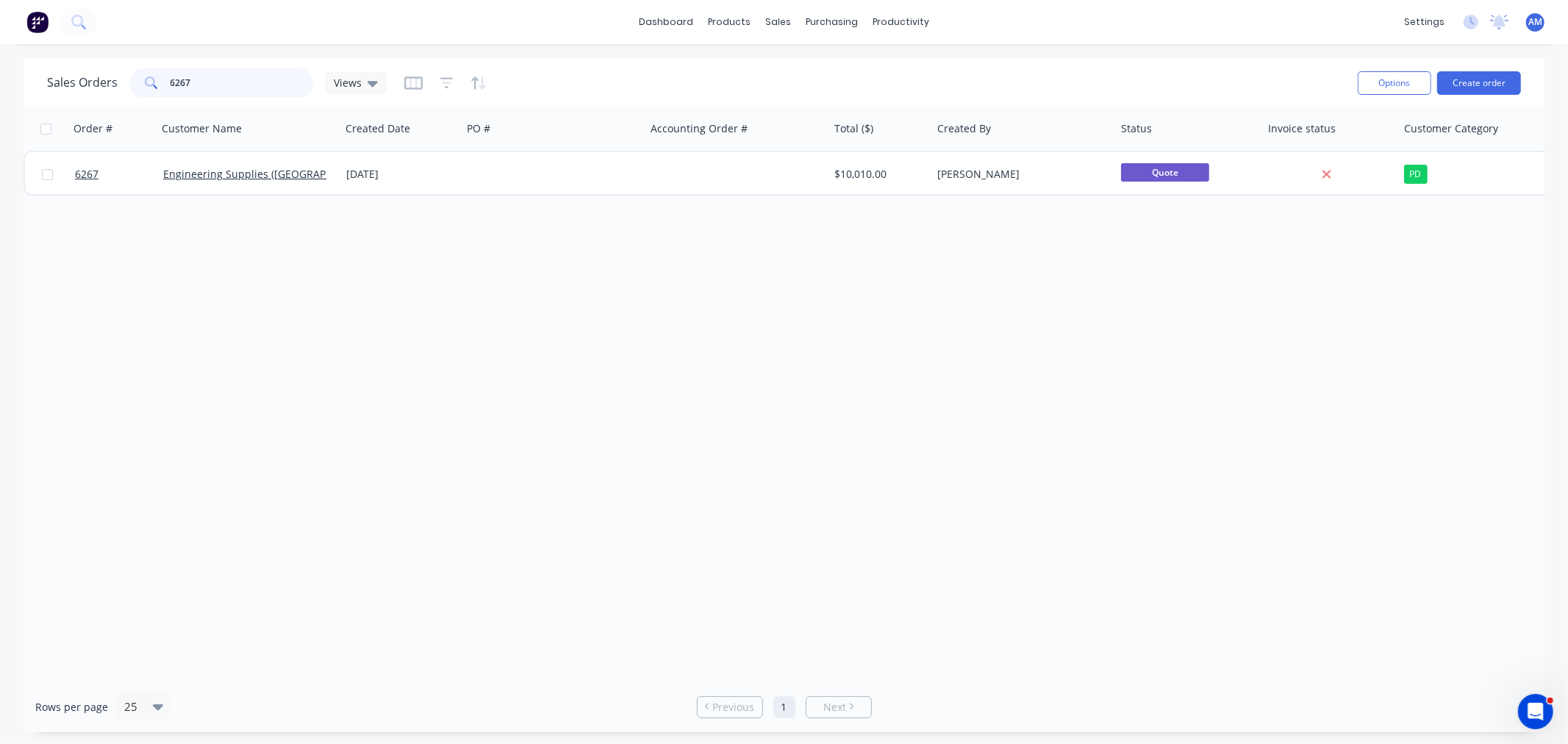
drag, startPoint x: 152, startPoint y: 84, endPoint x: 99, endPoint y: 89, distance: 53.2
click at [99, 89] on div "Sales Orders 6267 Views" at bounding box center [217, 83] width 340 height 30
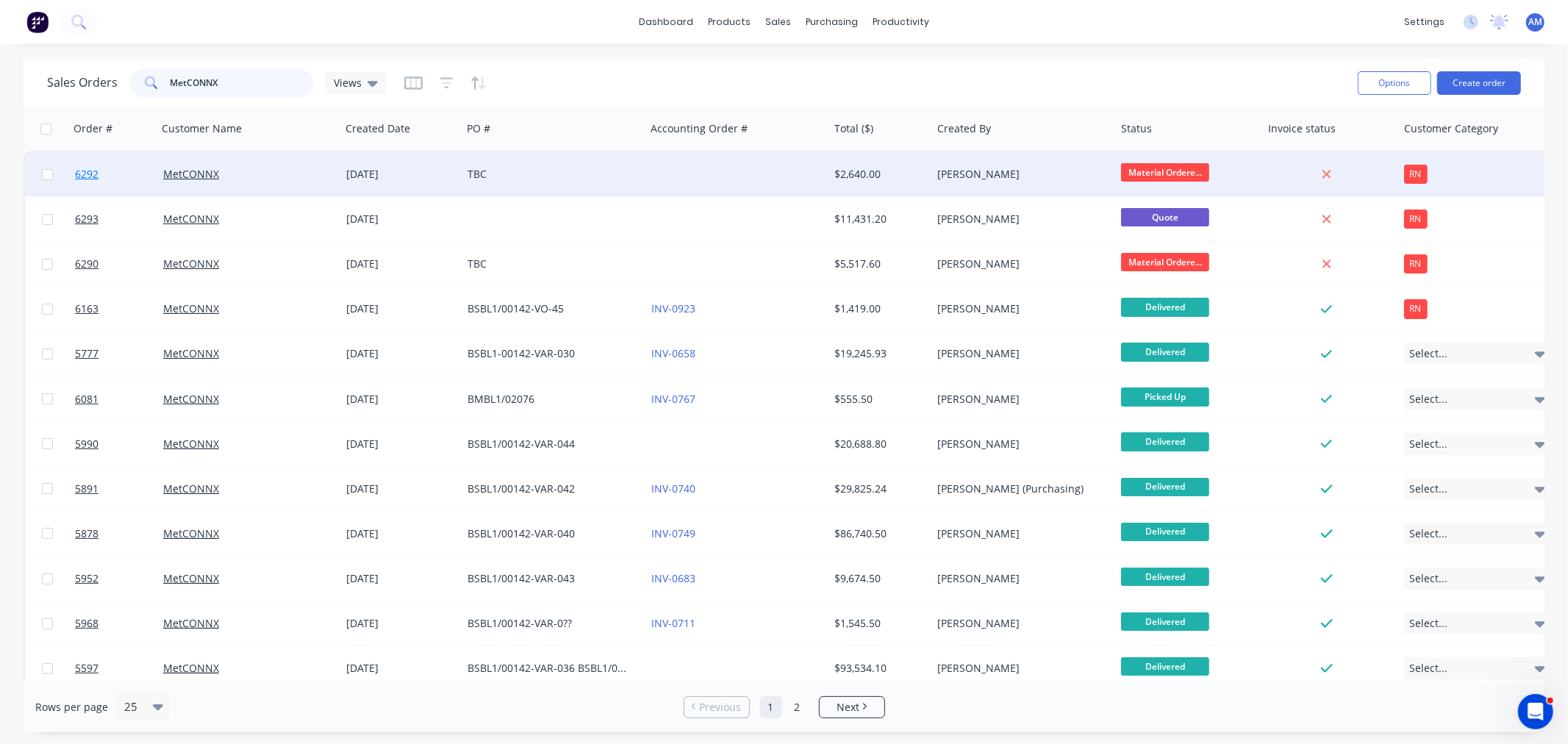
type input "MetCONNX"
click at [130, 176] on link "6292" at bounding box center [119, 174] width 89 height 44
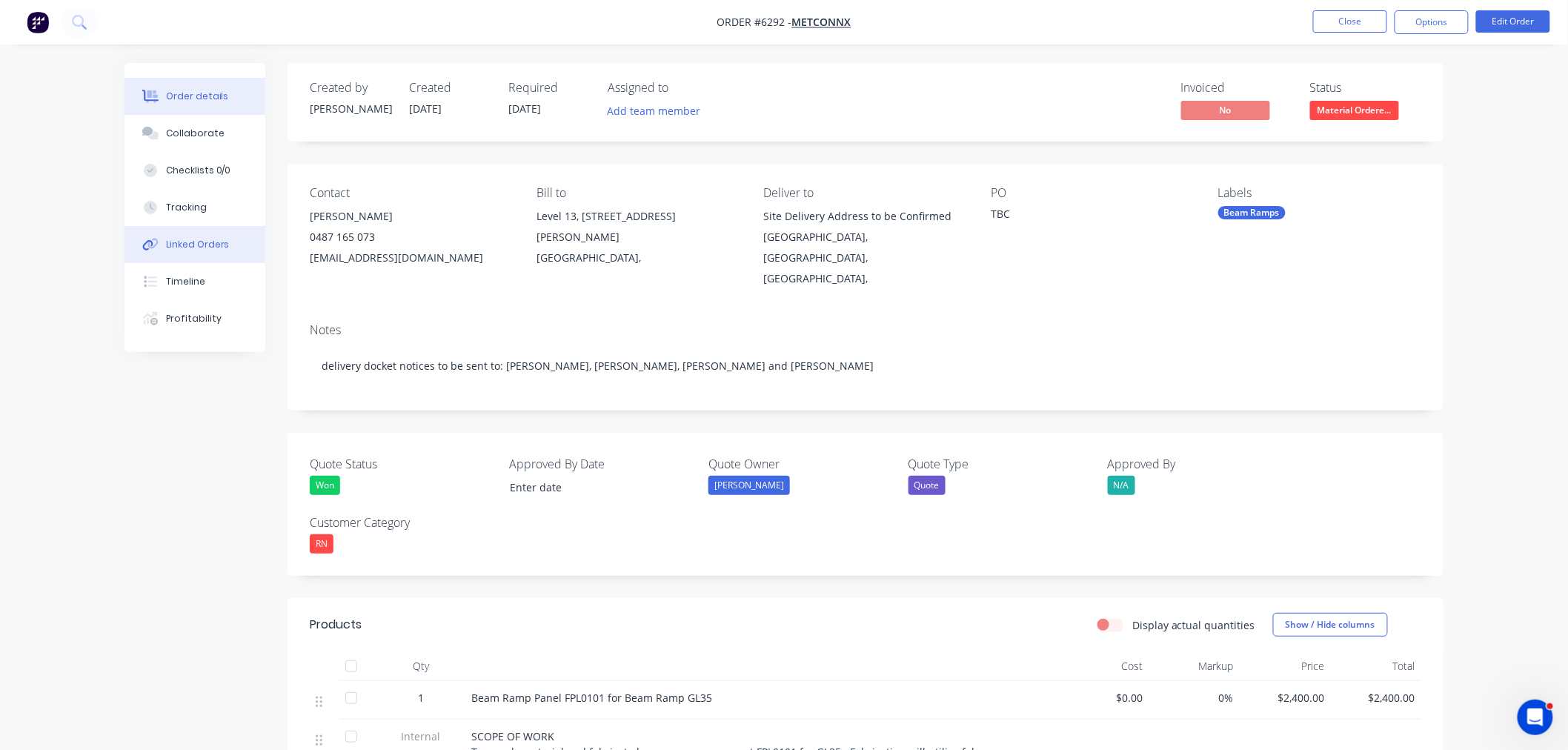
click at [170, 239] on div "Linked Orders" at bounding box center [197, 245] width 63 height 13
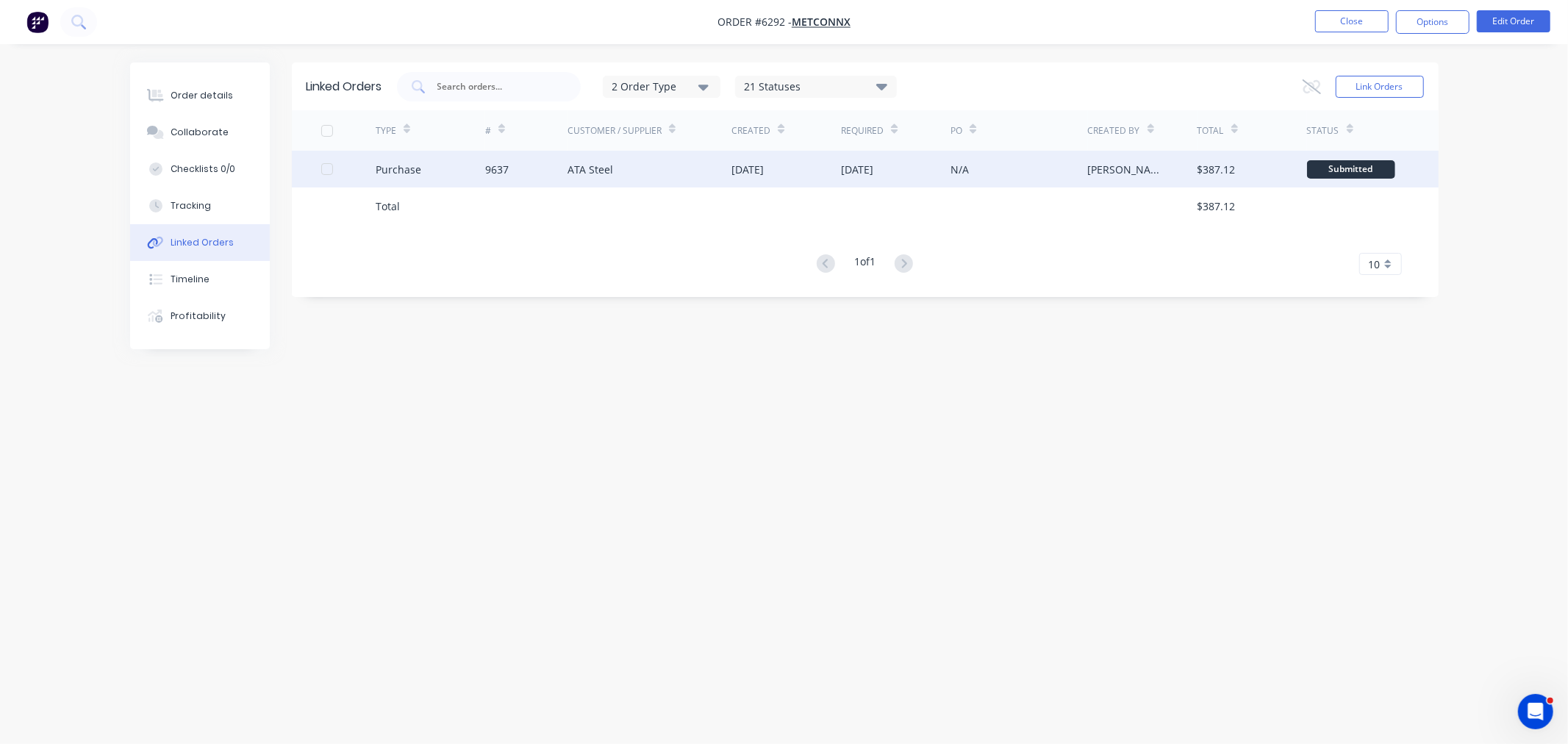
click at [465, 164] on div "Purchase" at bounding box center [430, 169] width 110 height 37
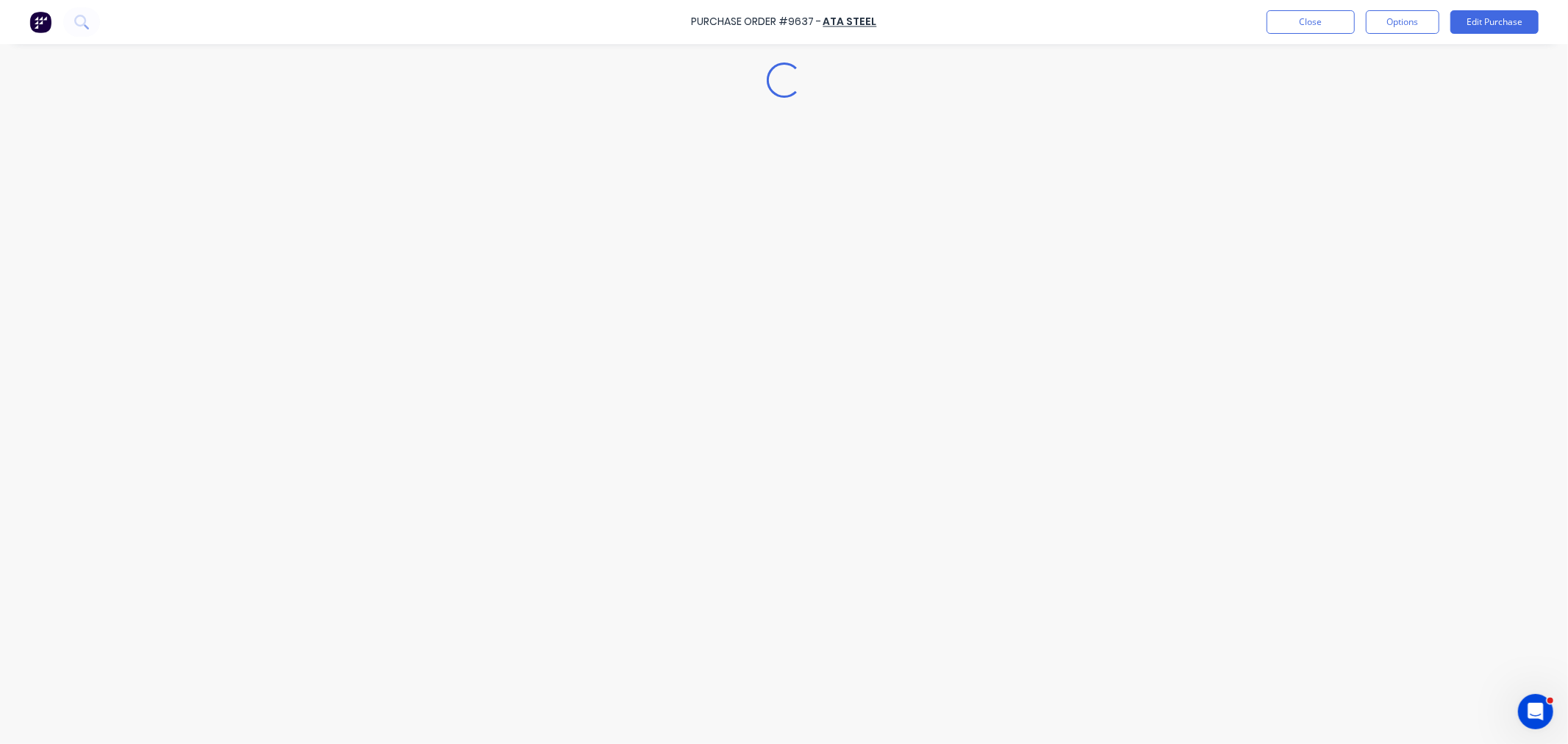
type textarea "x"
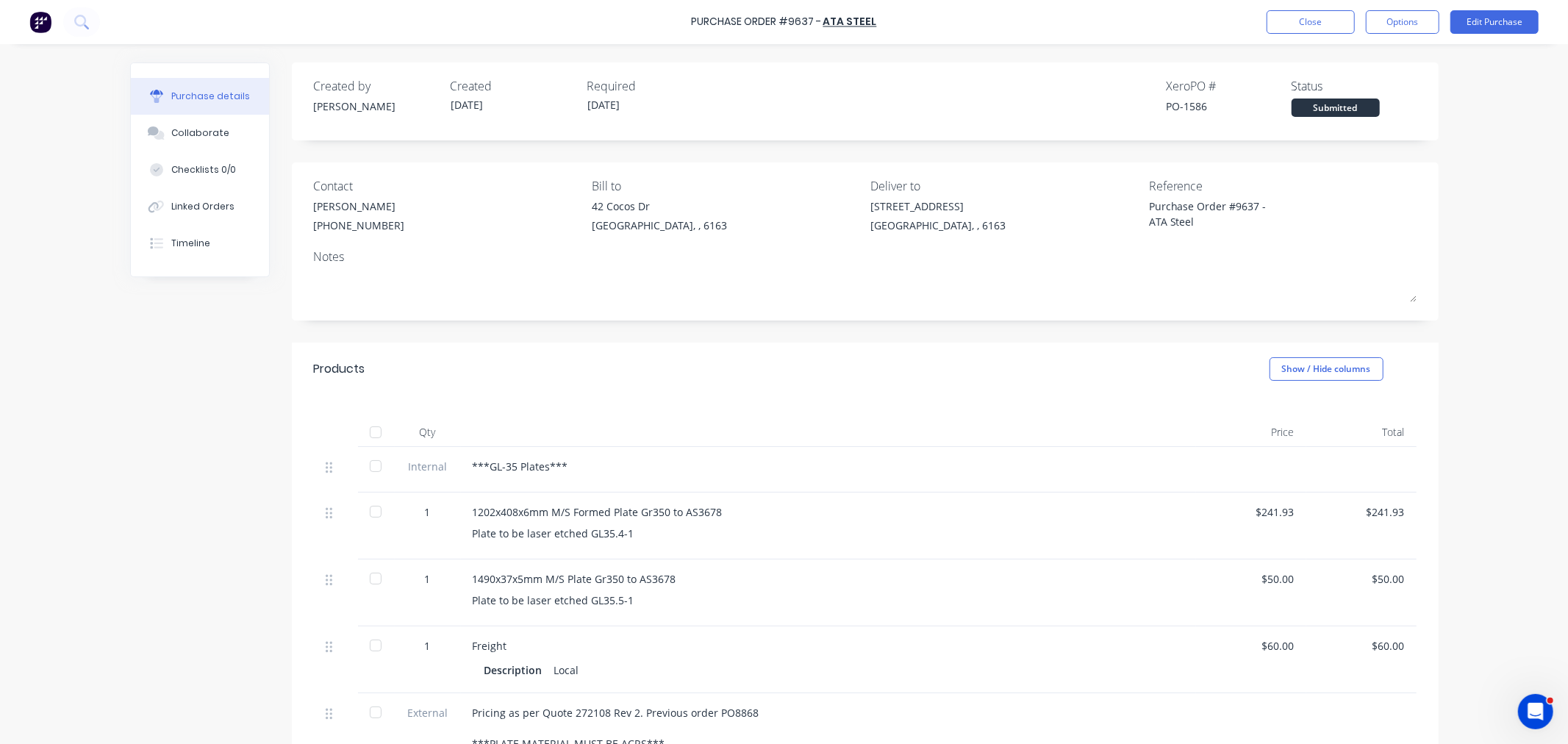
click at [739, 83] on div "Created by [PERSON_NAME] Created [DATE] Required [DATE] Xero PO # PO-1586 Statu…" at bounding box center [865, 97] width 1102 height 40
click at [193, 201] on div "Linked Orders" at bounding box center [203, 207] width 63 height 13
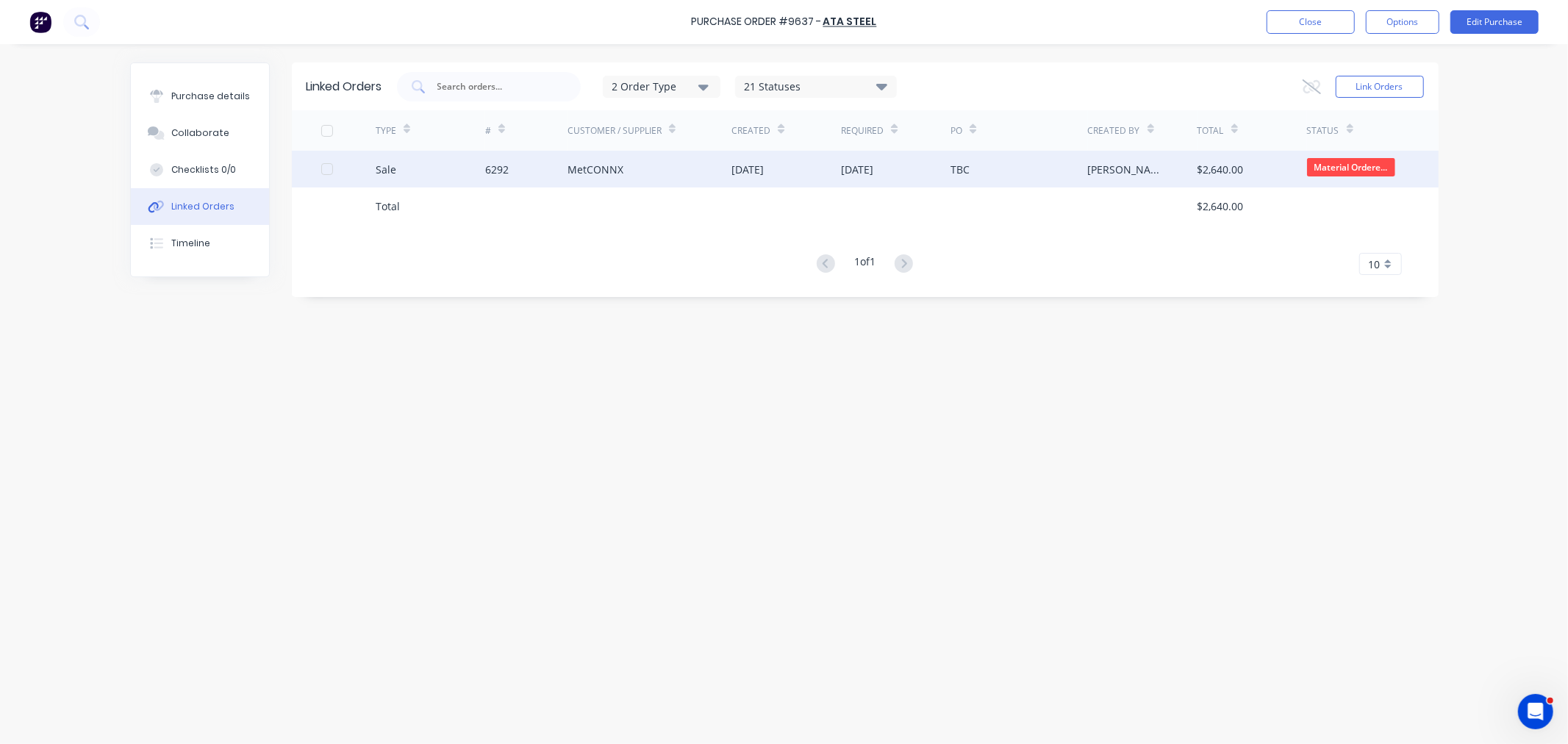
click at [424, 172] on div "Sale" at bounding box center [430, 169] width 110 height 37
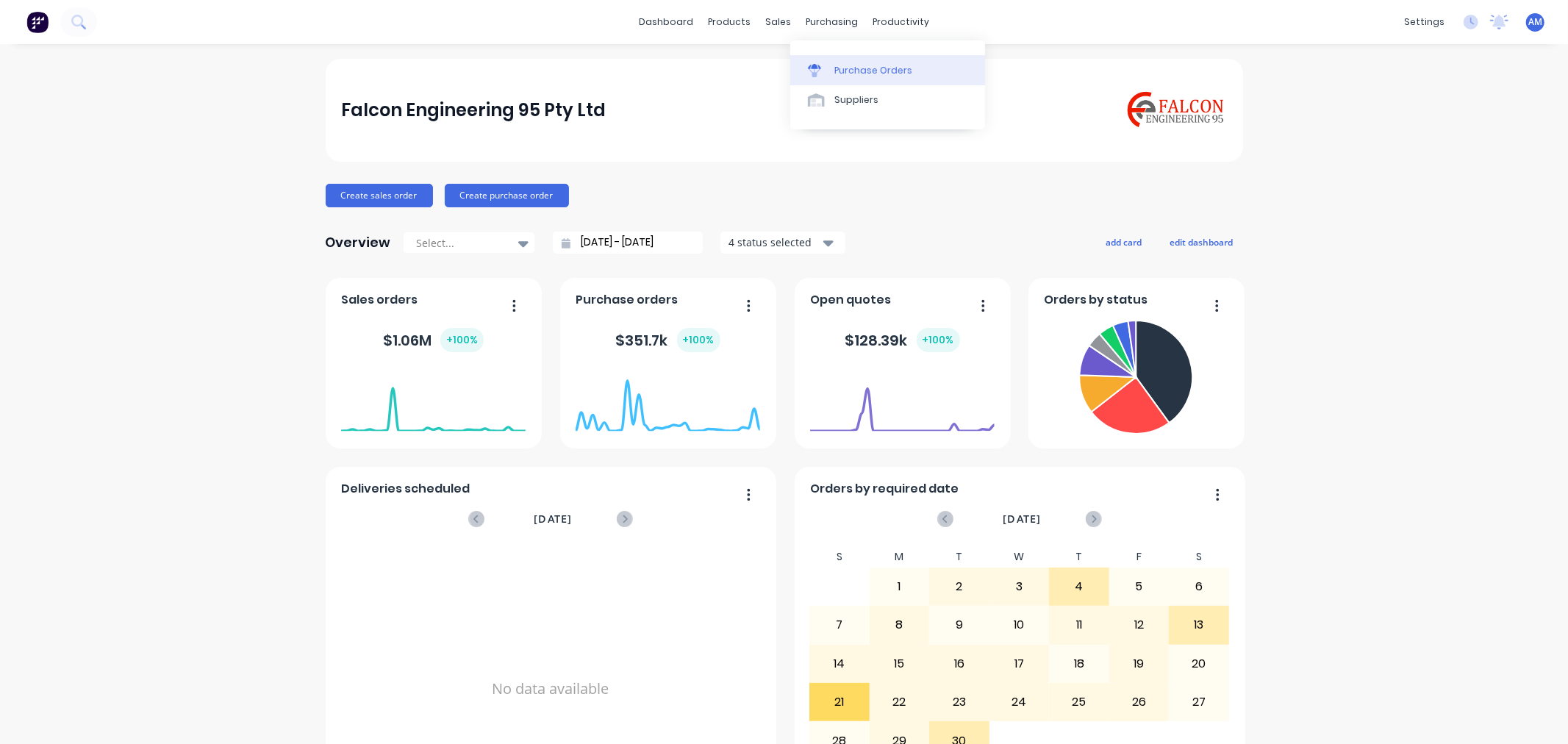
drag, startPoint x: 860, startPoint y: 70, endPoint x: 853, endPoint y: 78, distance: 10.6
click at [860, 70] on div "Purchase Orders" at bounding box center [873, 70] width 78 height 13
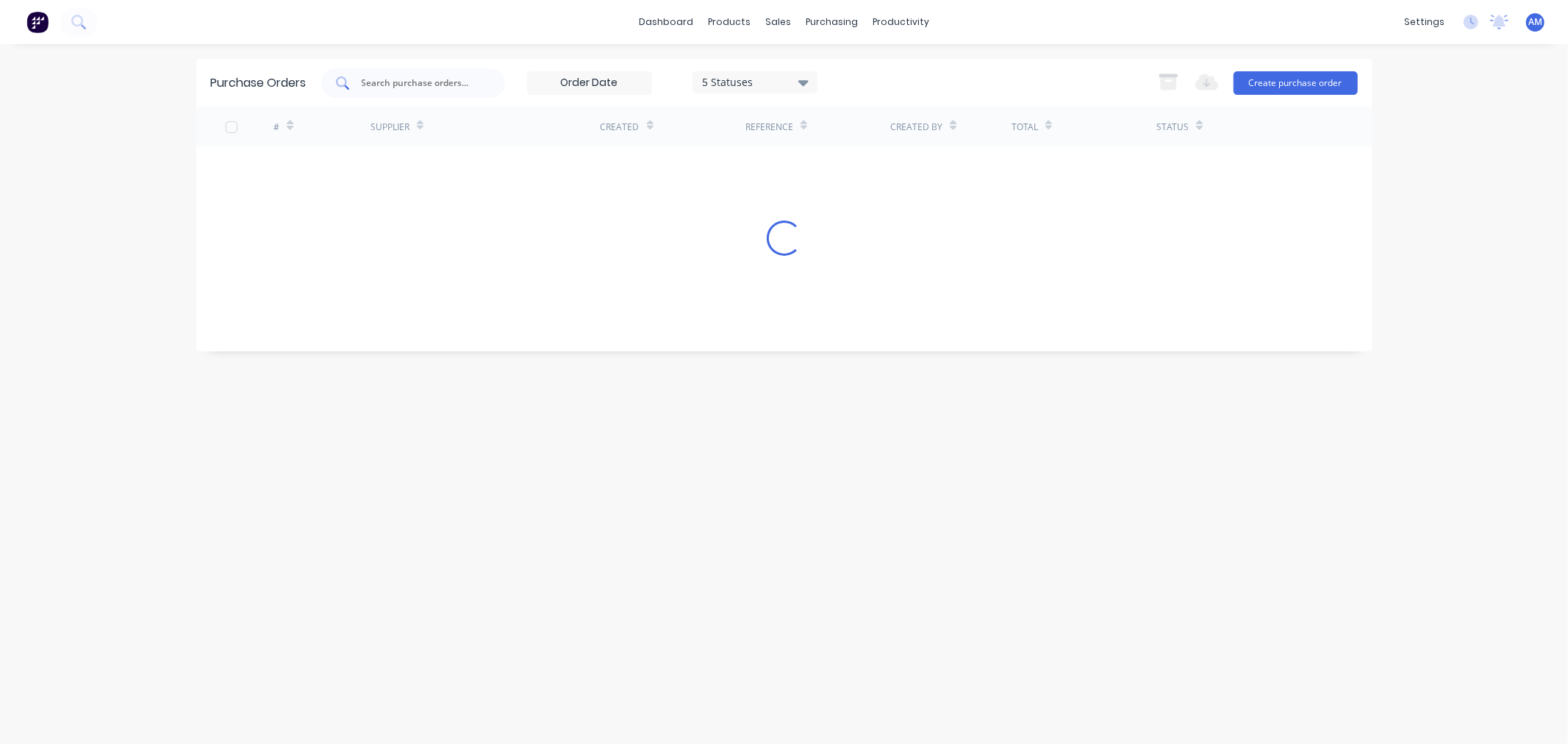
click at [402, 78] on input "text" at bounding box center [421, 83] width 122 height 15
click at [398, 84] on input "0420" at bounding box center [421, 83] width 122 height 15
drag, startPoint x: 380, startPoint y: 83, endPoint x: 291, endPoint y: 131, distance: 101.1
click at [304, 102] on div "Purchase Orders 0420 5 Statuses 5 Statuses Export to Excel (XLSX) Create purcha…" at bounding box center [784, 83] width 1176 height 48
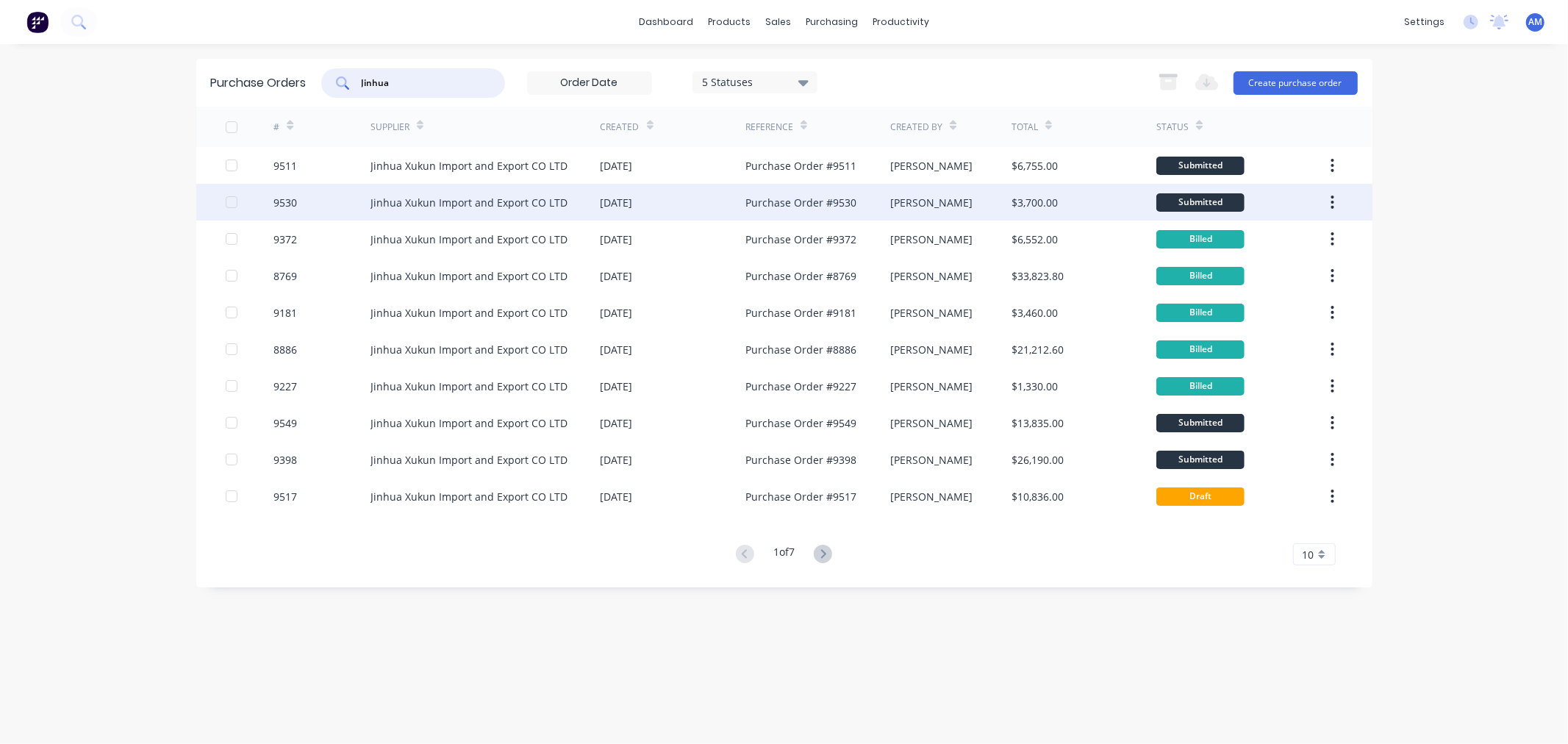
type input "Jinhua"
click at [315, 197] on div "9530" at bounding box center [321, 202] width 97 height 37
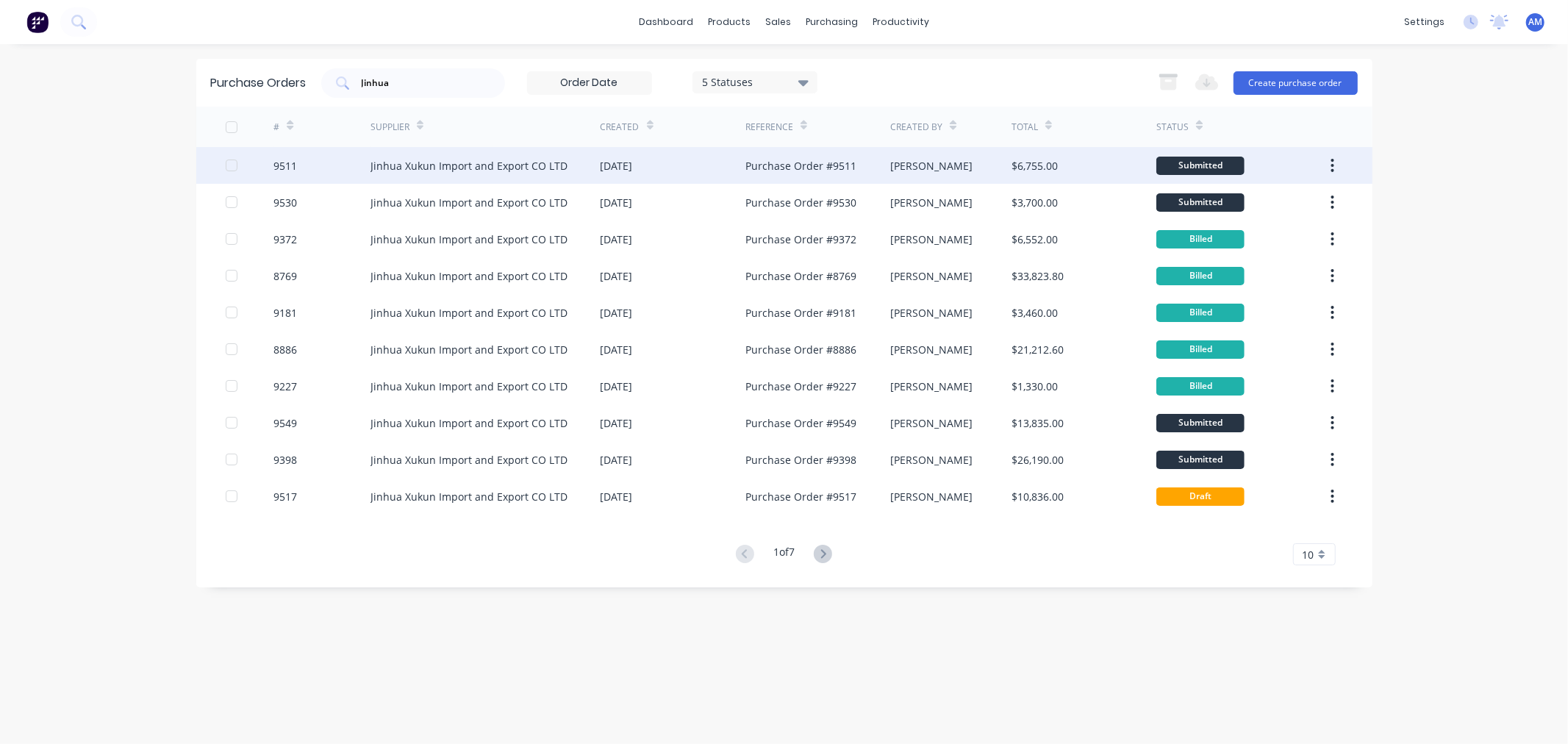
click at [329, 166] on div "9511" at bounding box center [321, 165] width 97 height 37
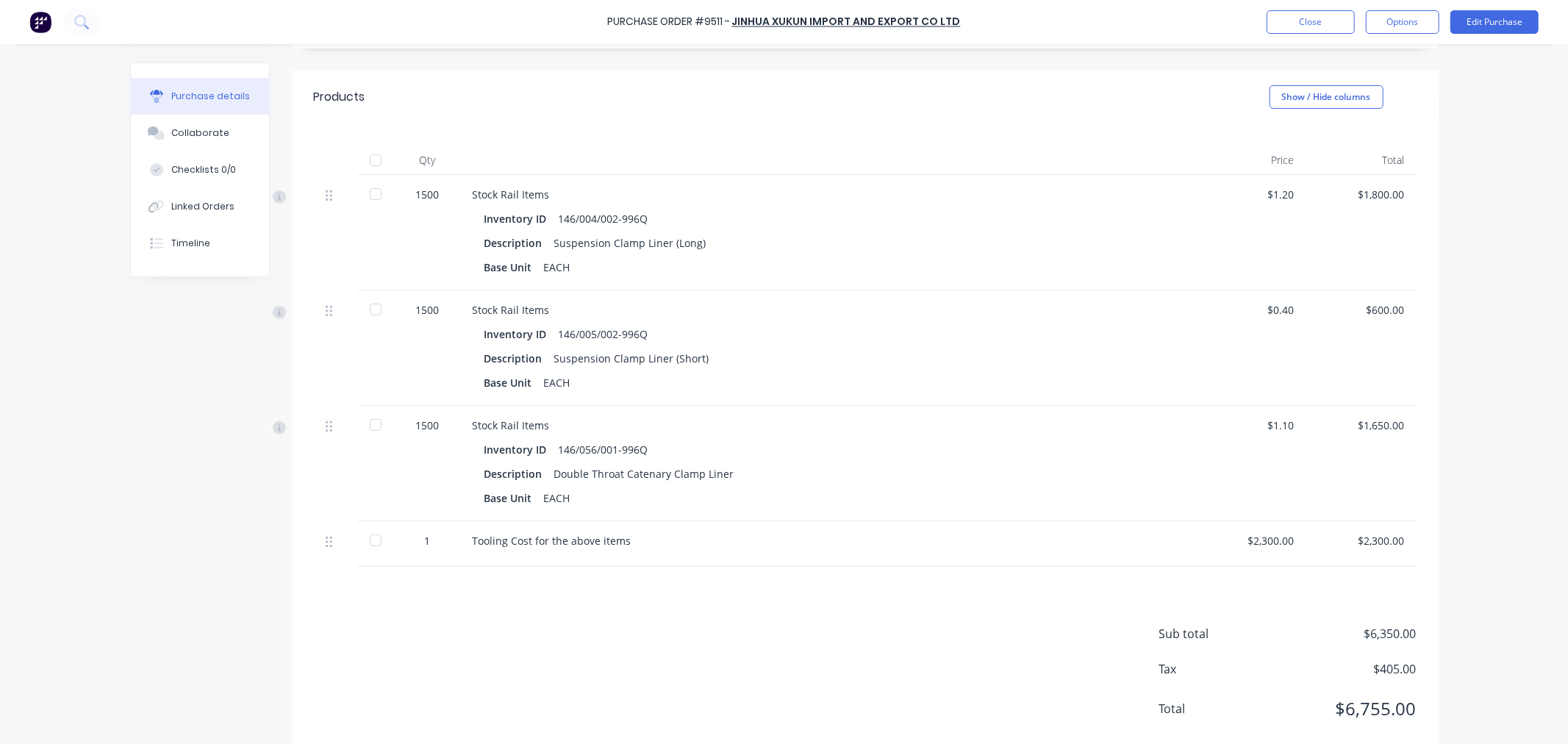
scroll to position [305, 0]
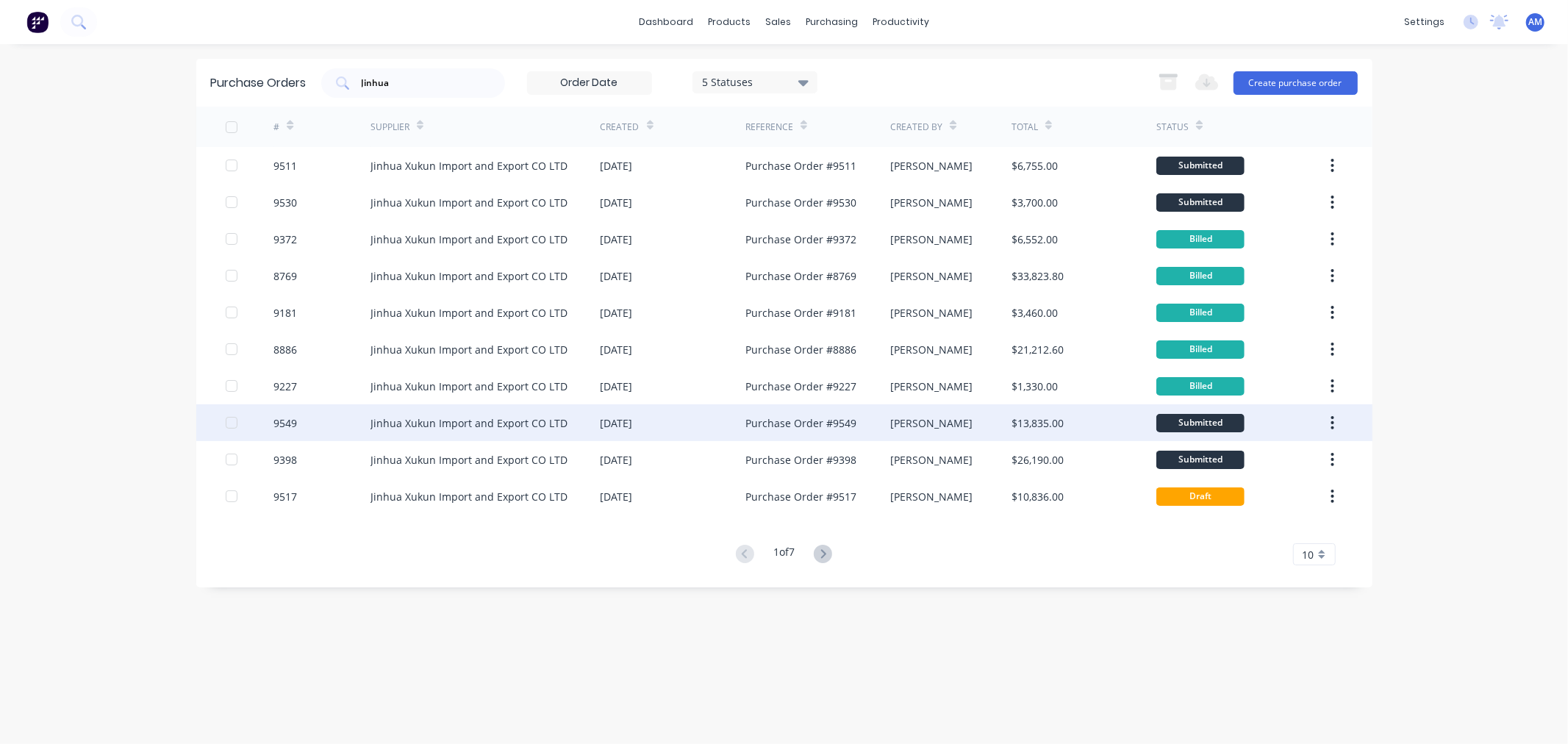
click at [331, 427] on div "9549" at bounding box center [321, 423] width 97 height 37
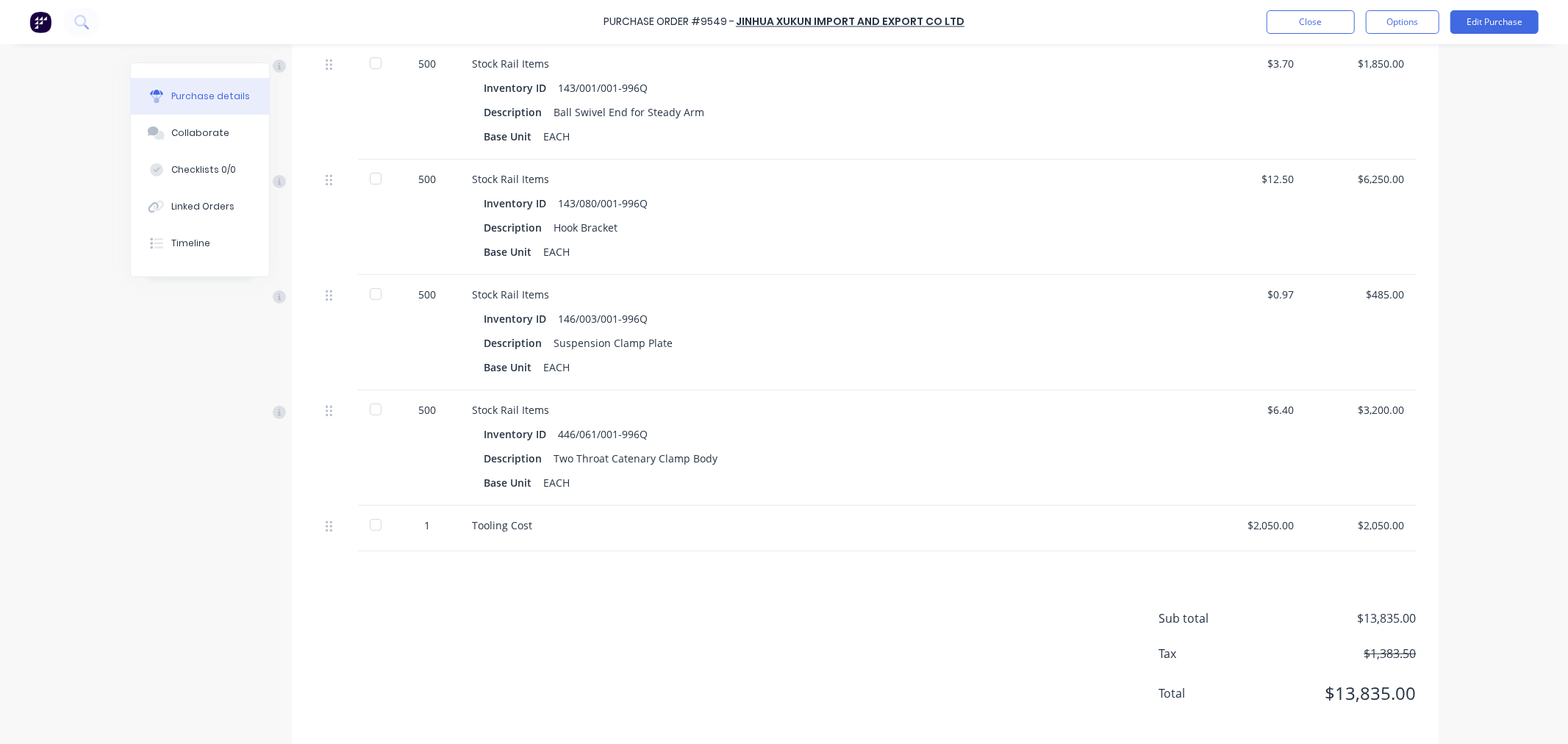
scroll to position [408, 0]
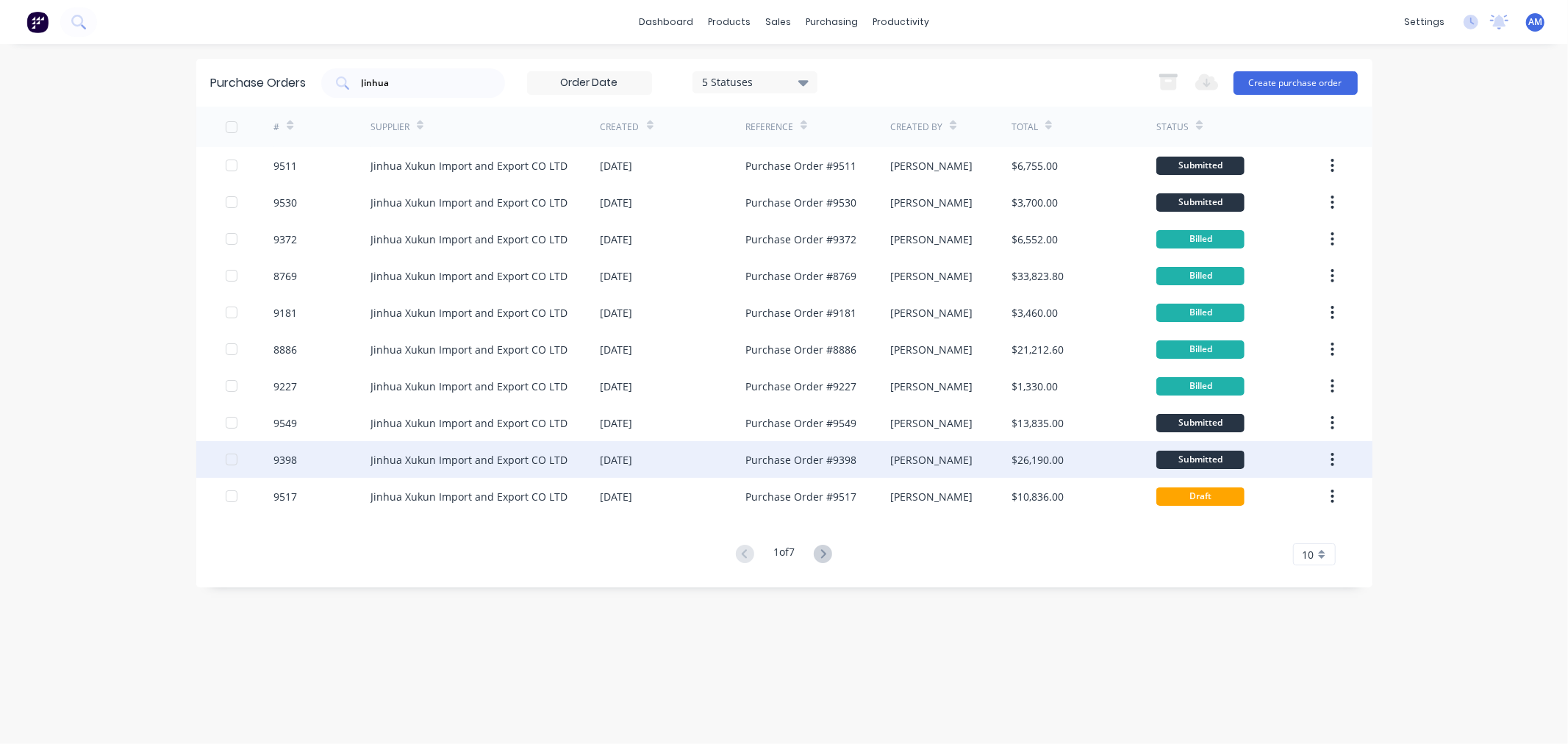
click at [309, 466] on div "9398" at bounding box center [321, 460] width 97 height 37
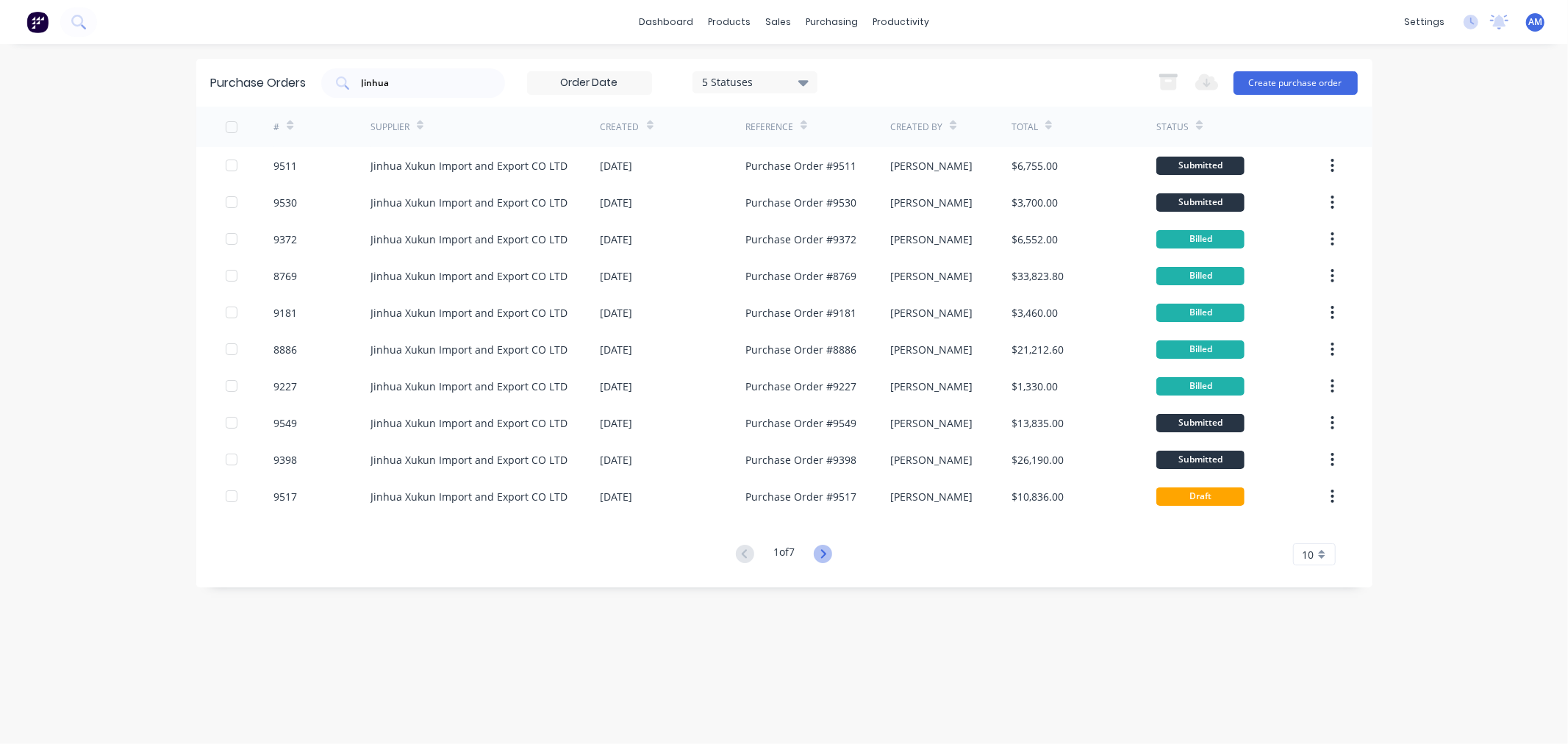
click at [832, 553] on icon at bounding box center [823, 554] width 18 height 18
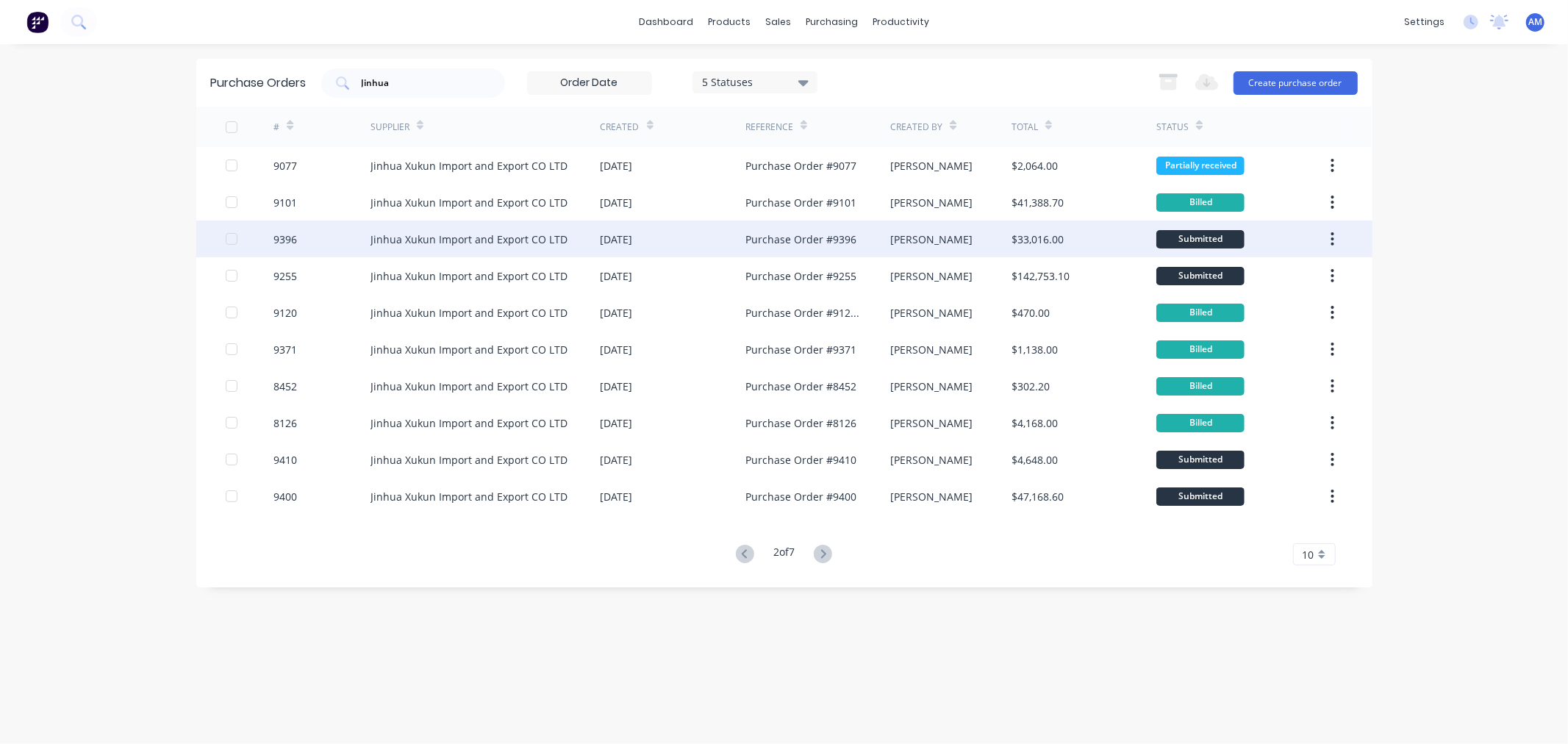
click at [319, 237] on div "9396" at bounding box center [321, 239] width 97 height 37
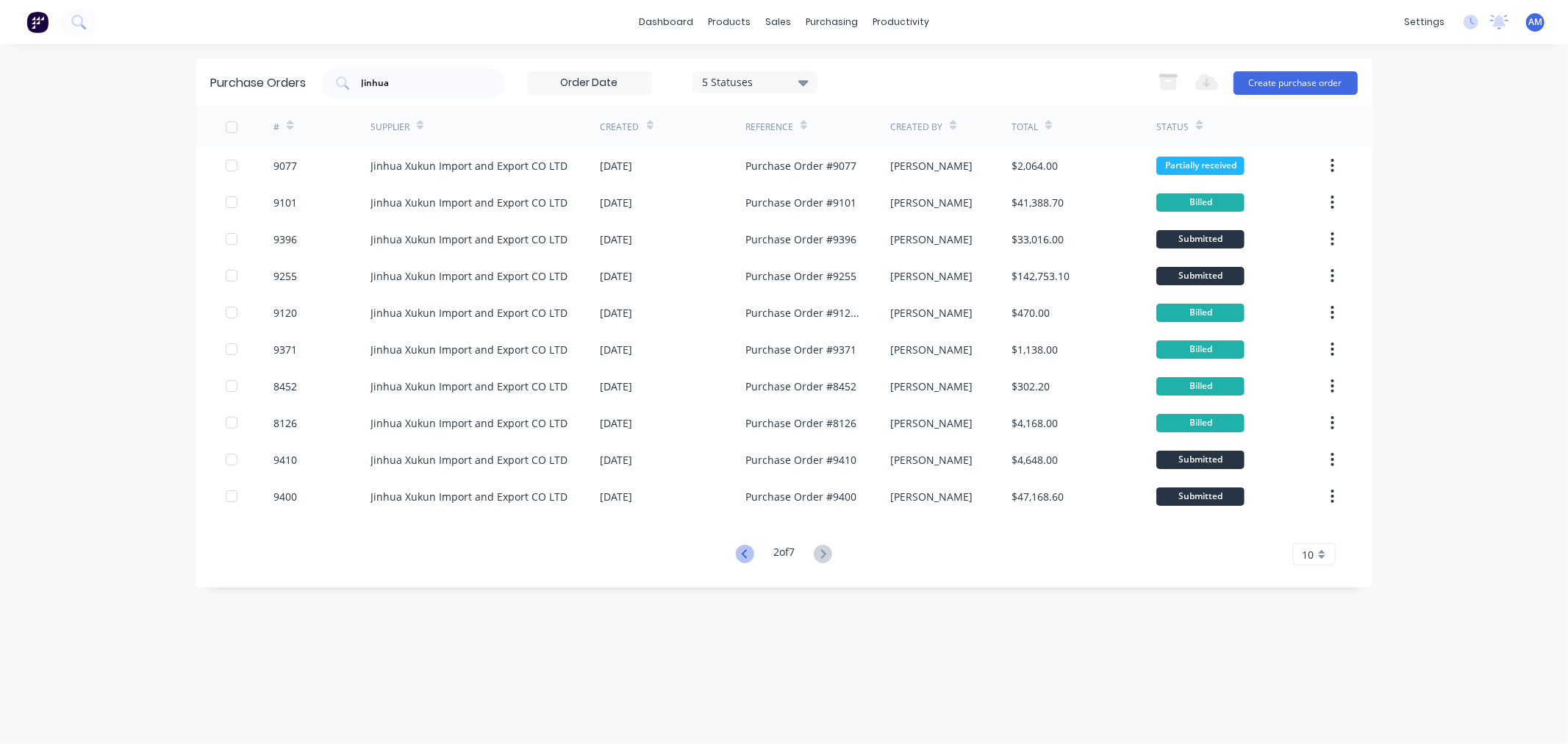
click at [747, 557] on icon at bounding box center [745, 554] width 18 height 18
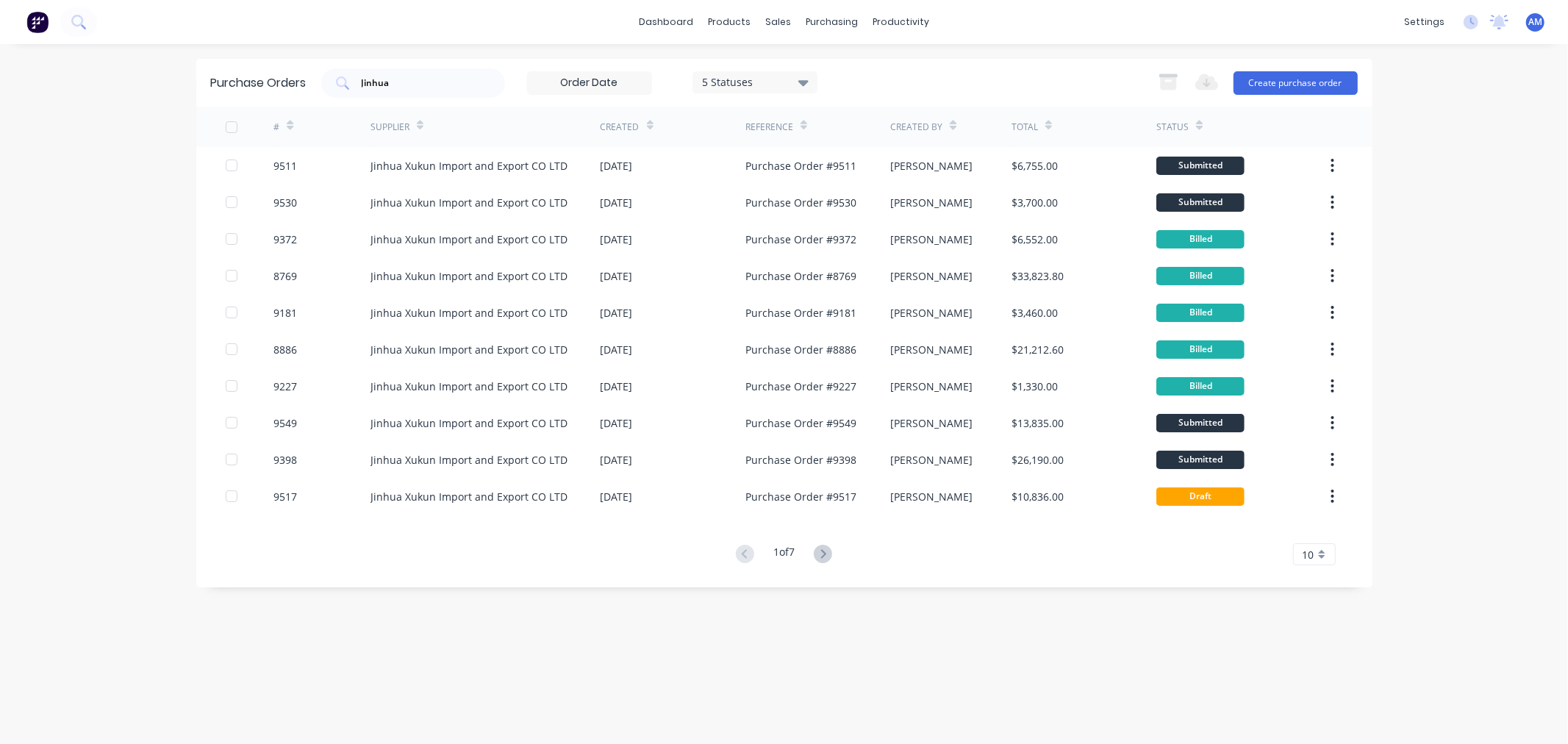
click at [643, 125] on div "Created" at bounding box center [627, 126] width 53 height 26
click at [632, 128] on div "Created" at bounding box center [620, 127] width 39 height 13
click at [648, 122] on icon at bounding box center [650, 126] width 6 height 11
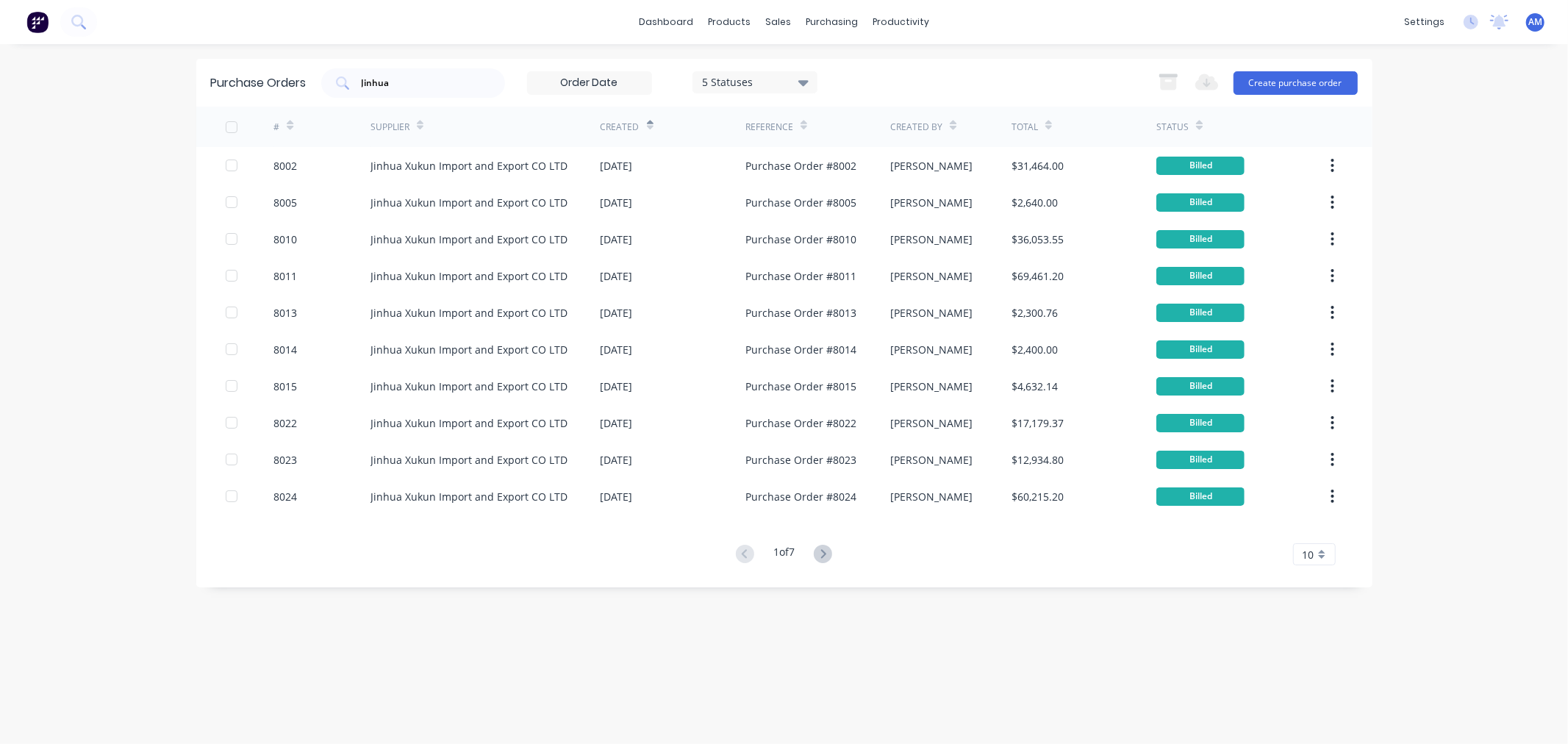
click at [648, 121] on icon at bounding box center [650, 126] width 6 height 11
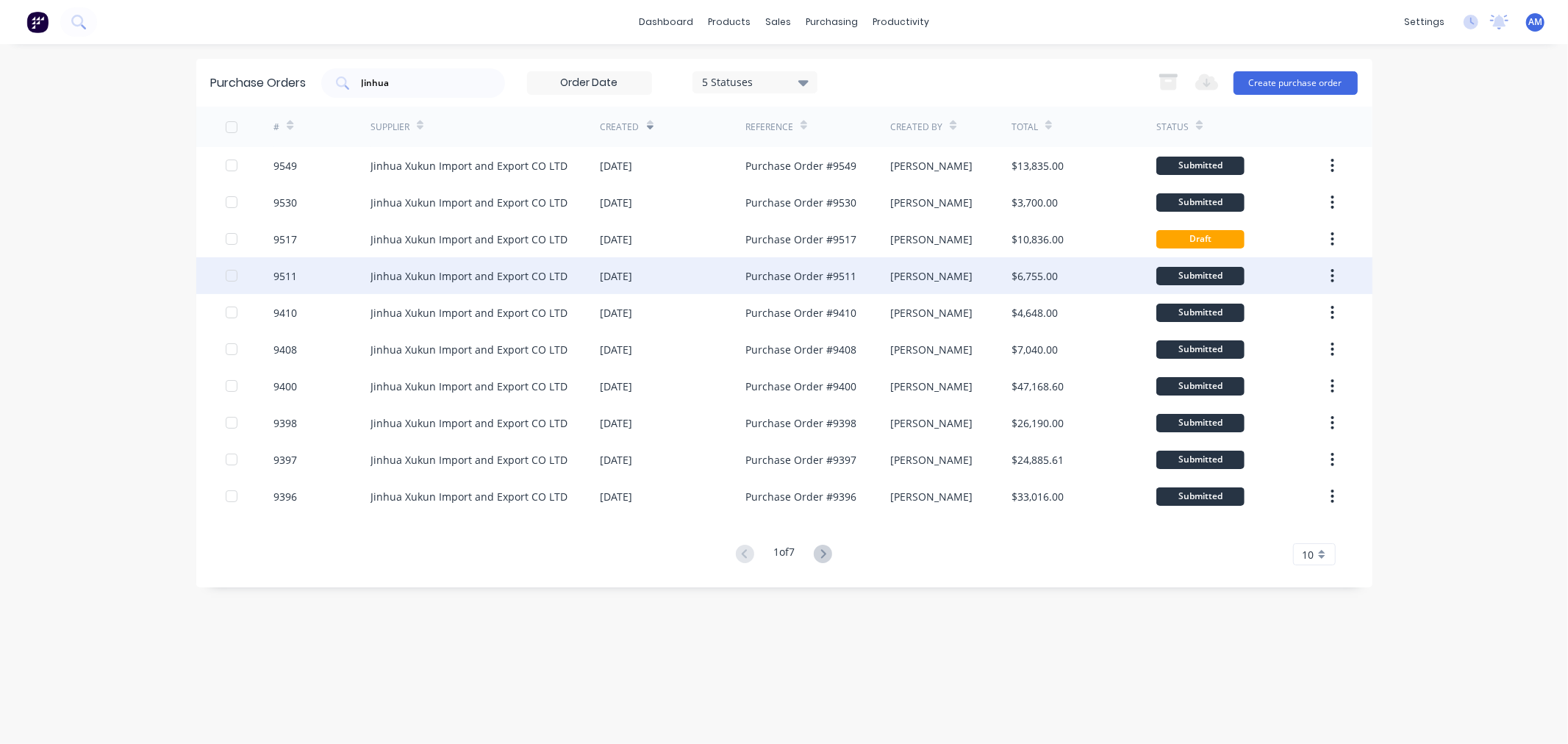
click at [319, 270] on div "9511" at bounding box center [321, 276] width 97 height 37
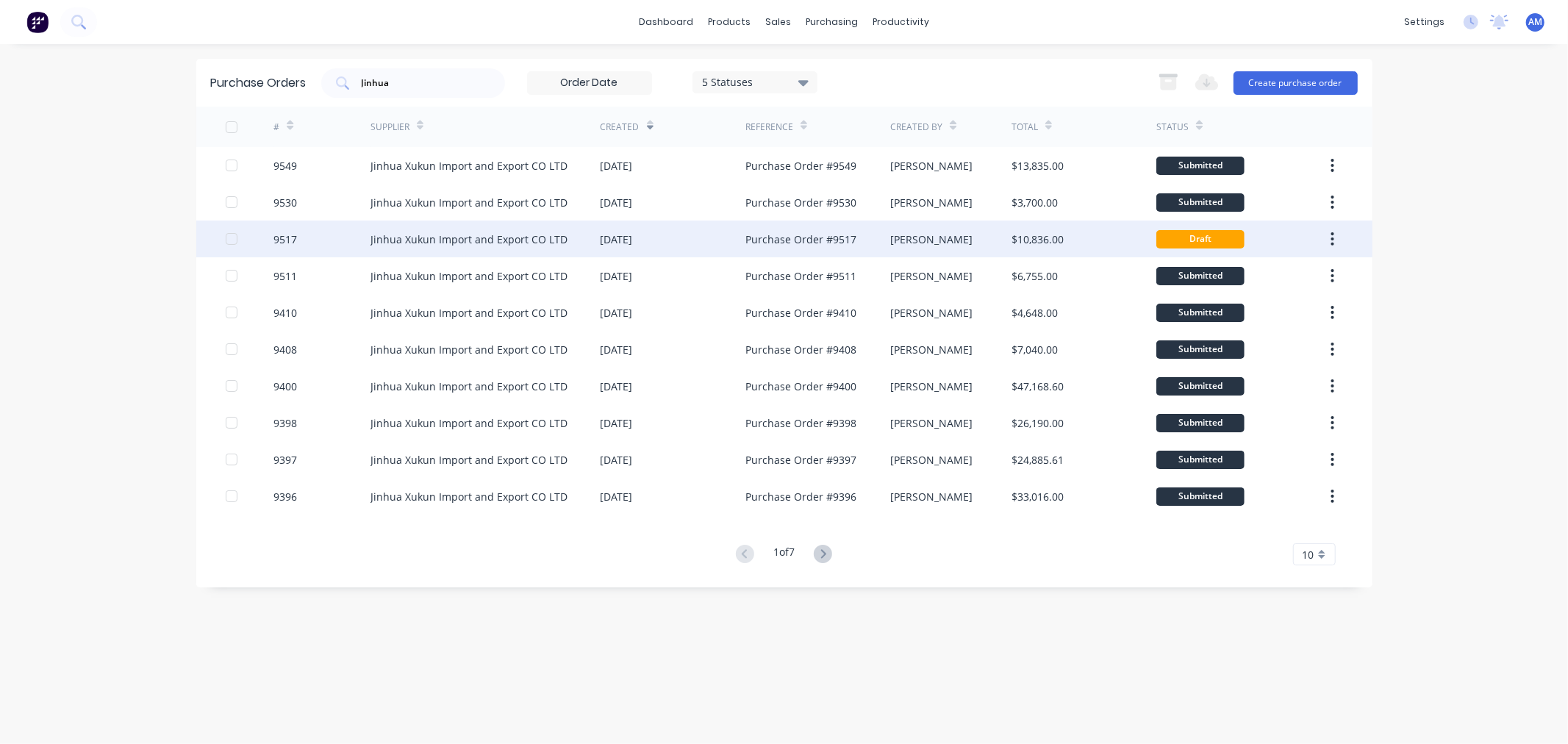
click at [305, 235] on div "9517" at bounding box center [321, 239] width 97 height 37
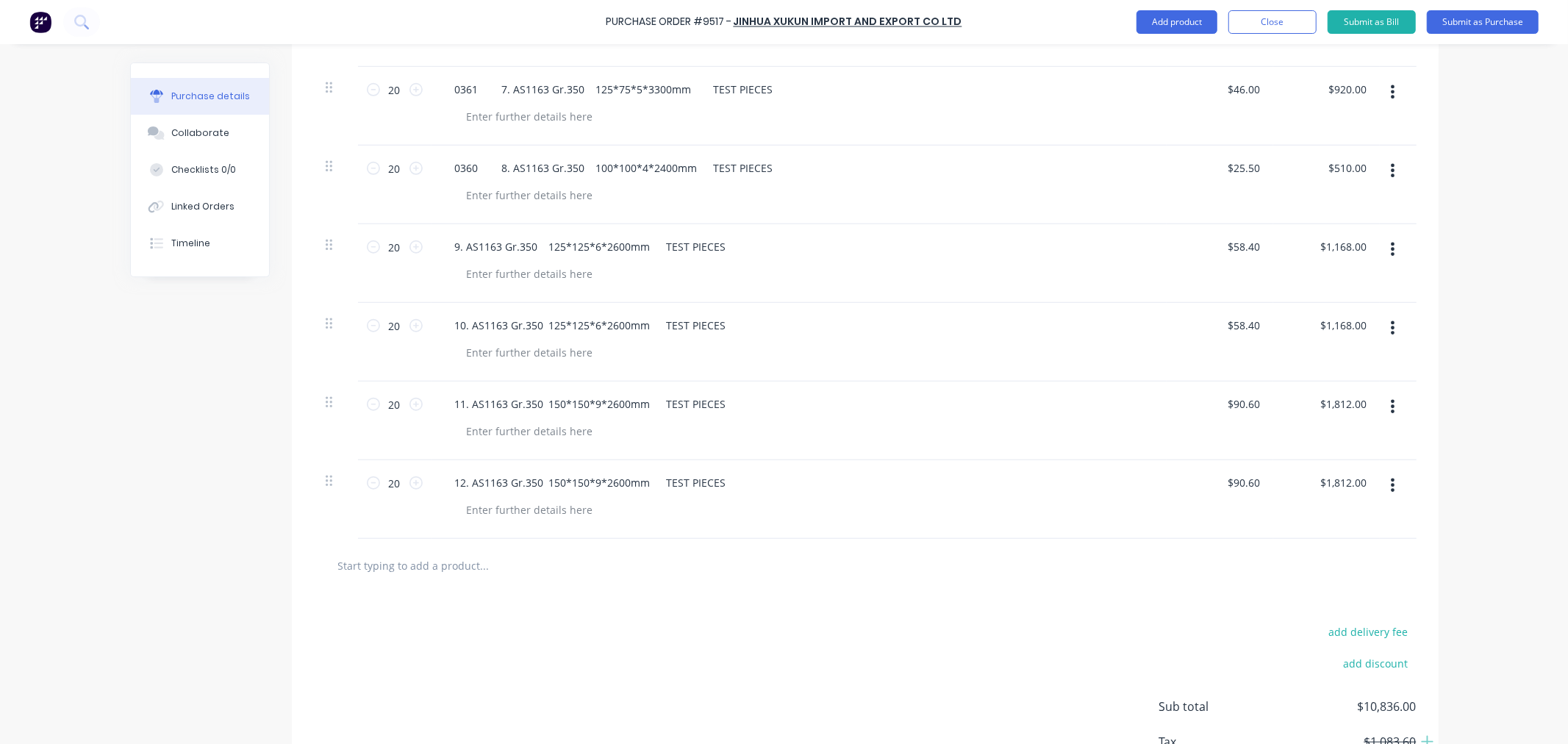
scroll to position [898, 0]
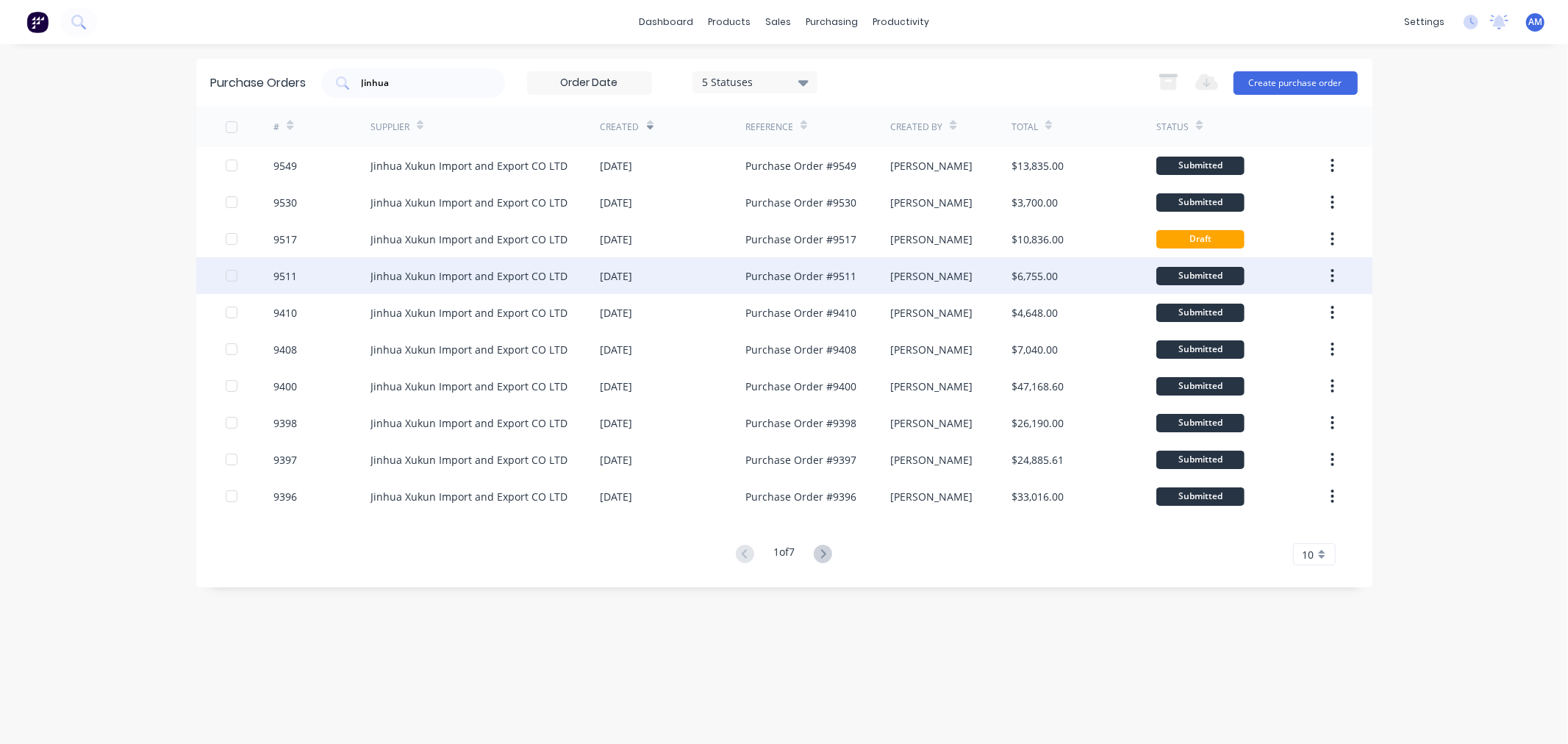
click at [335, 275] on div "9511" at bounding box center [321, 276] width 97 height 37
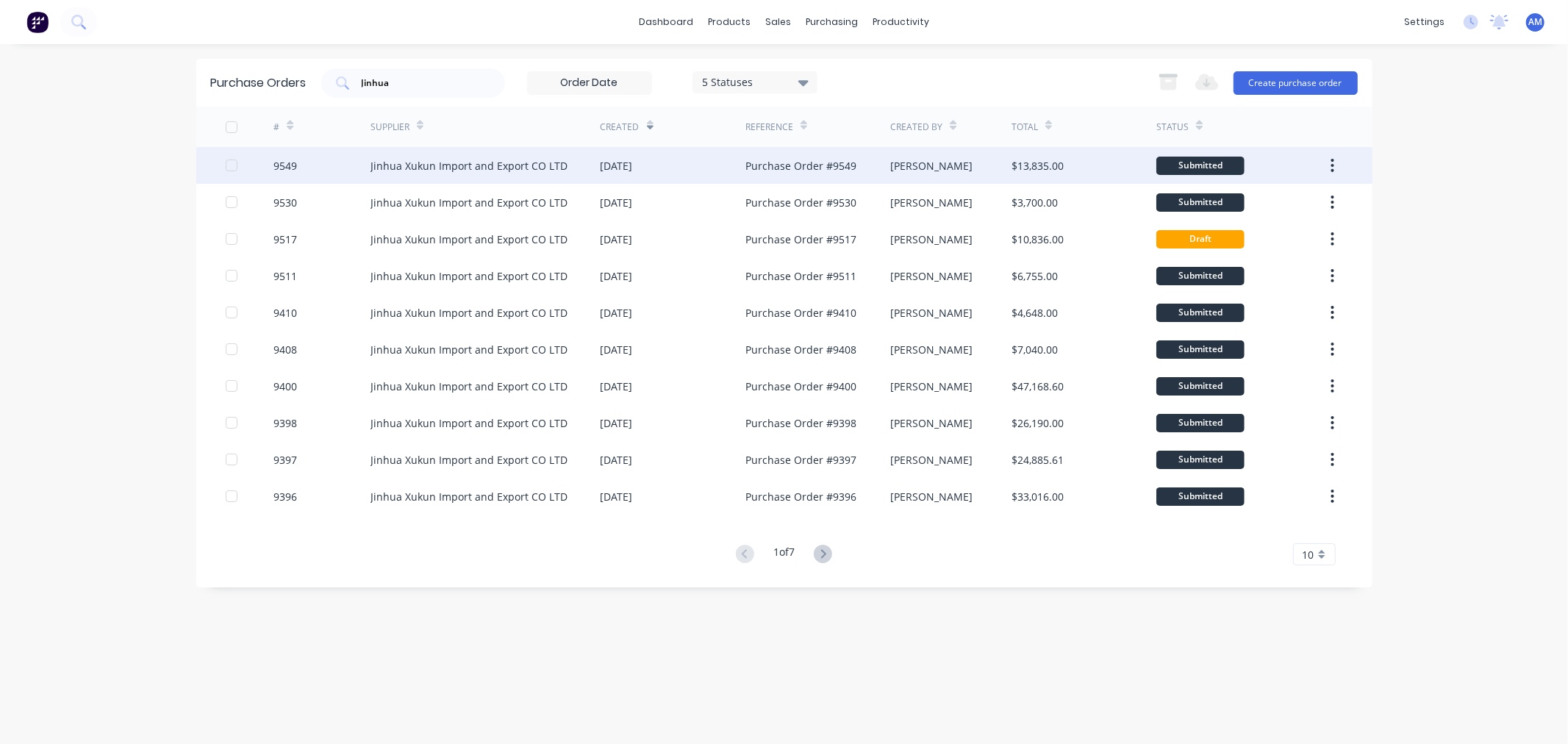
click at [312, 162] on div "9549" at bounding box center [321, 165] width 97 height 37
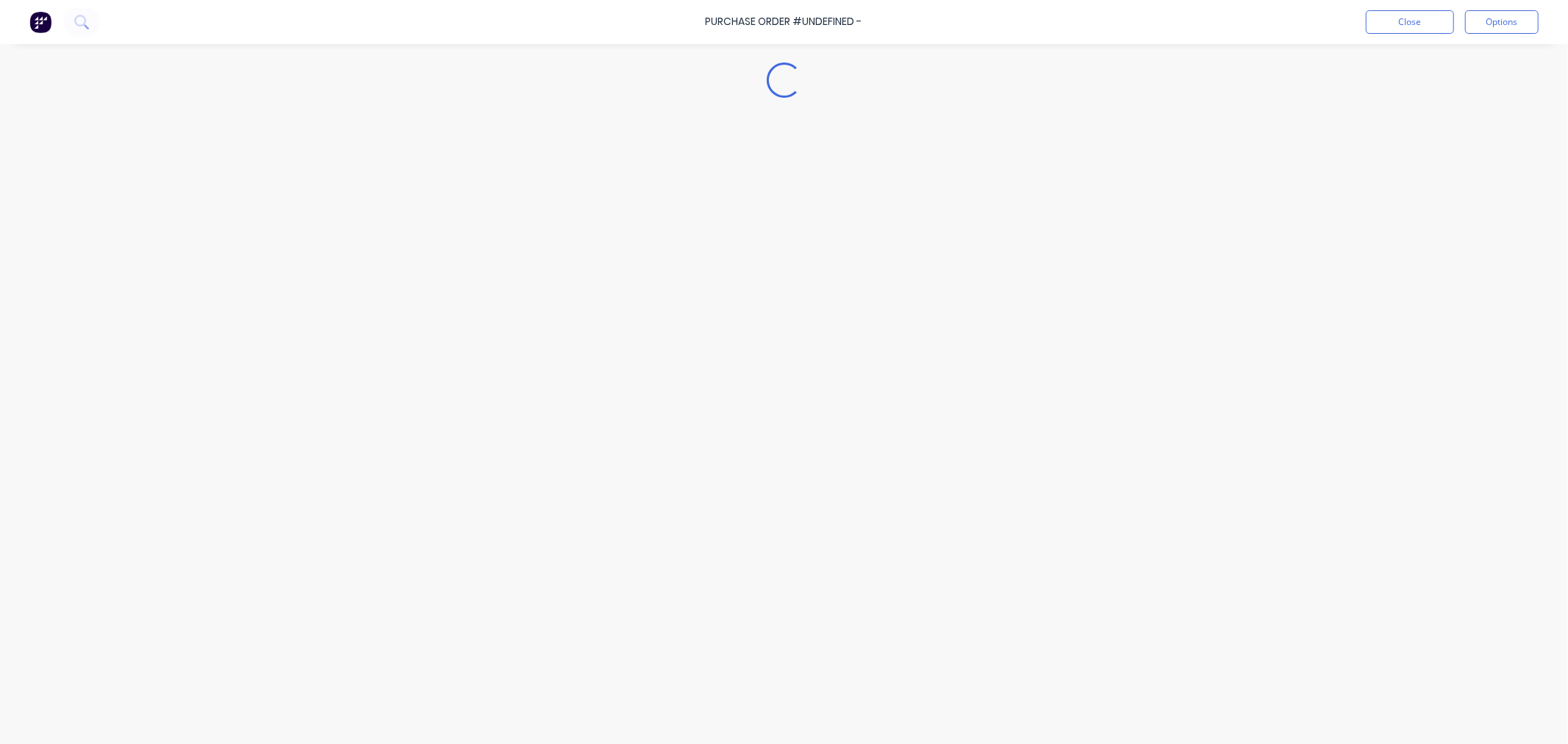
type textarea "x"
